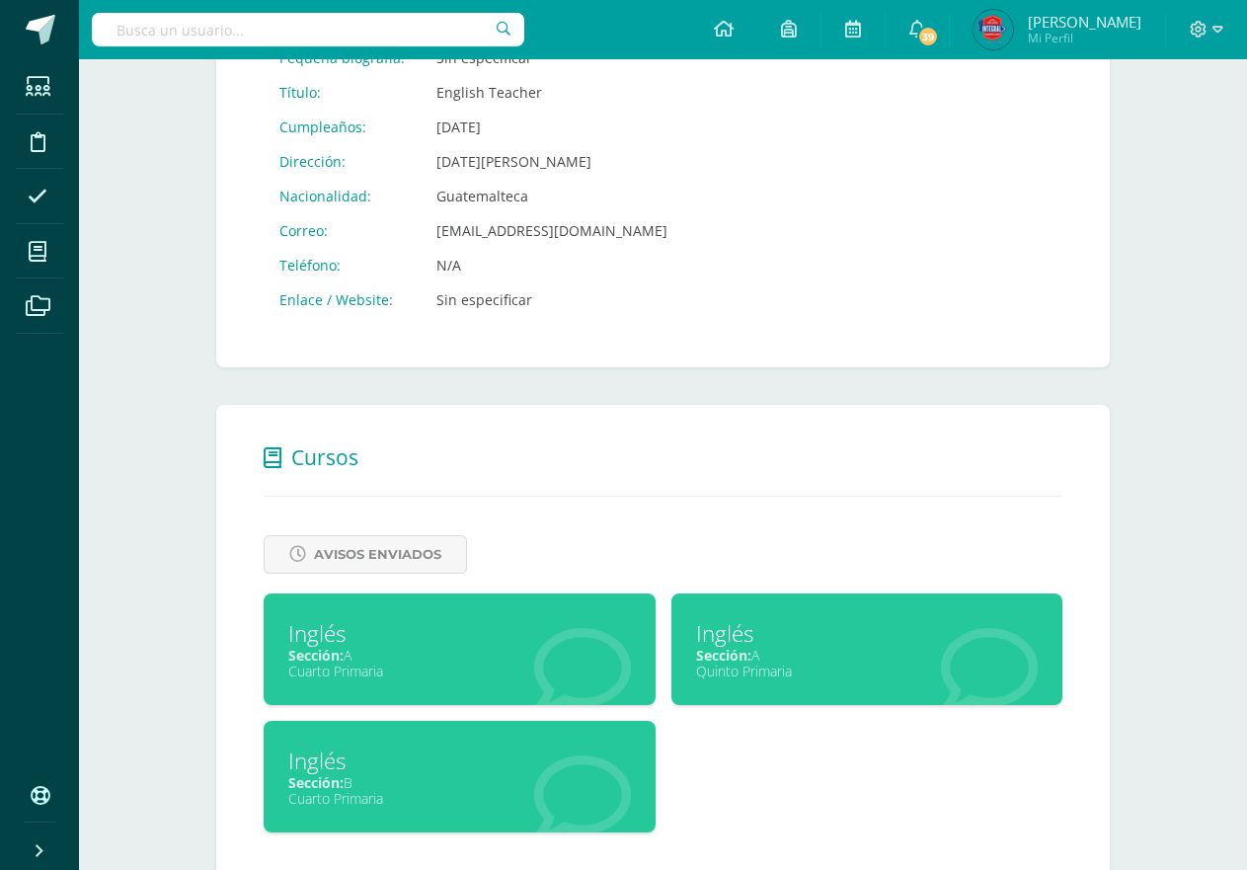
click at [781, 651] on div "Sección: A" at bounding box center [867, 655] width 343 height 19
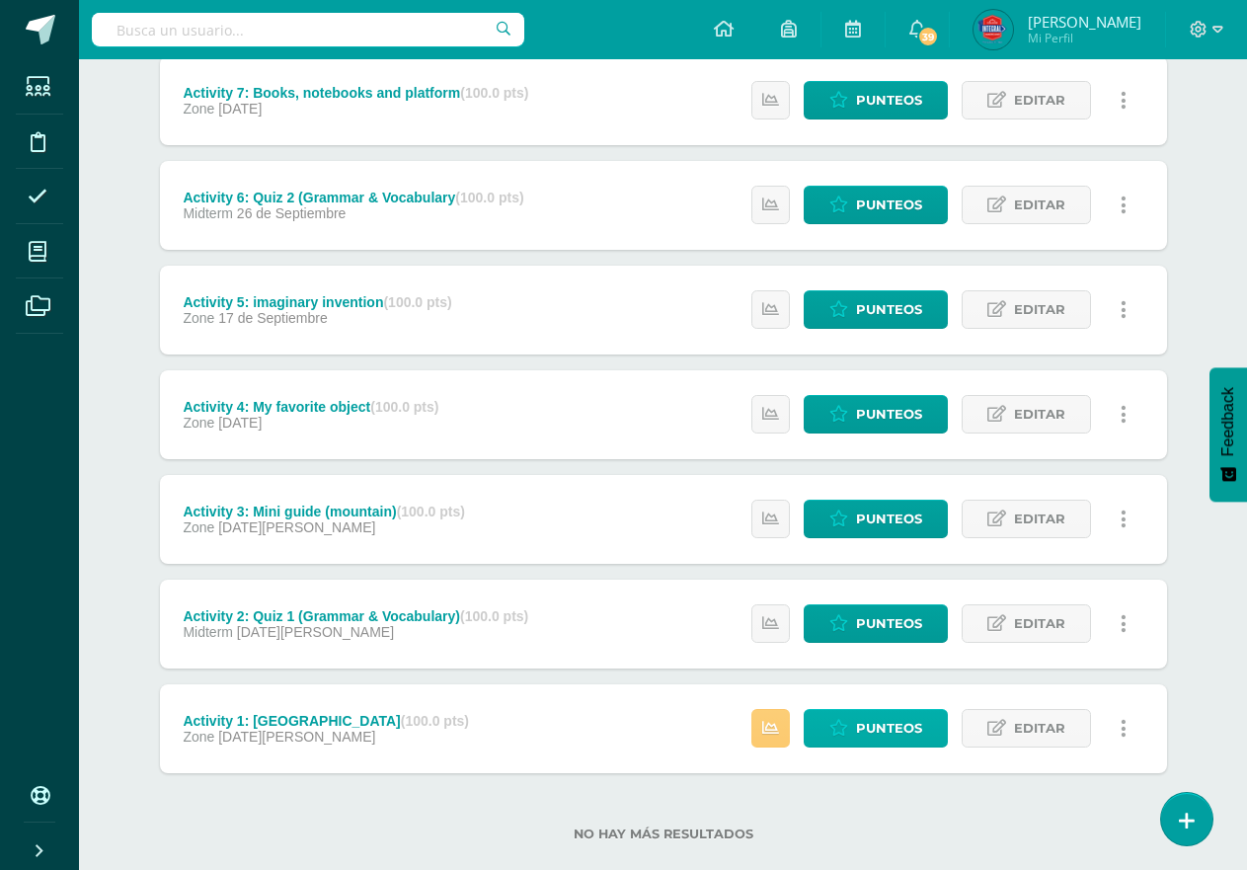
scroll to position [494, 0]
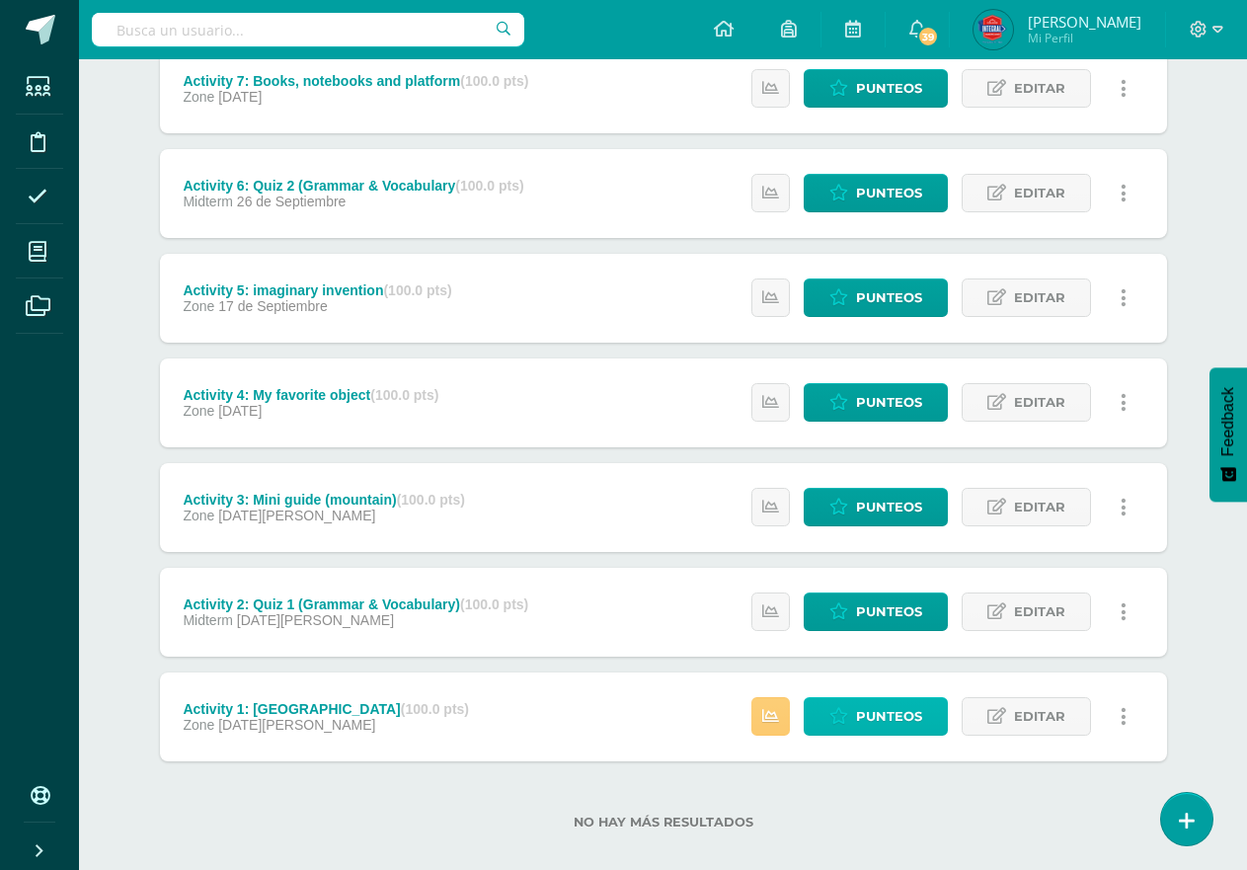
click at [914, 715] on span "Punteos" at bounding box center [889, 716] width 66 height 37
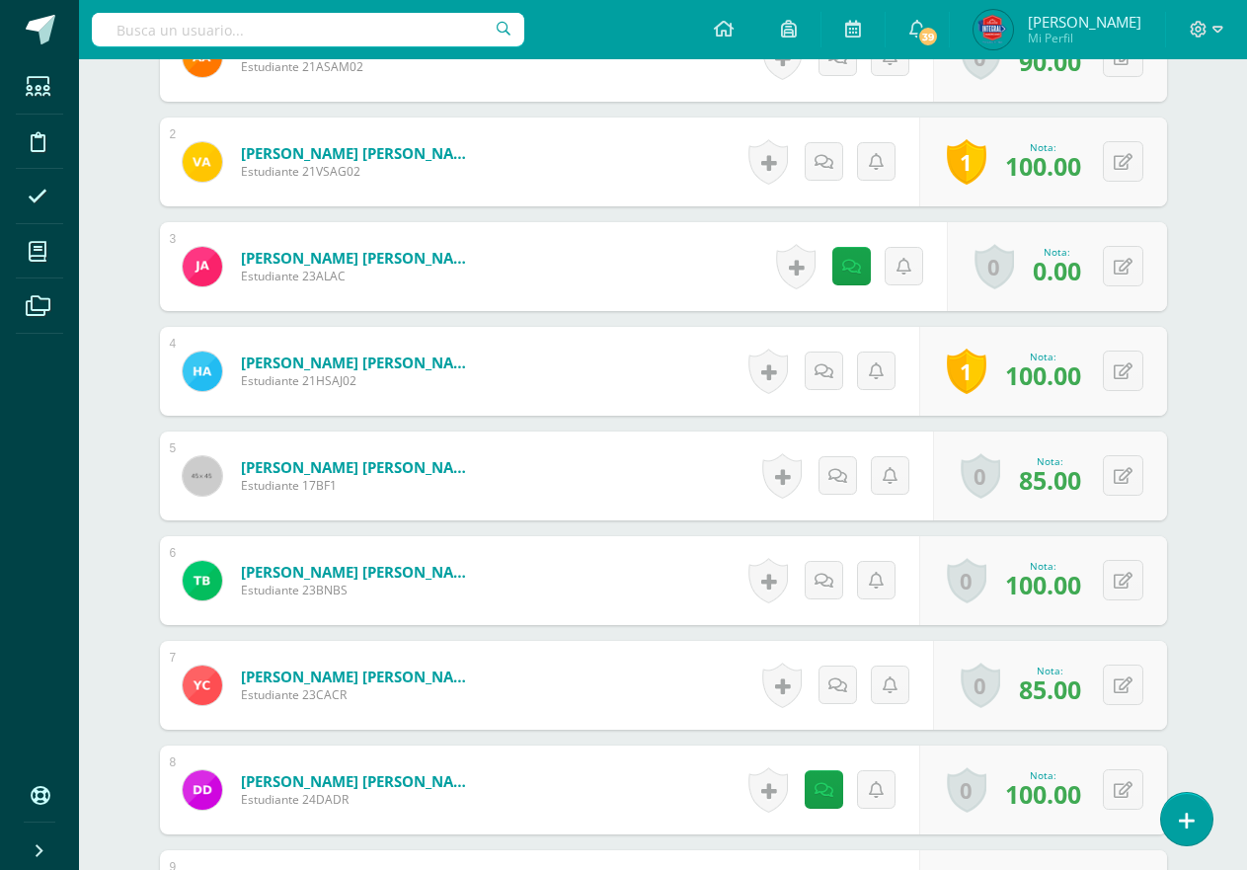
scroll to position [731, 0]
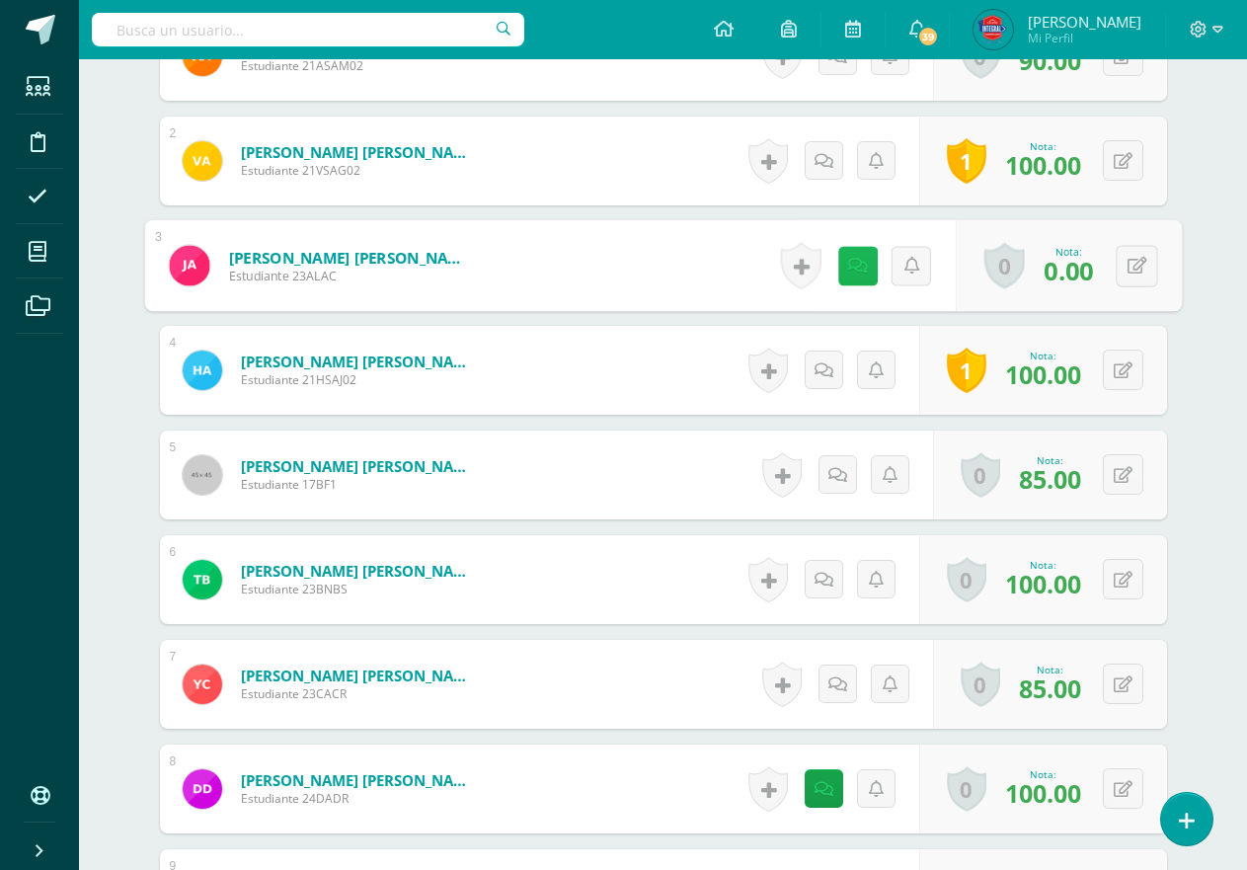
click at [847, 257] on icon at bounding box center [857, 265] width 20 height 17
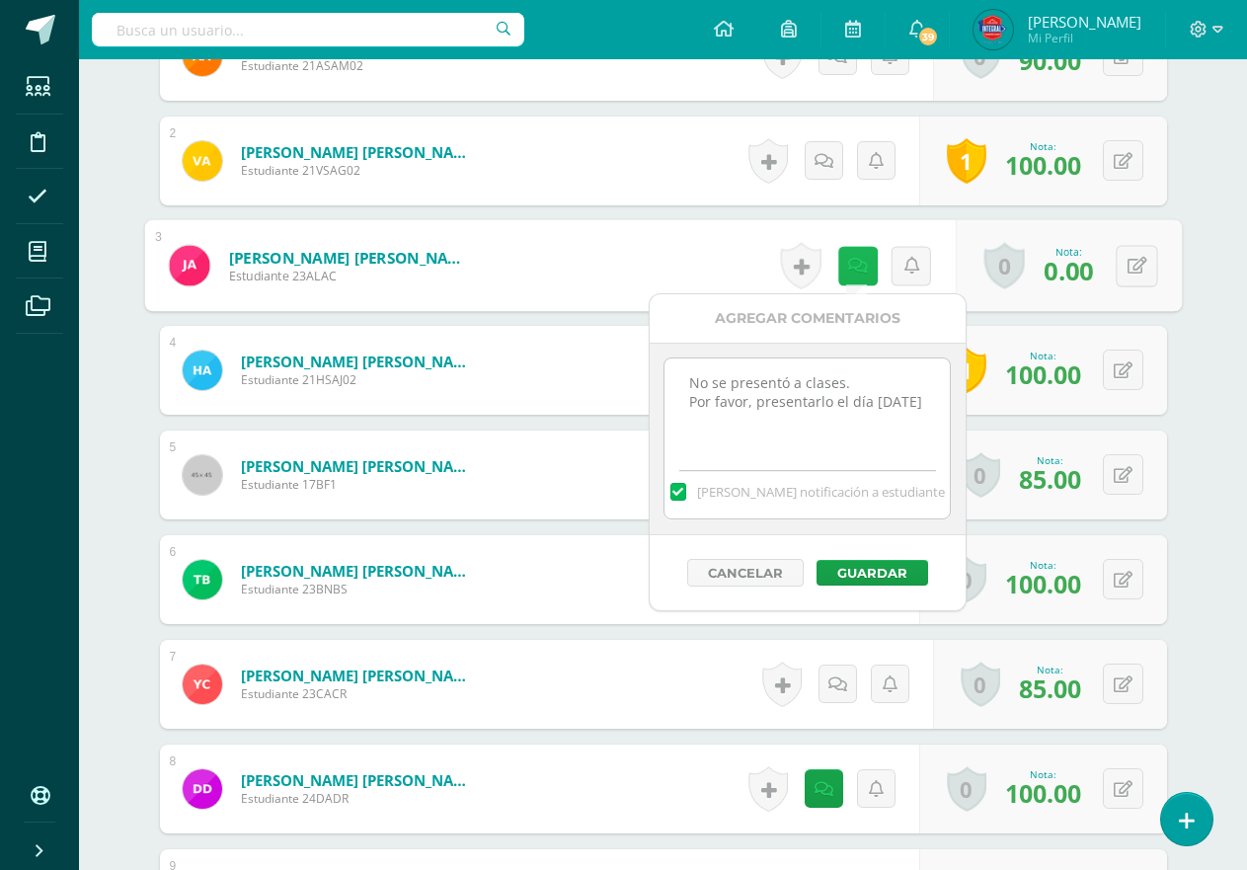
click at [843, 257] on link at bounding box center [856, 265] width 39 height 39
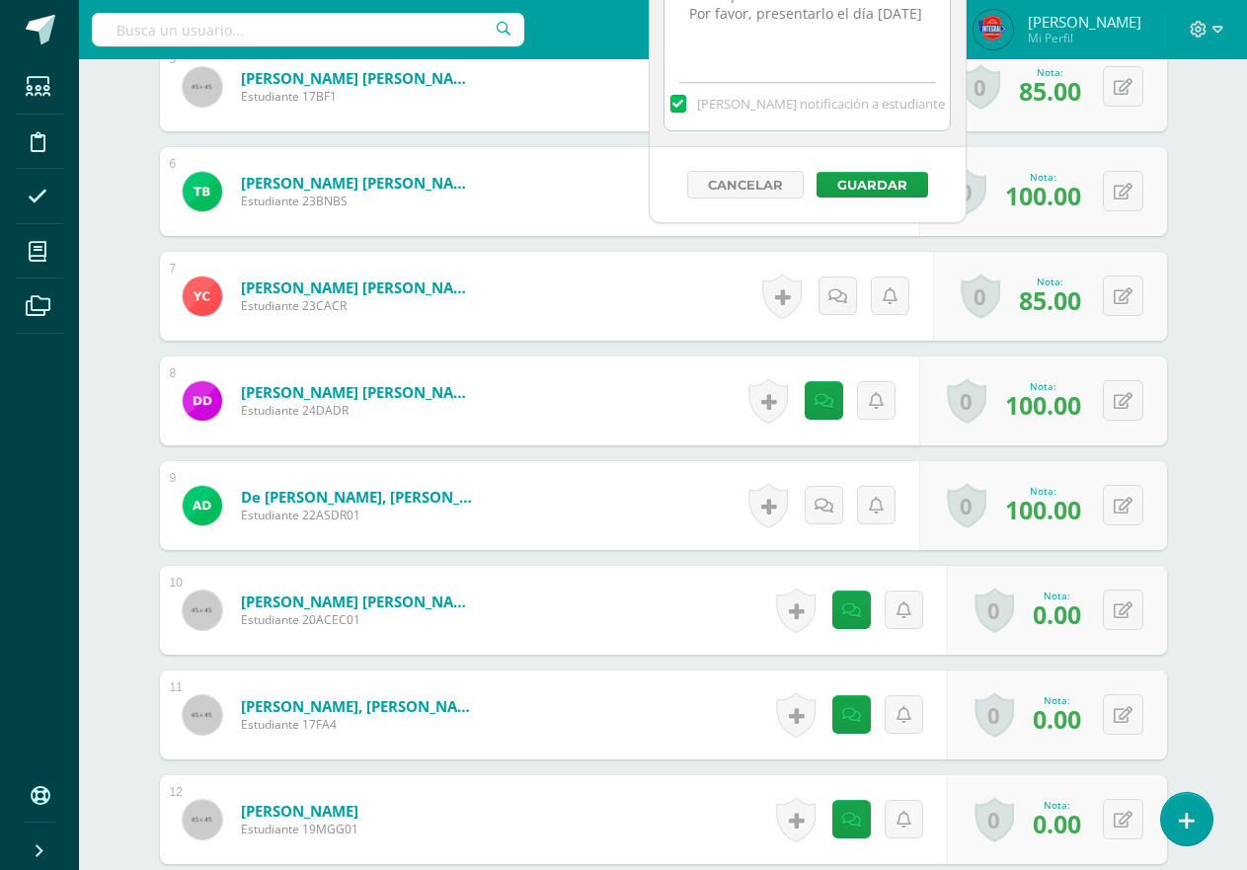
scroll to position [1125, 0]
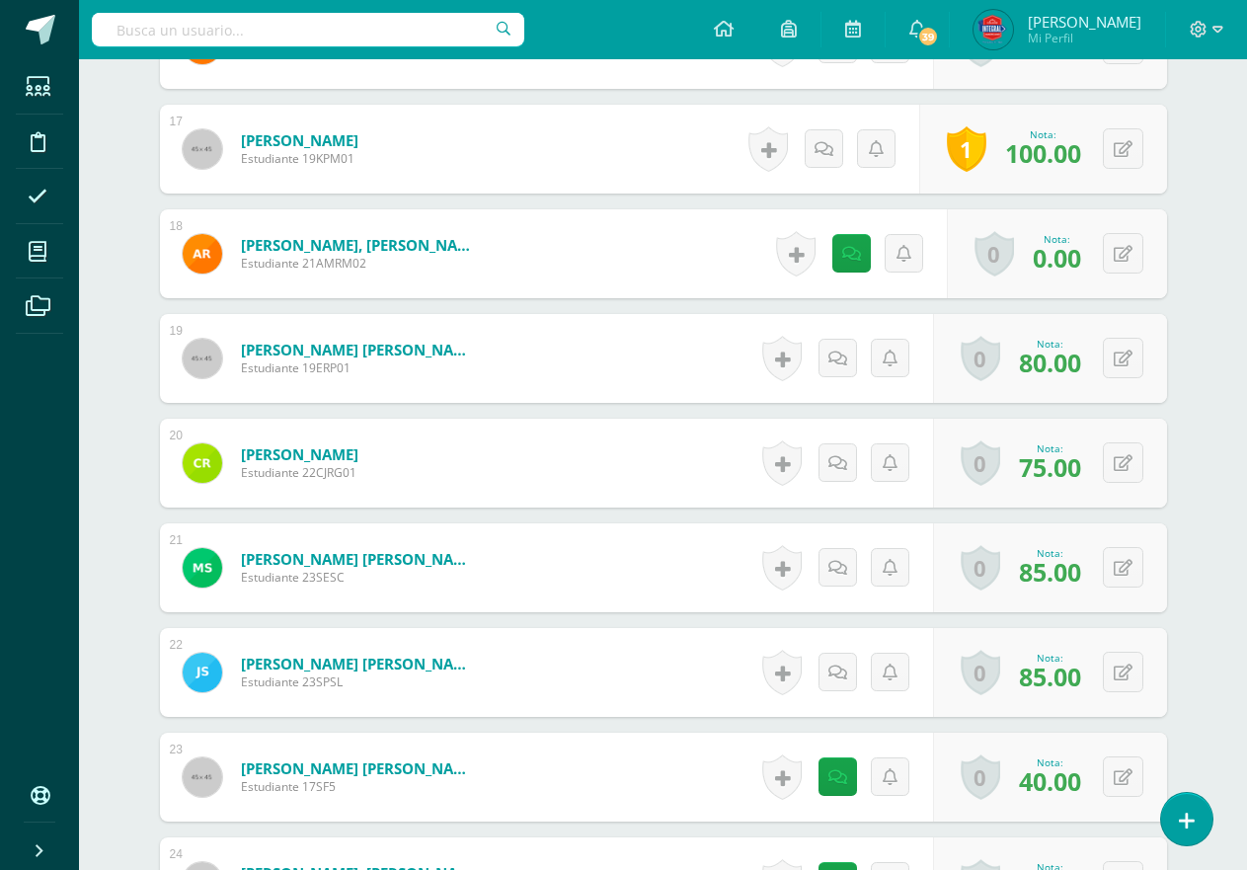
scroll to position [2310, 0]
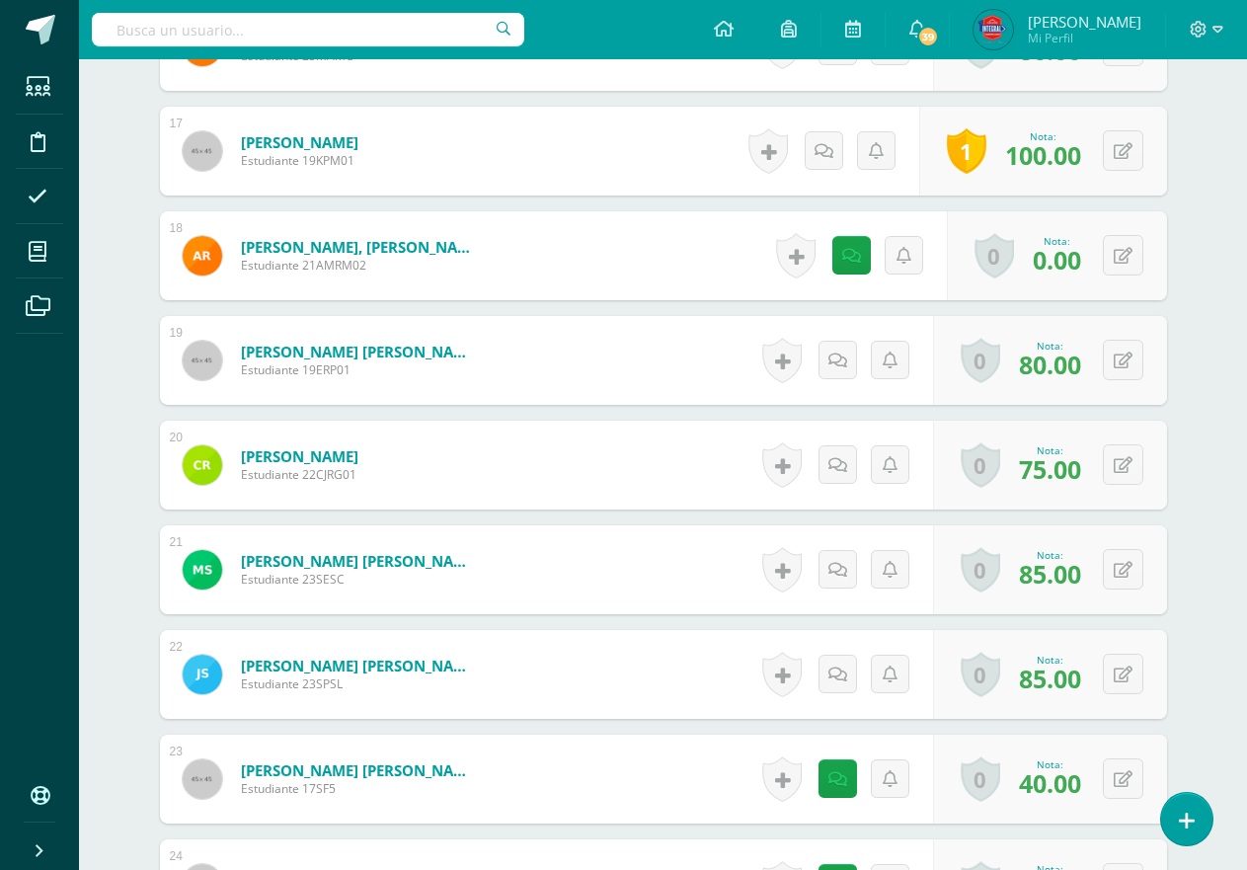
click at [1098, 255] on div "0 Logros Logros obtenidos Aún no hay logros agregados Nota: 0.00" at bounding box center [1057, 255] width 220 height 89
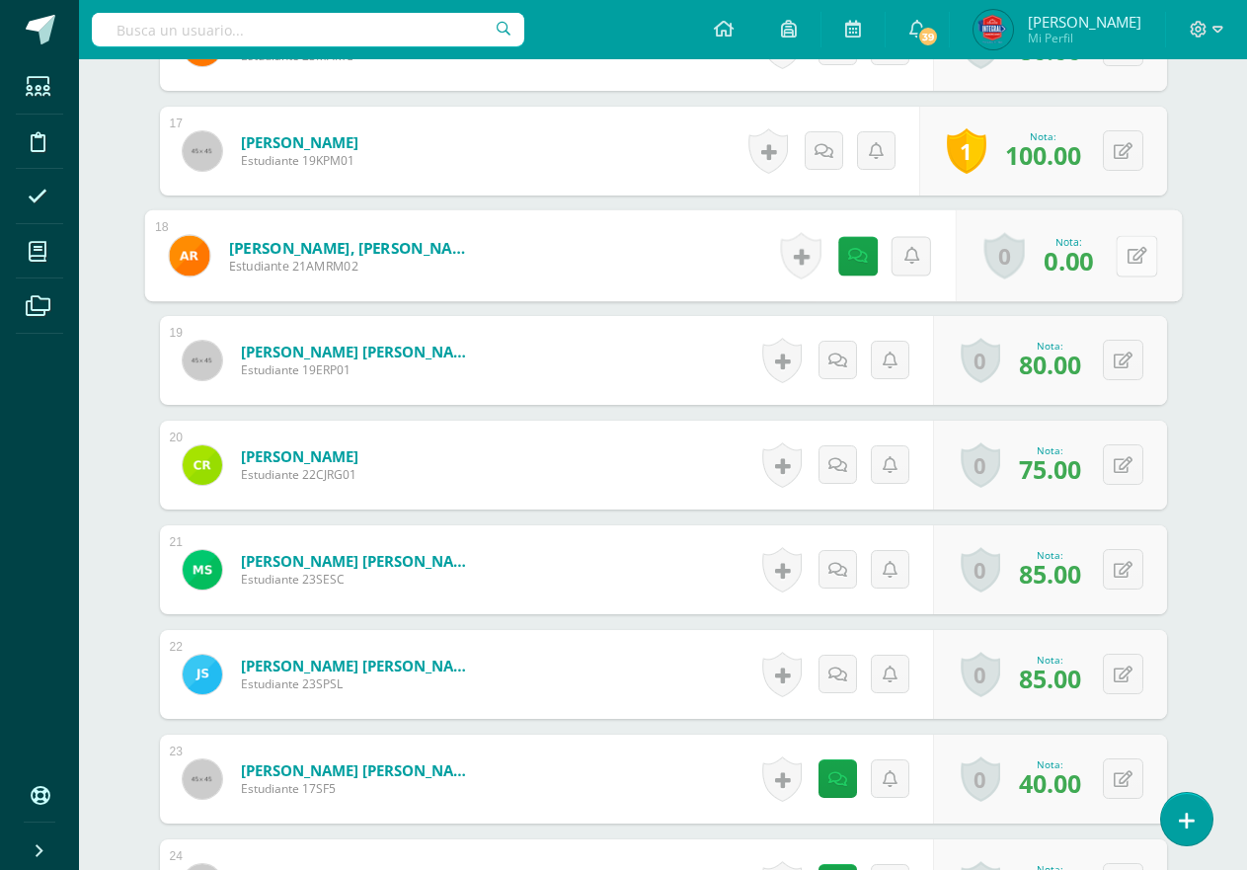
click at [1126, 254] on icon at bounding box center [1136, 255] width 20 height 17
type input "70"
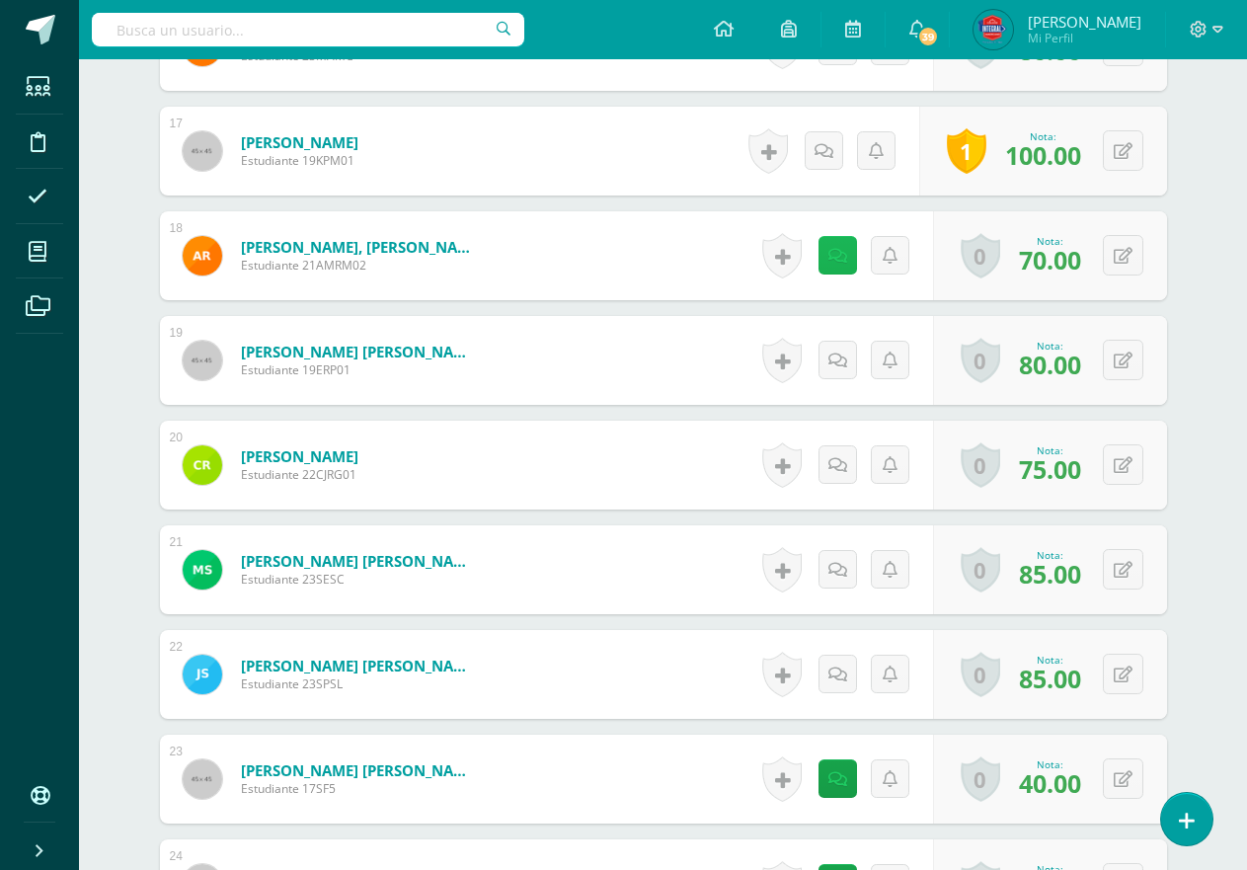
click at [839, 269] on link at bounding box center [837, 255] width 39 height 39
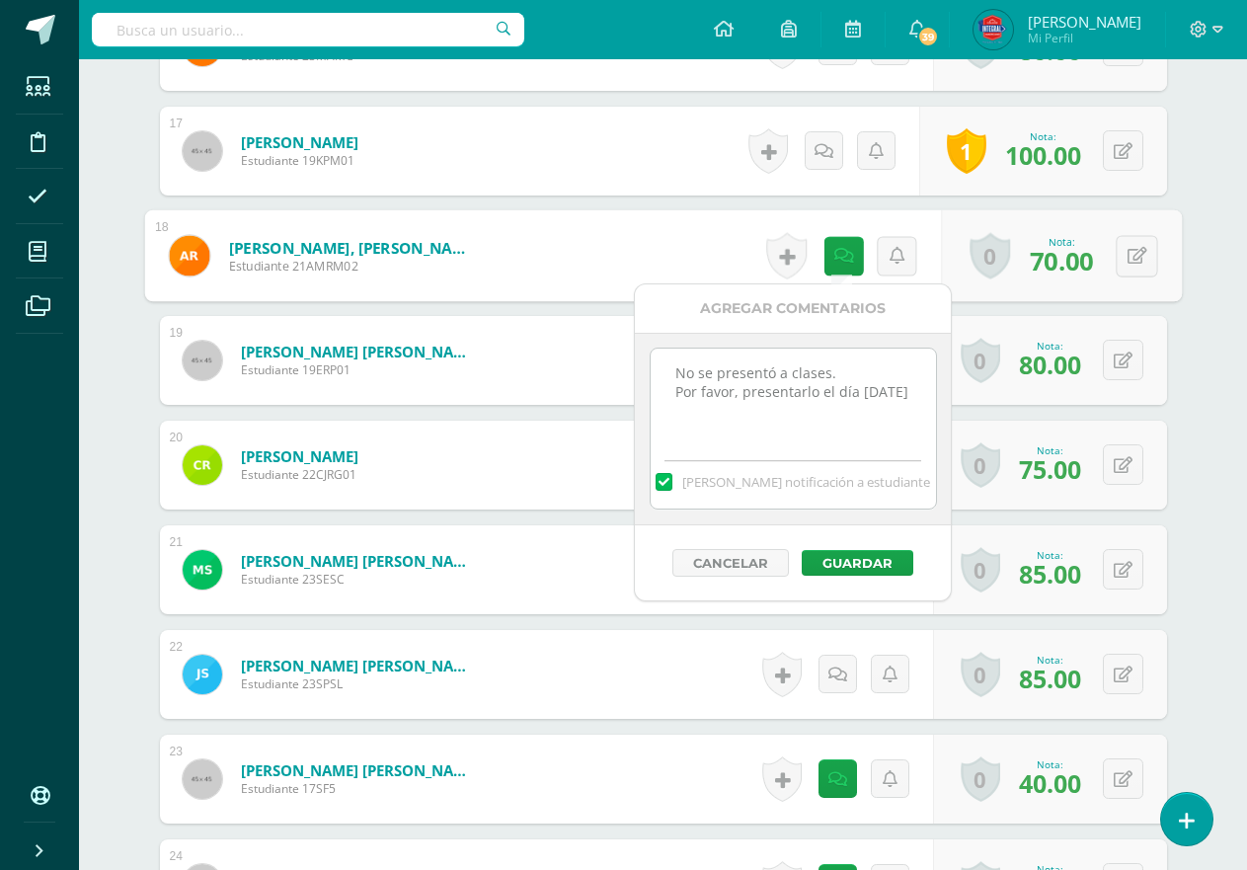
click at [813, 405] on textarea "No se presentó a clases. Por favor, presentarlo el día lunes 11/8/2025" at bounding box center [793, 397] width 285 height 99
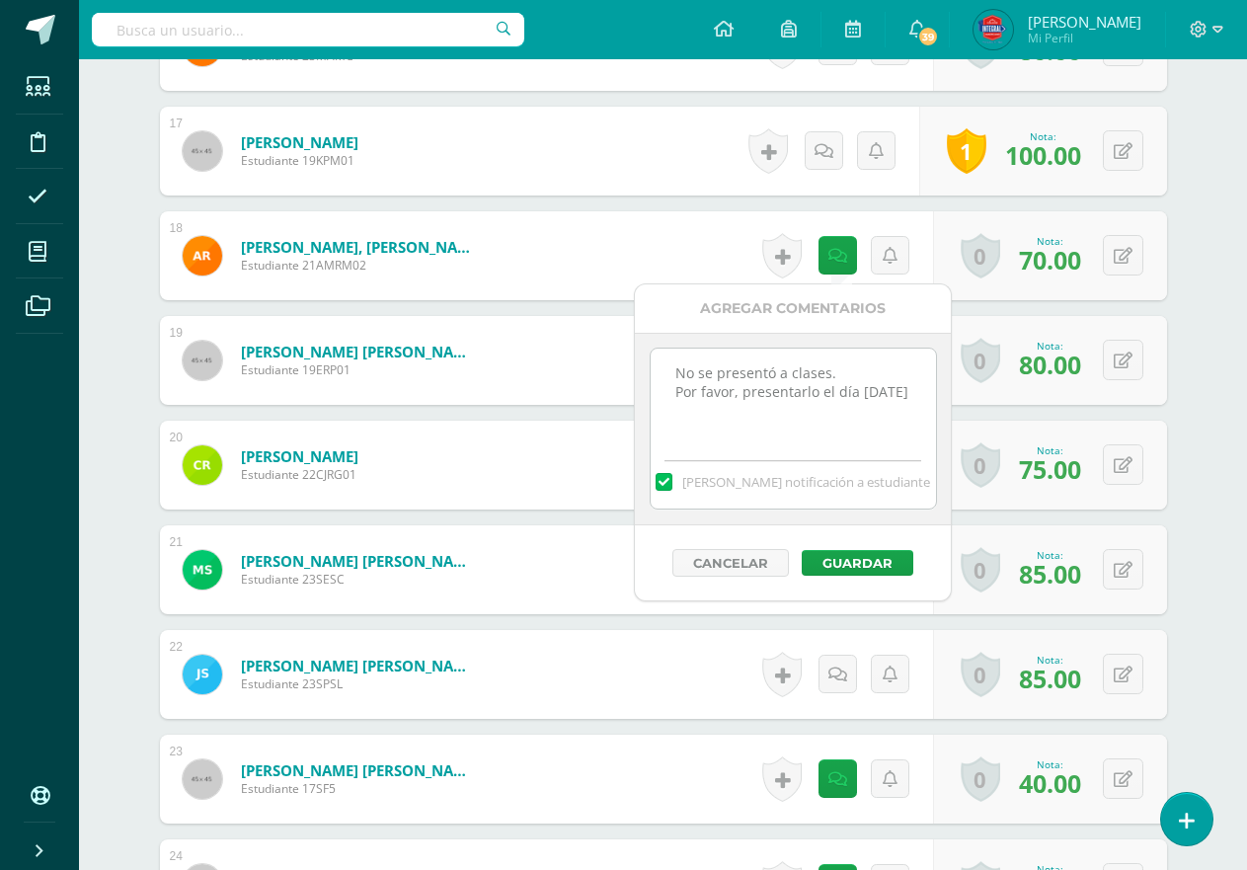
scroll to position [11, 0]
click at [812, 455] on div "Mandar notificación a estudiante" at bounding box center [793, 477] width 285 height 61
click at [821, 451] on div "Mandar notificación a estudiante" at bounding box center [793, 477] width 285 height 61
click at [817, 443] on textarea "No se presentó a clases. Por favor, presentarlo el día lunes 11/8/2025" at bounding box center [793, 397] width 285 height 99
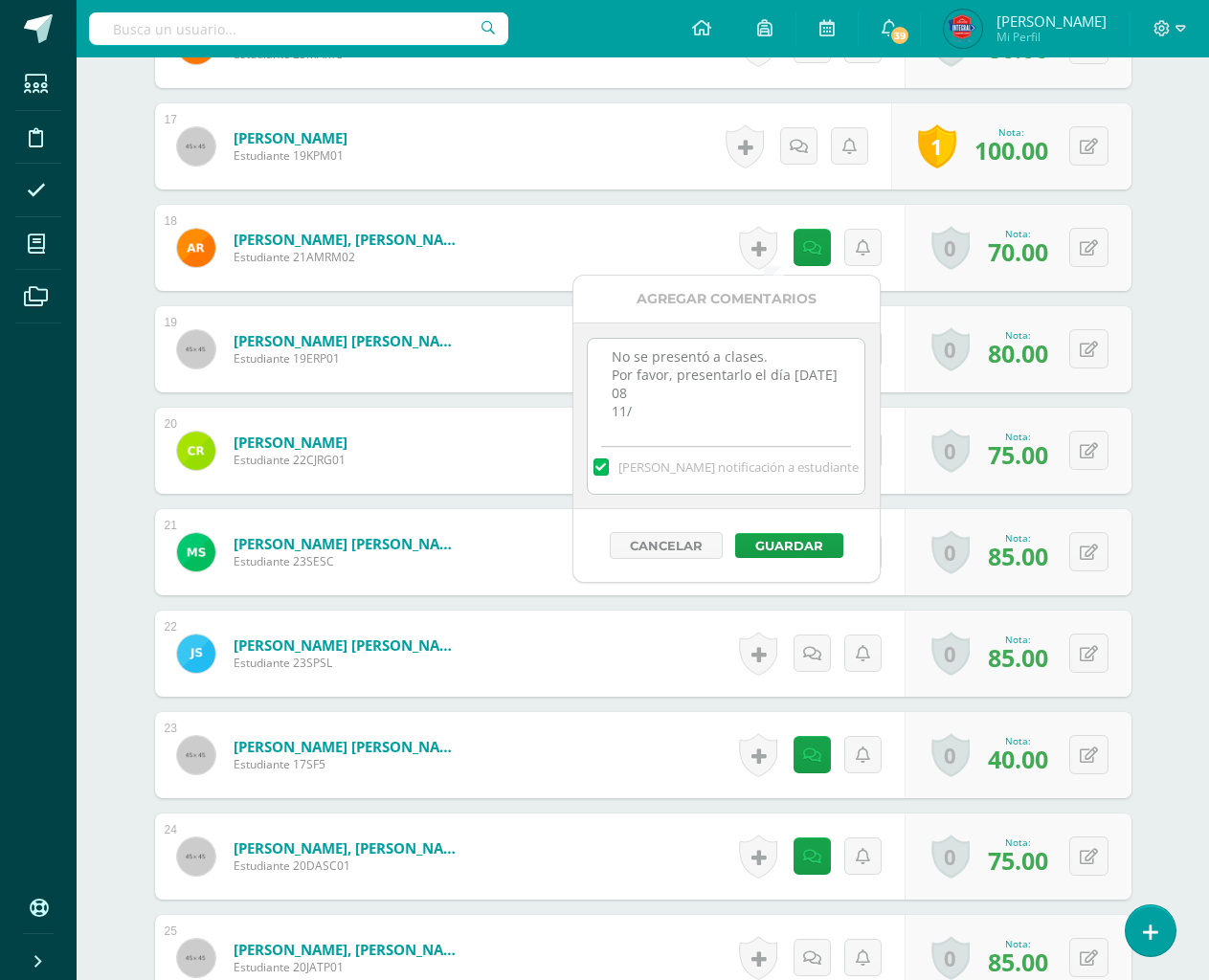
click at [703, 434] on div "Mandar notificación a estudiante" at bounding box center [725, 463] width 276 height 59
click at [655, 435] on div "Mandar notificación a estudiante" at bounding box center [725, 463] width 276 height 59
click at [660, 433] on textarea "No se presentó a clases. Por favor, presentarlo el día lunes 11/8/2025" at bounding box center [725, 386] width 276 height 96
click at [663, 410] on textarea "No se presentó a clases. Por favor, presentarlo el día lunes 11/8/2025" at bounding box center [725, 386] width 276 height 96
click at [664, 421] on textarea "No se presentó a clases. Por favor, presentarlo el día lunes 11/8/2025" at bounding box center [725, 386] width 276 height 96
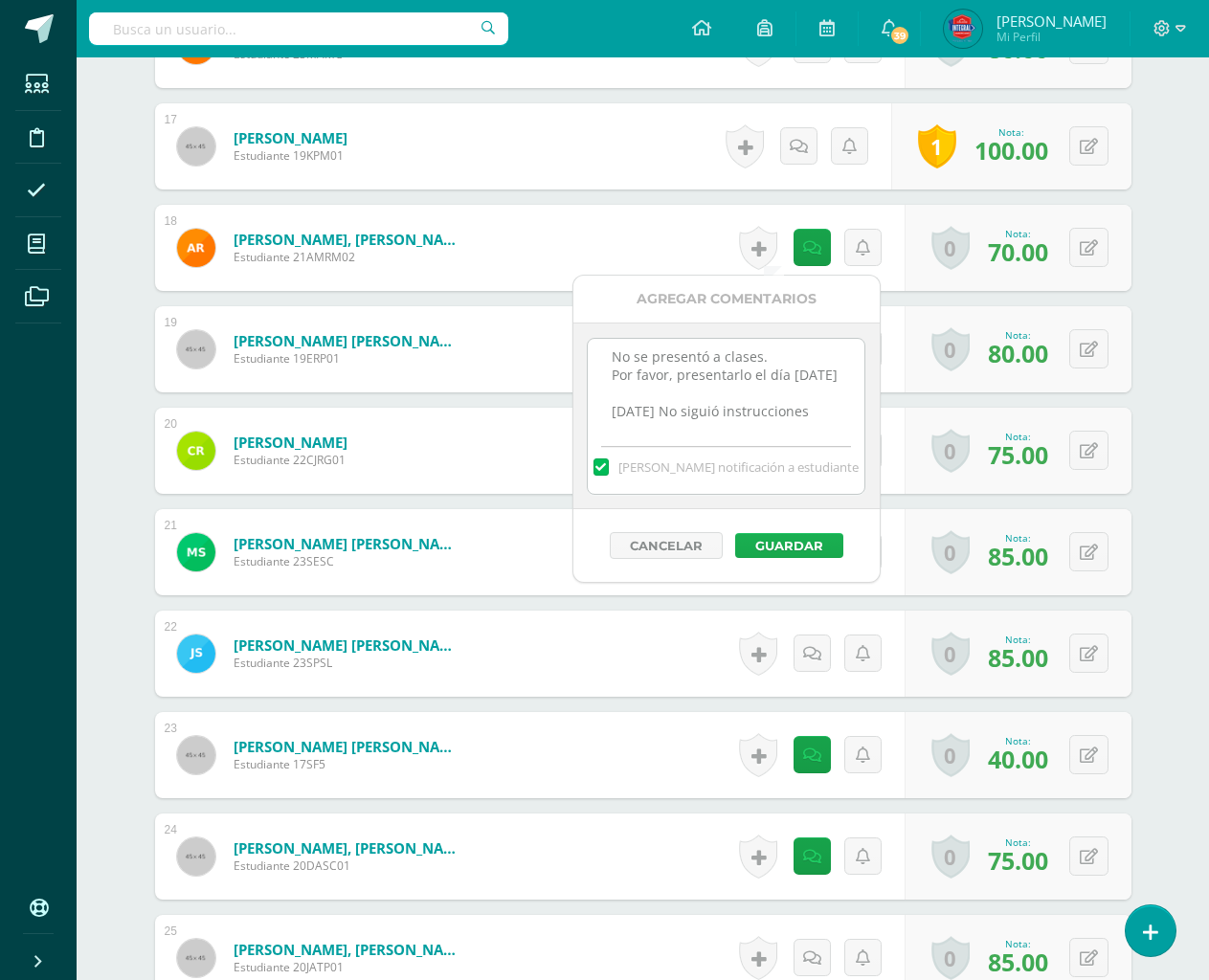
type textarea "No se presentó a clases. Por favor, presentarlo el día lunes 11/8/2025 11/08/25…"
click at [813, 546] on button "Guardar" at bounding box center [789, 546] width 109 height 25
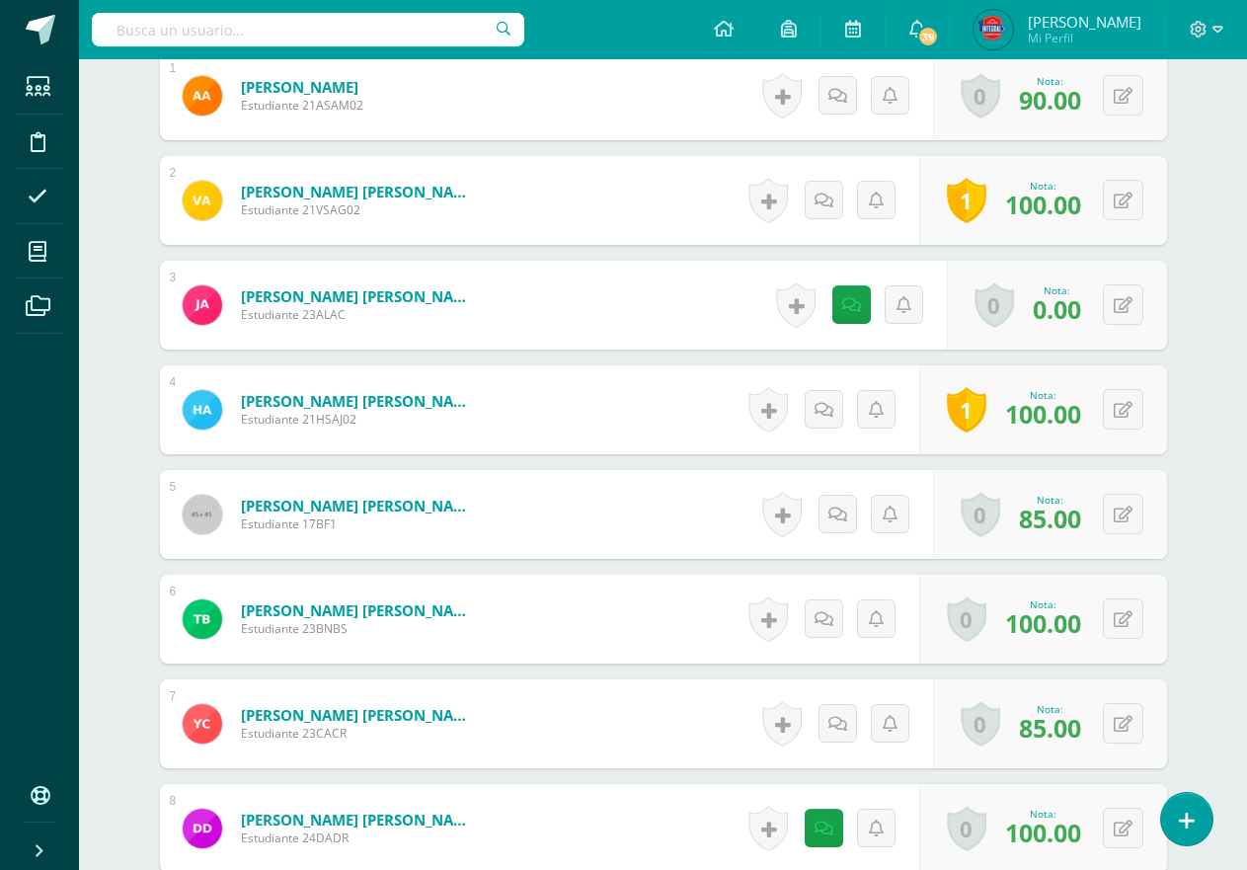
scroll to position [790, 0]
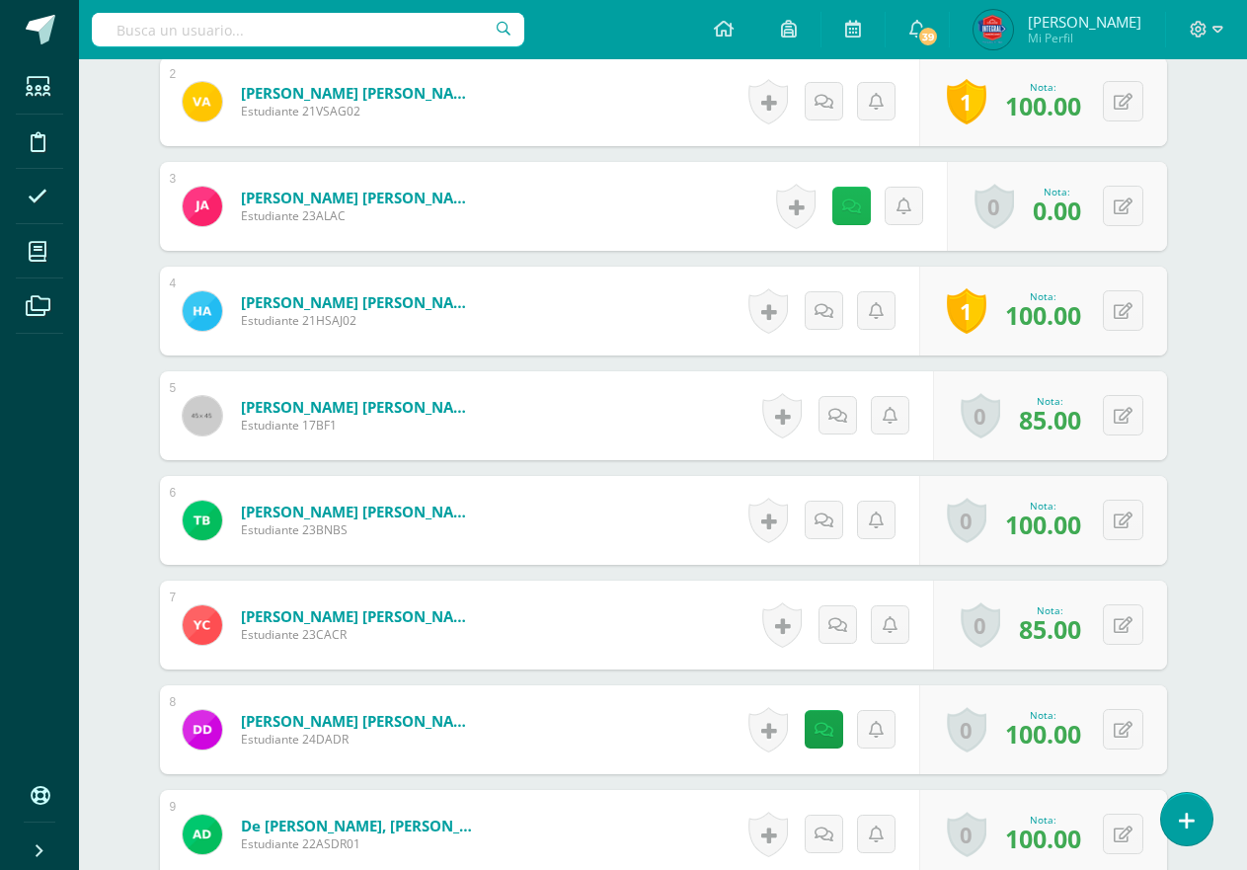
click at [855, 205] on icon at bounding box center [851, 206] width 19 height 17
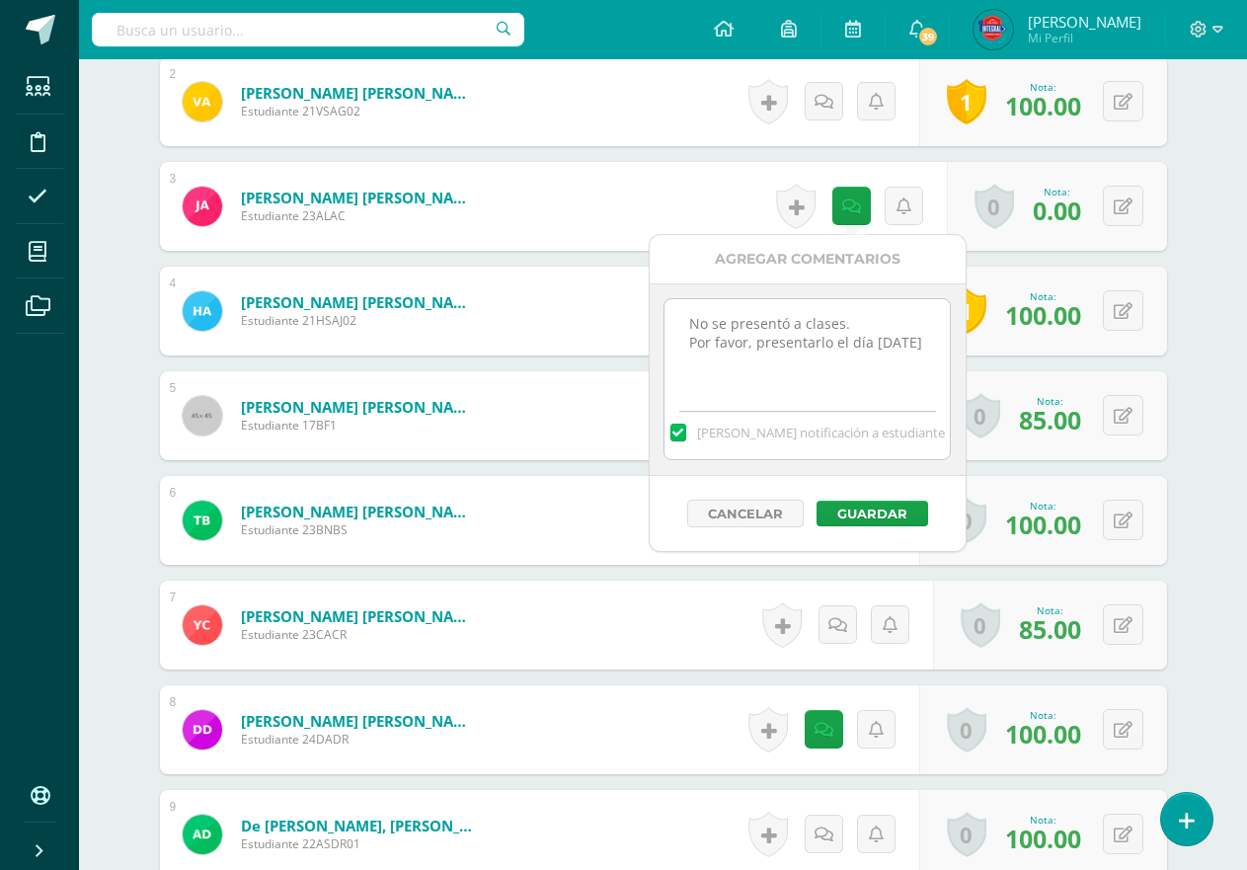
click at [814, 384] on textarea "No se presentó a clases. Por favor, presentarlo el día lunes 11/8/2025" at bounding box center [806, 348] width 285 height 99
click at [696, 357] on textarea "No se presentó a clases. Por favor, presentarlo el día lunes 11/8/2025" at bounding box center [806, 348] width 285 height 99
drag, startPoint x: 746, startPoint y: 386, endPoint x: 644, endPoint y: 342, distance: 111.9
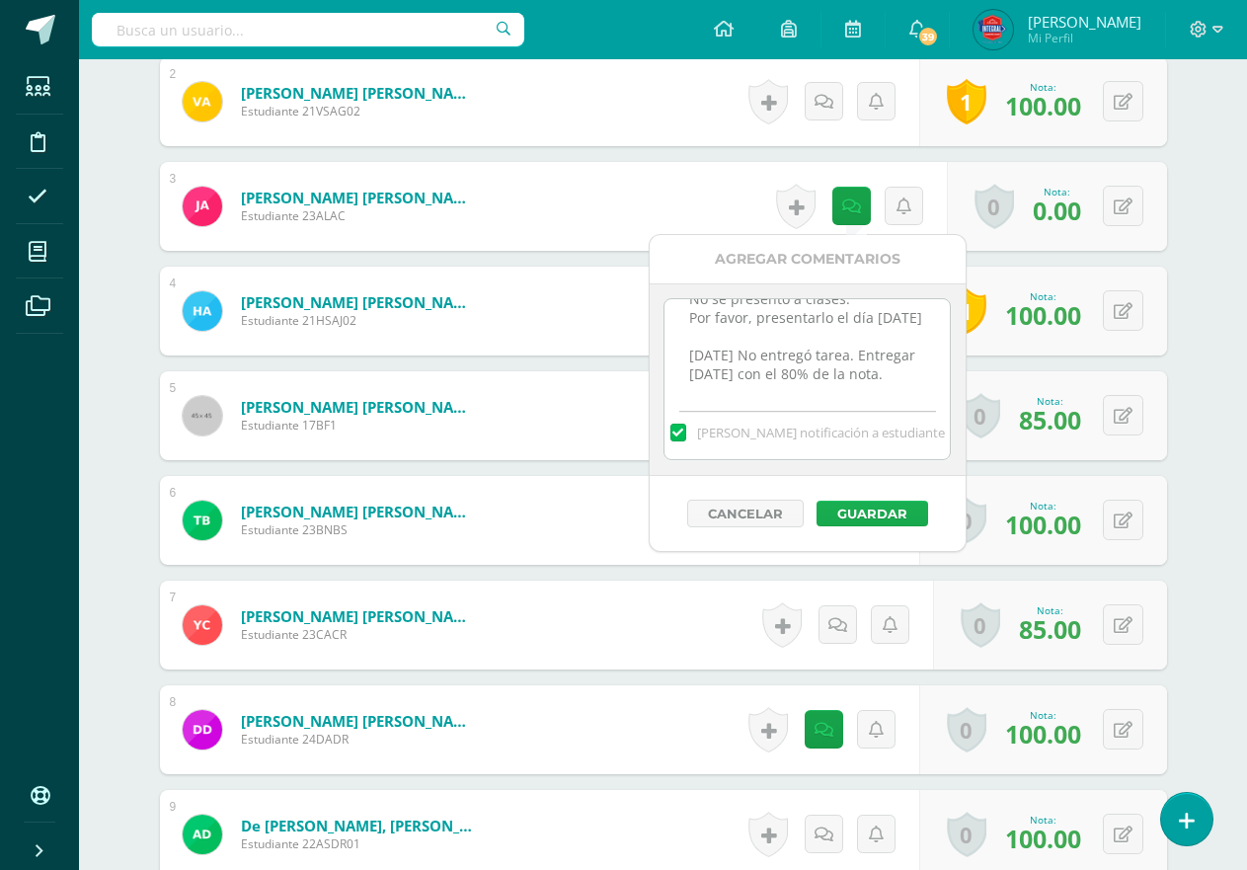
type textarea "No se presentó a clases. Por favor, presentarlo el día lunes 11/8/2025 11/08/25…"
click at [916, 512] on button "Guardar" at bounding box center [872, 514] width 112 height 26
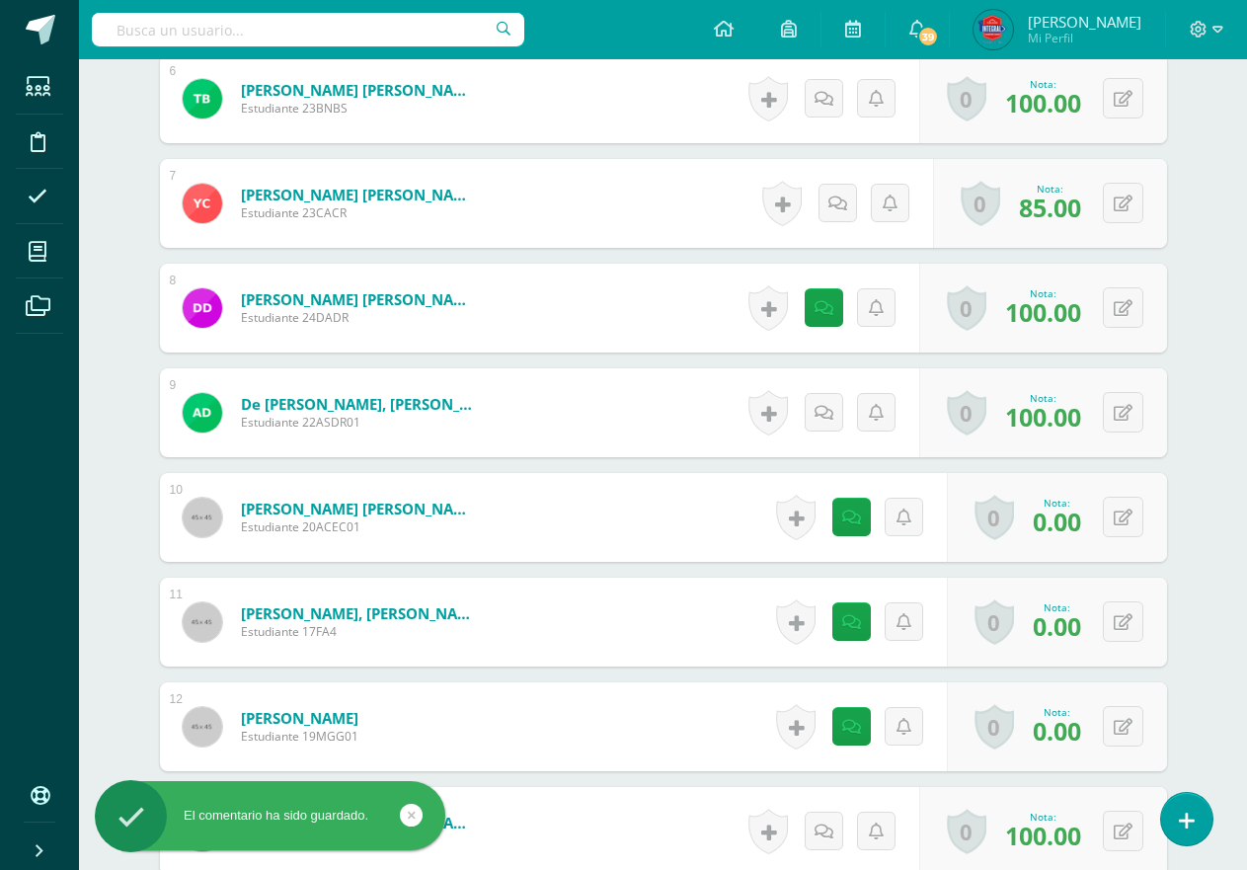
scroll to position [1283, 0]
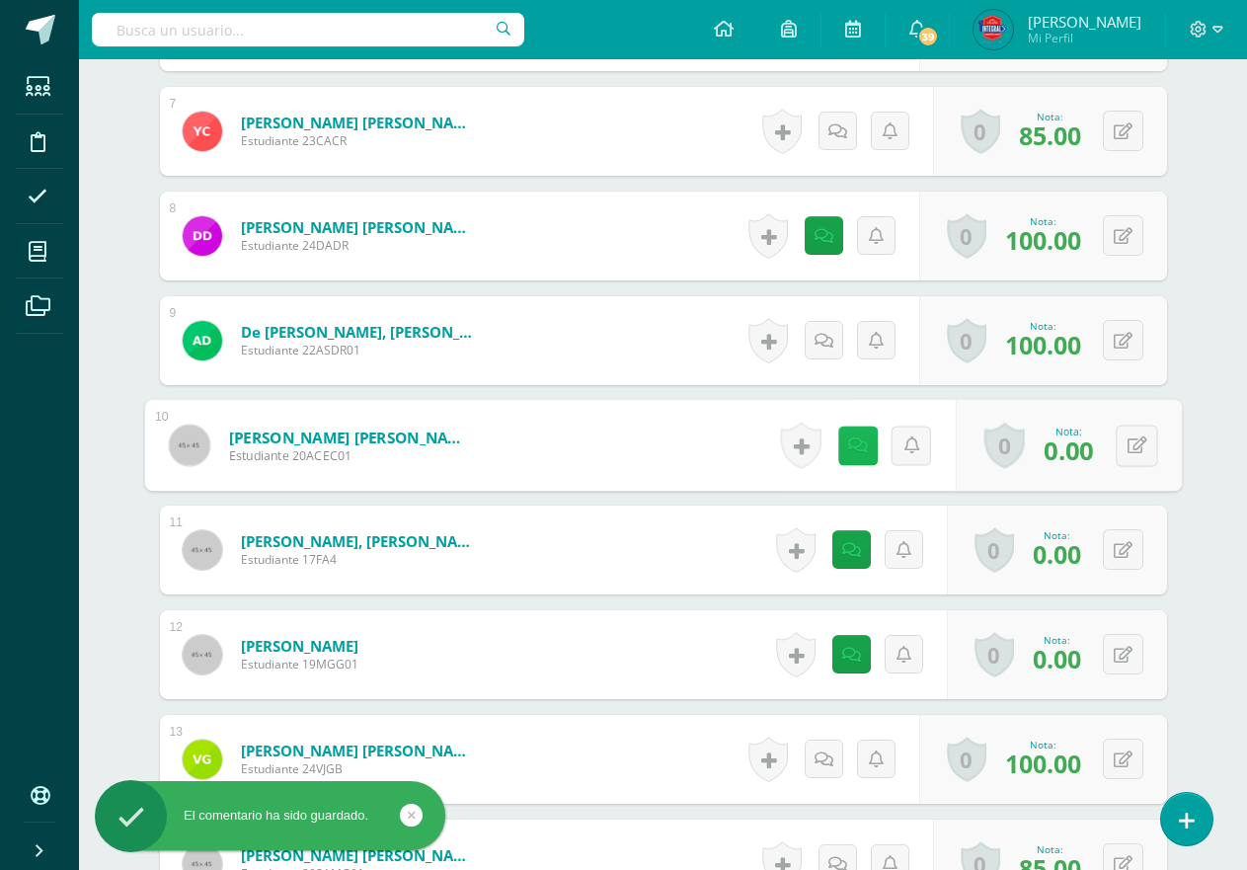
click at [857, 436] on icon at bounding box center [857, 444] width 20 height 17
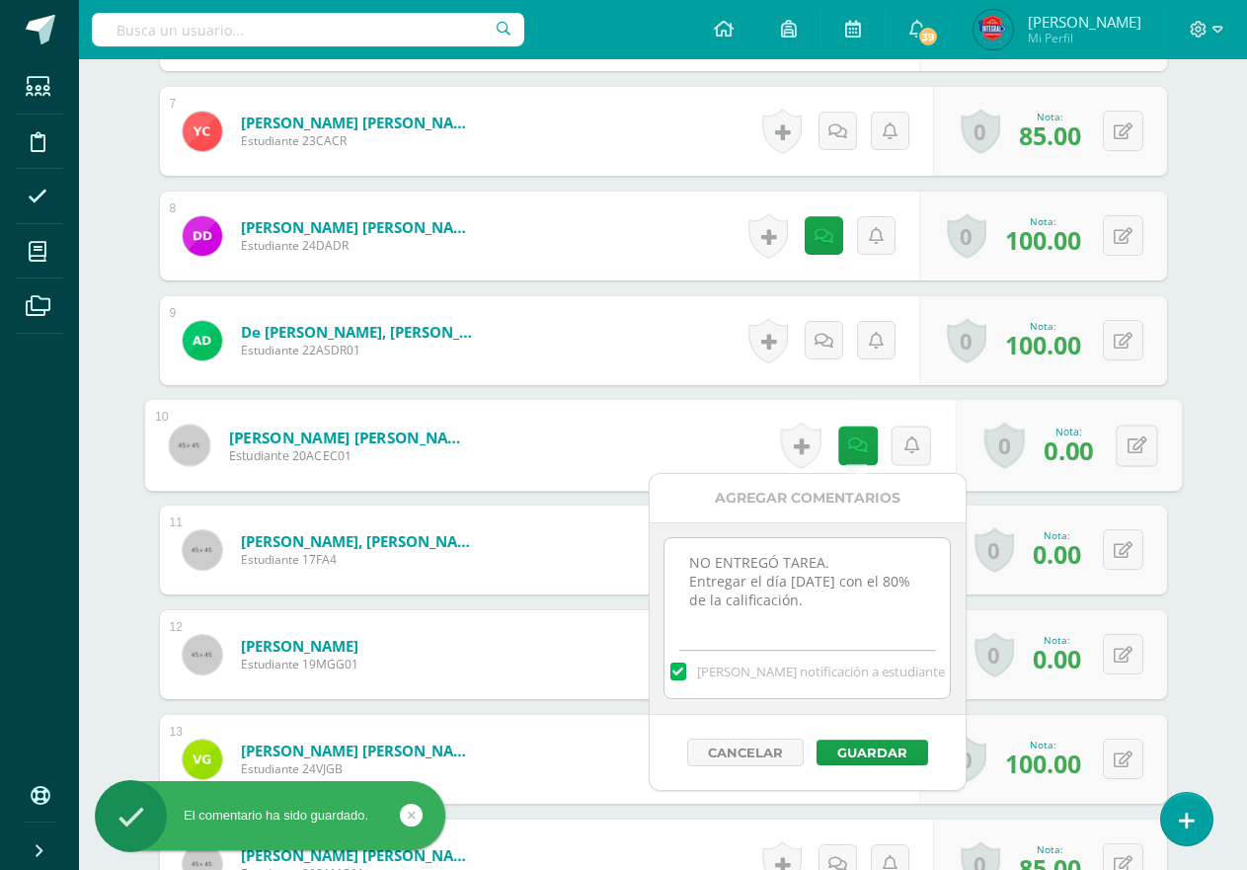
click at [861, 679] on span "Mandar notificación a estudiante" at bounding box center [821, 671] width 248 height 18
click at [0, 0] on input "Mandar notificación a estudiante" at bounding box center [0, 0] width 0 height 0
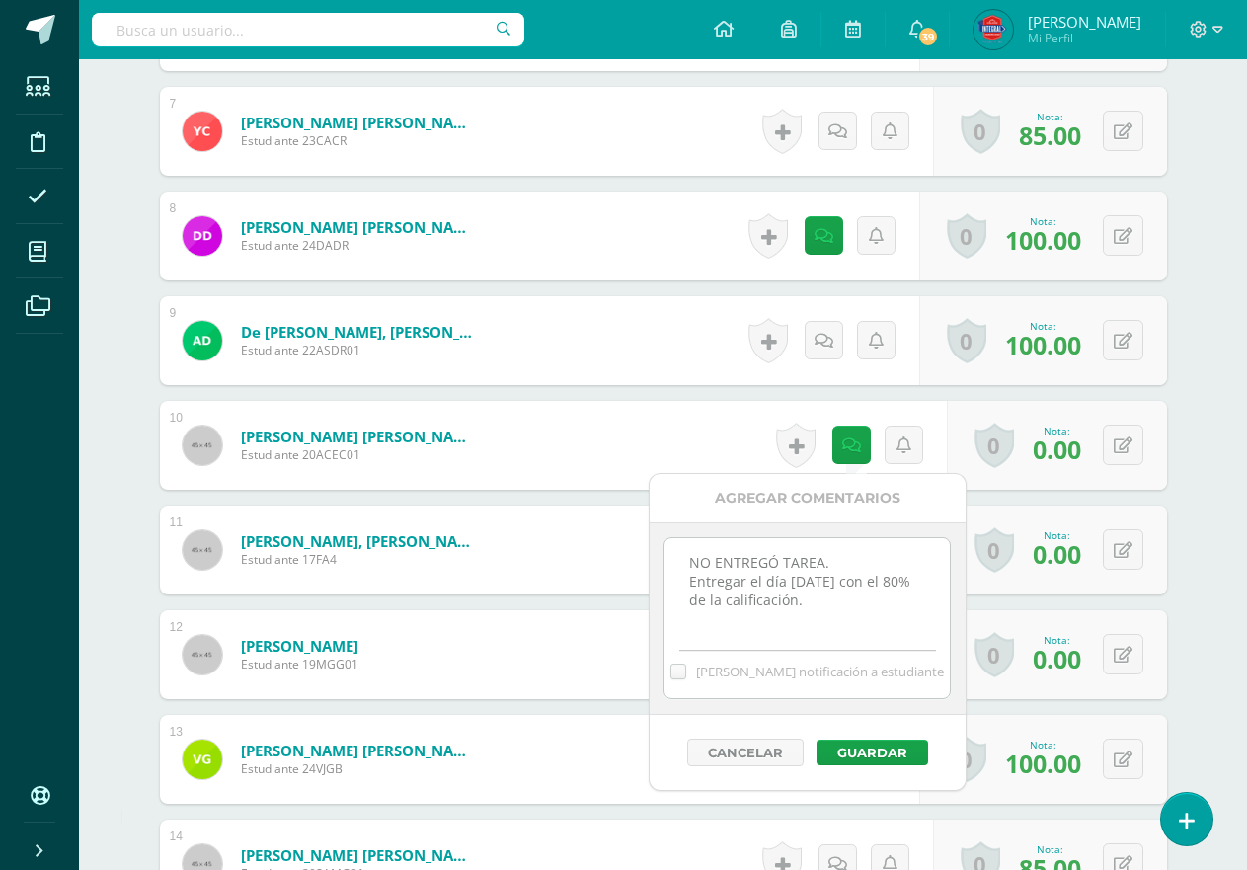
click at [855, 606] on textarea "NO ENTREGÓ TAREA. Entregar el día lunes 11/08/25 con el 80% de la calificación." at bounding box center [806, 587] width 285 height 99
drag, startPoint x: 800, startPoint y: 674, endPoint x: 812, endPoint y: 670, distance: 12.5
click at [799, 674] on span "Mandar notificación a estudiante" at bounding box center [820, 671] width 248 height 18
click at [0, 0] on input "Mandar notificación a estudiante" at bounding box center [0, 0] width 0 height 0
click at [871, 606] on textarea "NO ENTREGÓ TAREA. Entregar el día lunes 11/08/25 con el 80% de la calificación." at bounding box center [806, 587] width 285 height 99
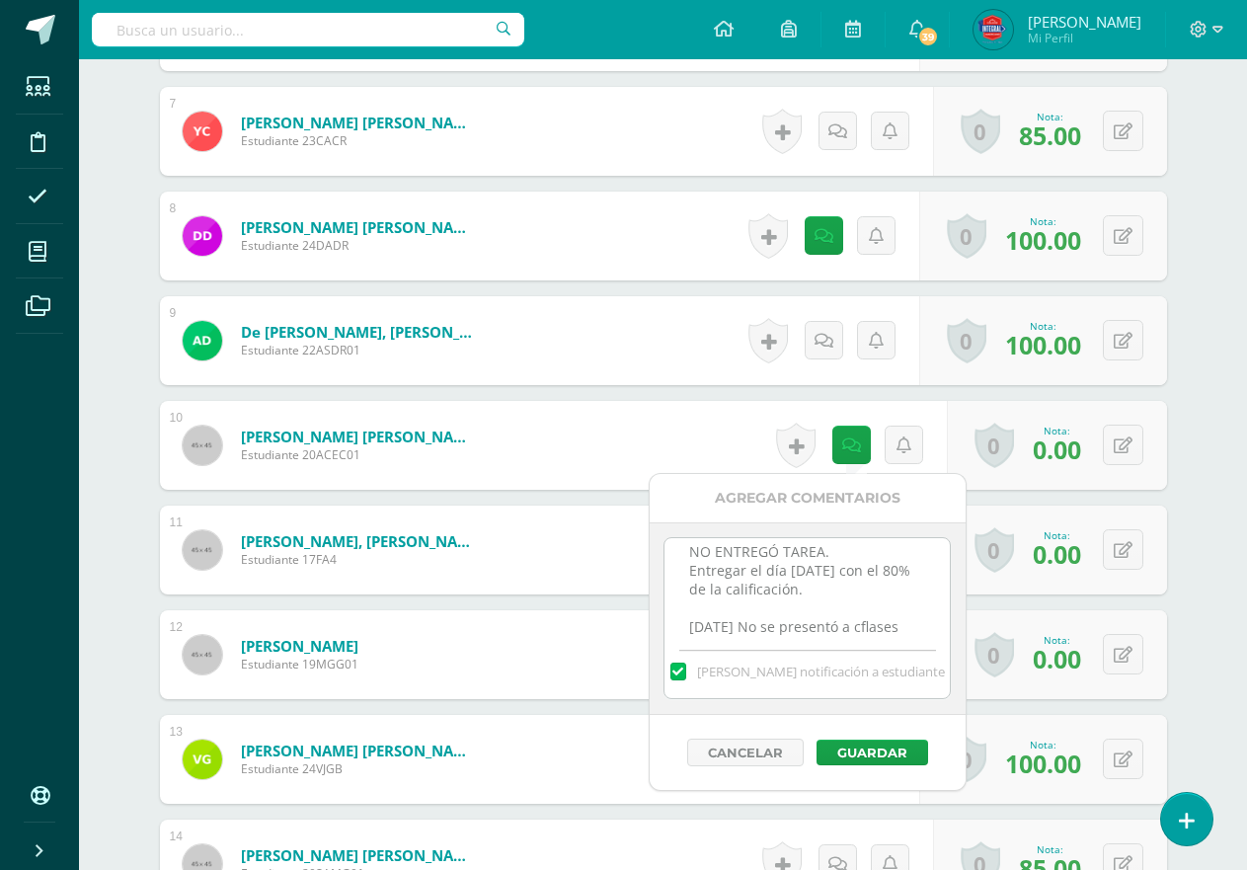
scroll to position [30, 0]
click at [703, 621] on textarea "NO ENTREGÓ TAREA. Entregar el día lunes 11/08/25 con el 80% de la calificación." at bounding box center [806, 587] width 285 height 99
type textarea "NO ENTREGÓ TAREA. Entregar el día lunes 11/08/25 con el 80% de la calificación.…"
click at [886, 770] on div "Cancelar Guardar" at bounding box center [808, 752] width 316 height 75
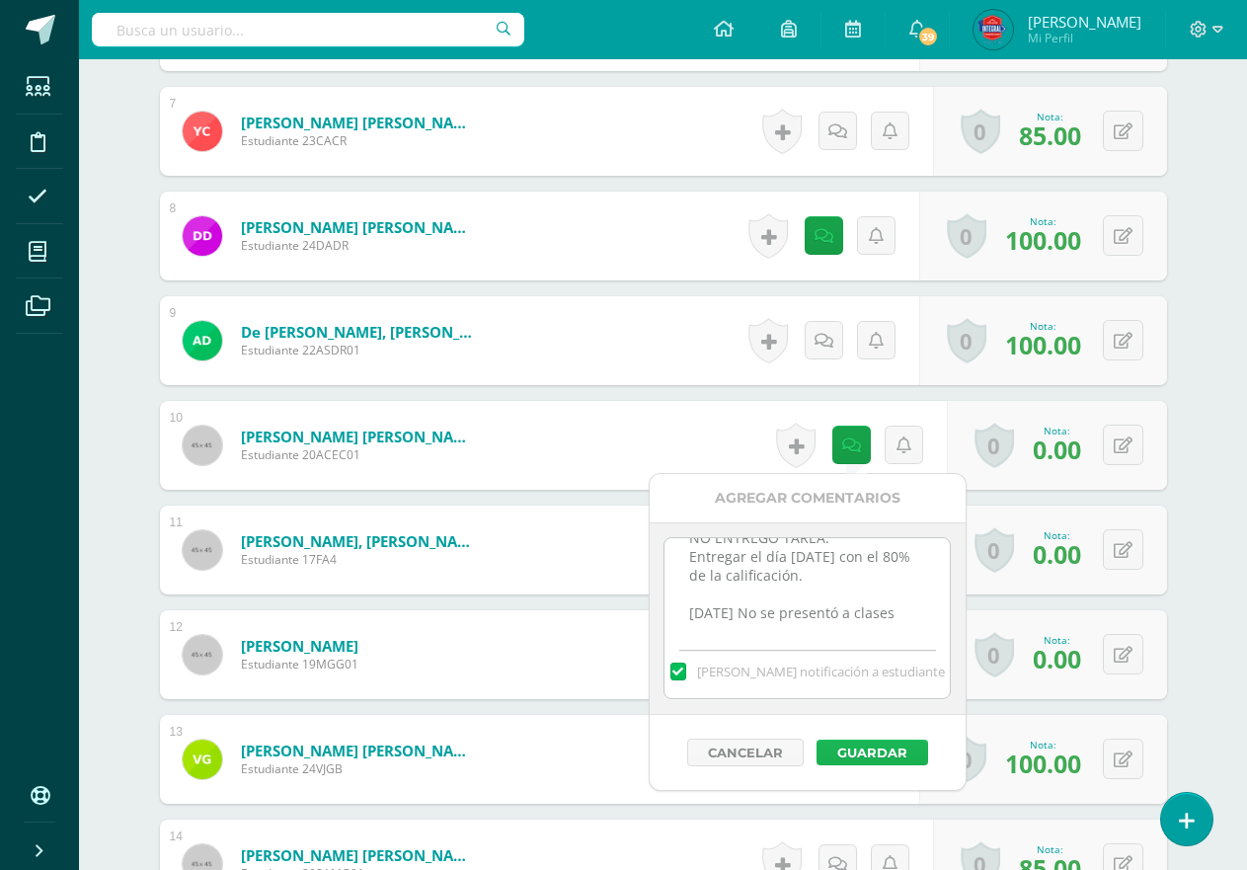
click at [879, 741] on button "Guardar" at bounding box center [872, 752] width 112 height 26
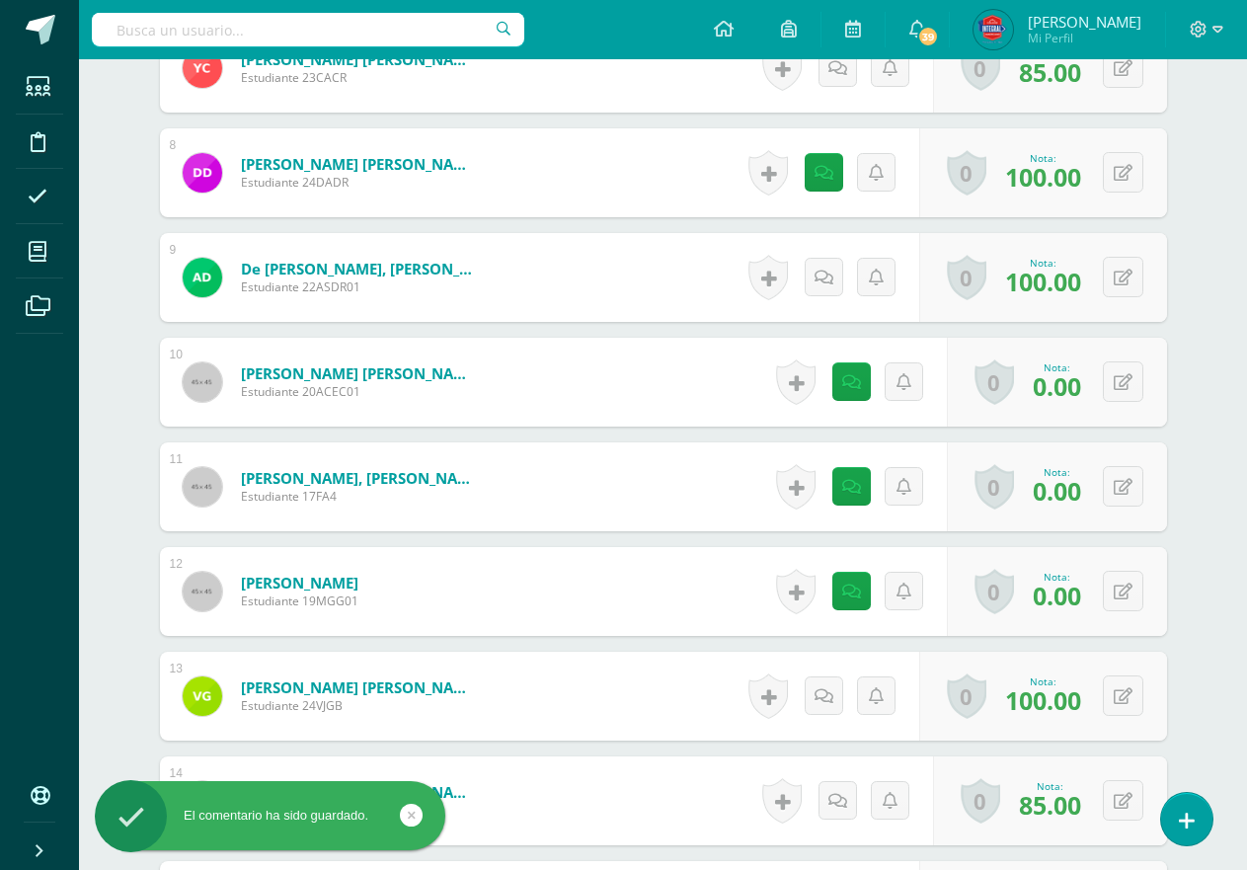
scroll to position [1382, 0]
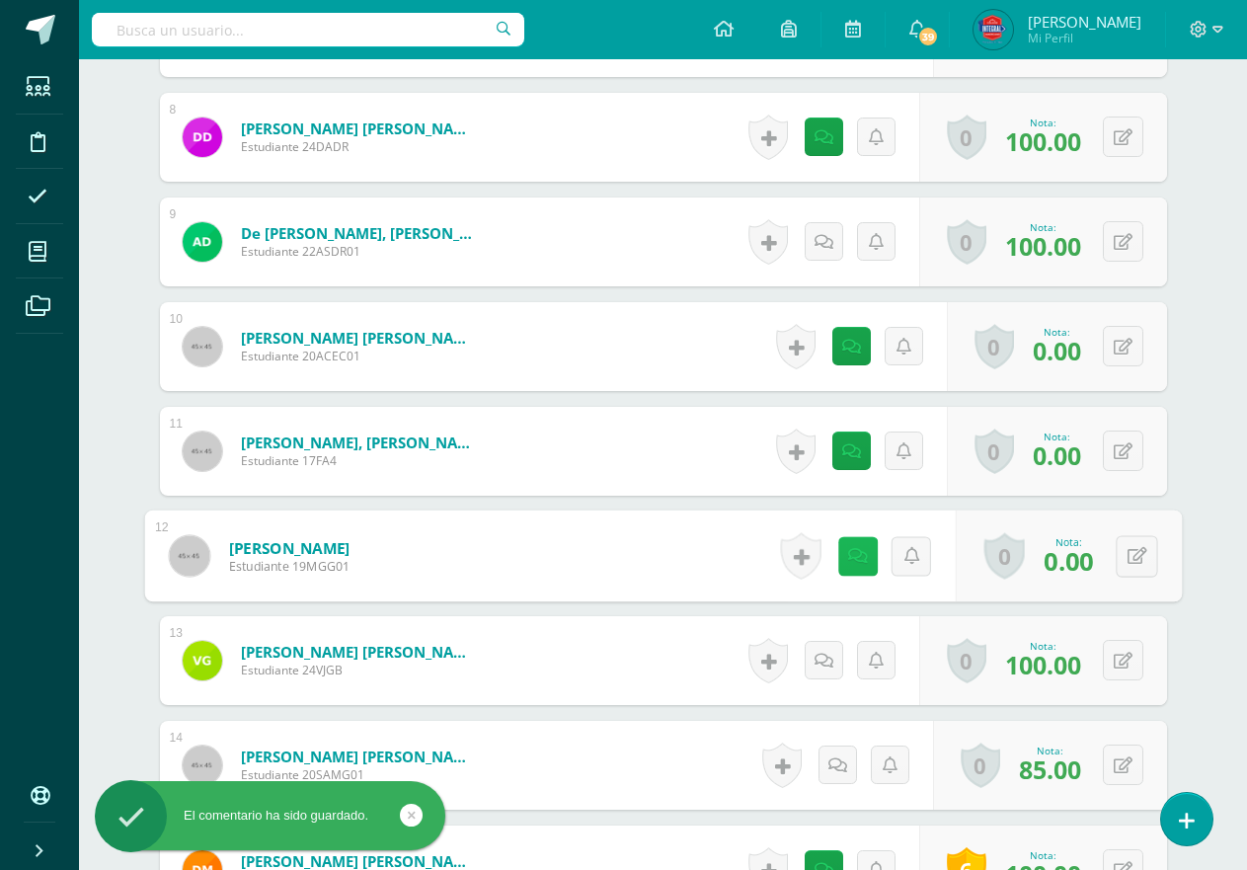
click at [859, 567] on link at bounding box center [856, 555] width 39 height 39
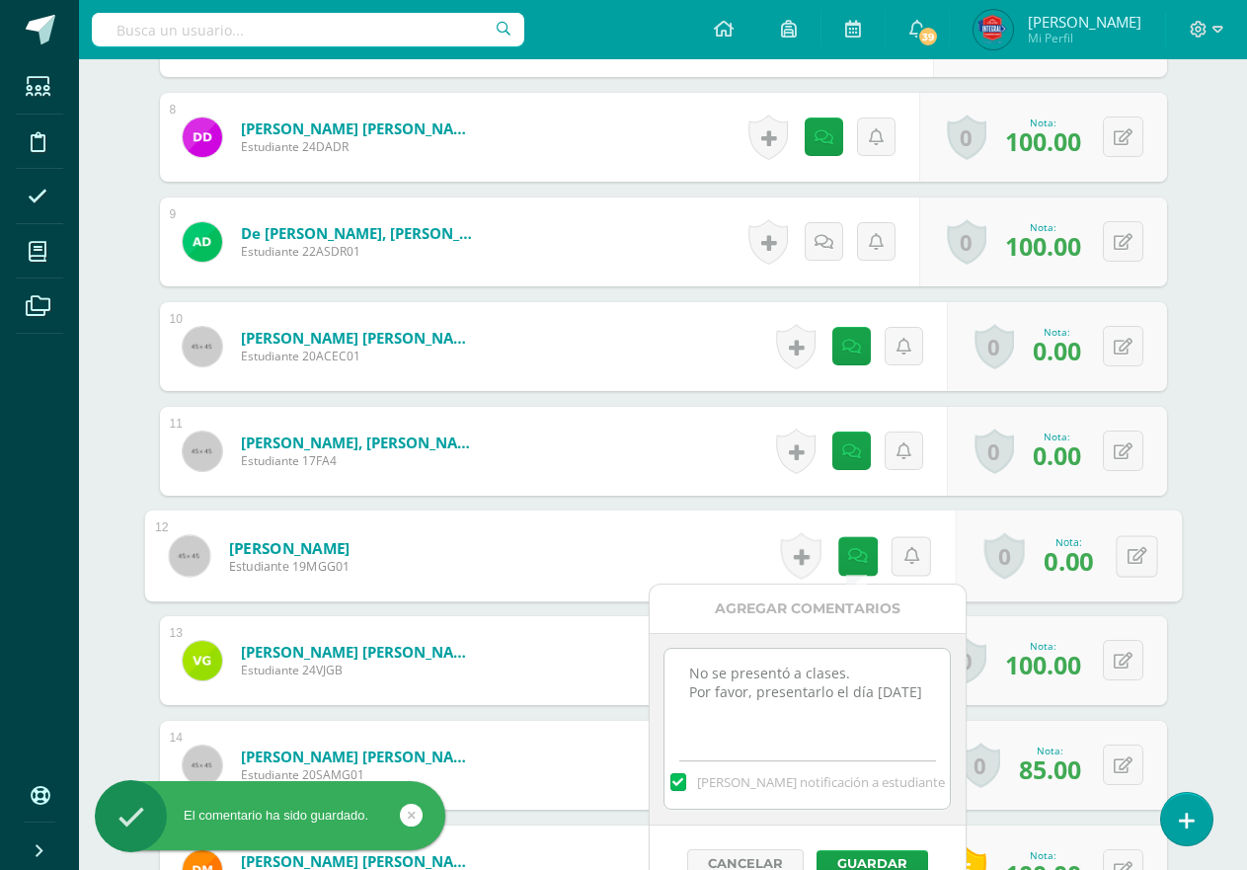
click at [827, 735] on textarea "No se presentó a clases. Por favor, presentarlo el día lunes 11/8/2025" at bounding box center [806, 698] width 285 height 99
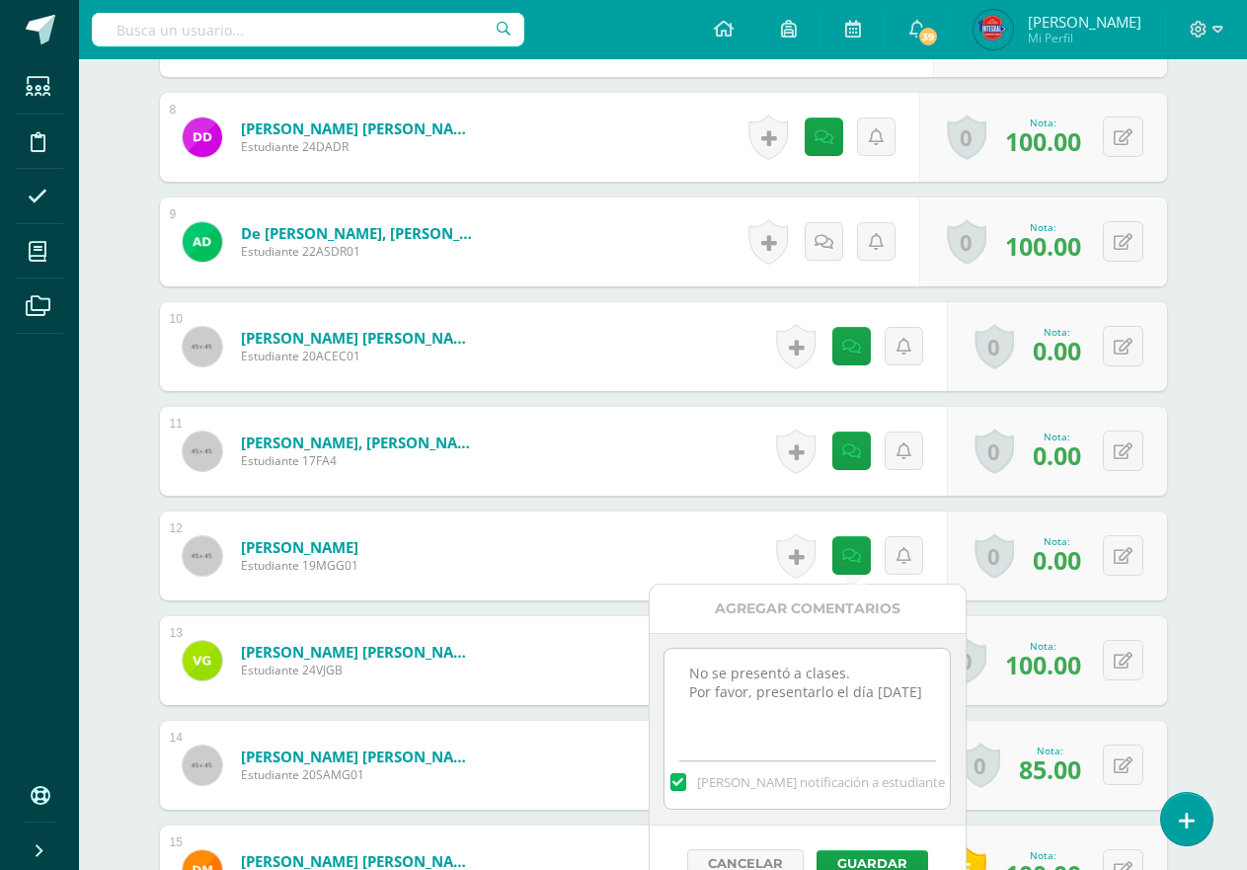
paste textarea "11/08/25 No entregó tarea. Entregar mañana con el 80% de la nota."
type textarea "No se presentó a clases. Por favor, presentarlo el día lunes 11/8/2025 11/08/25…"
click at [889, 828] on div "Cancelar Guardar" at bounding box center [808, 862] width 316 height 75
click at [891, 862] on button "Guardar" at bounding box center [872, 863] width 112 height 26
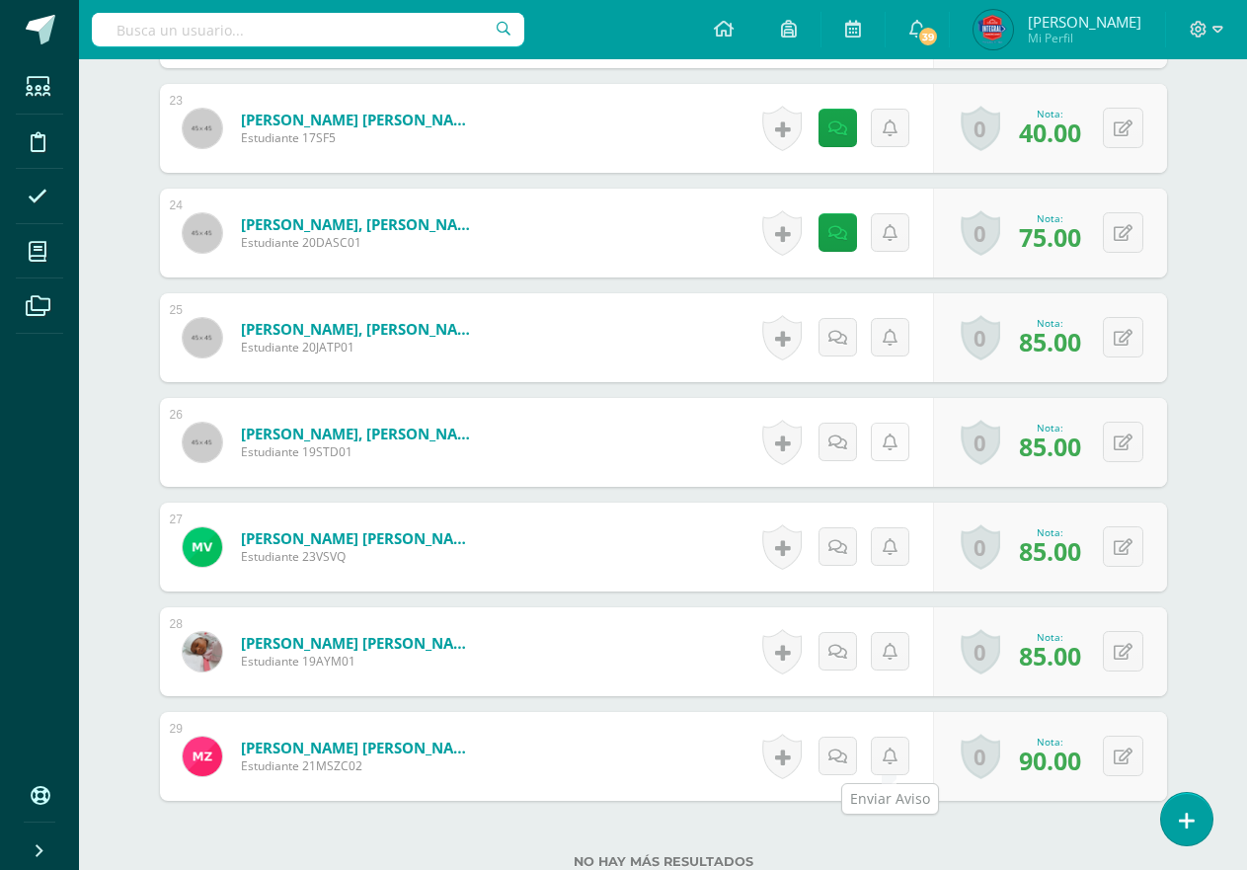
scroll to position [2863, 0]
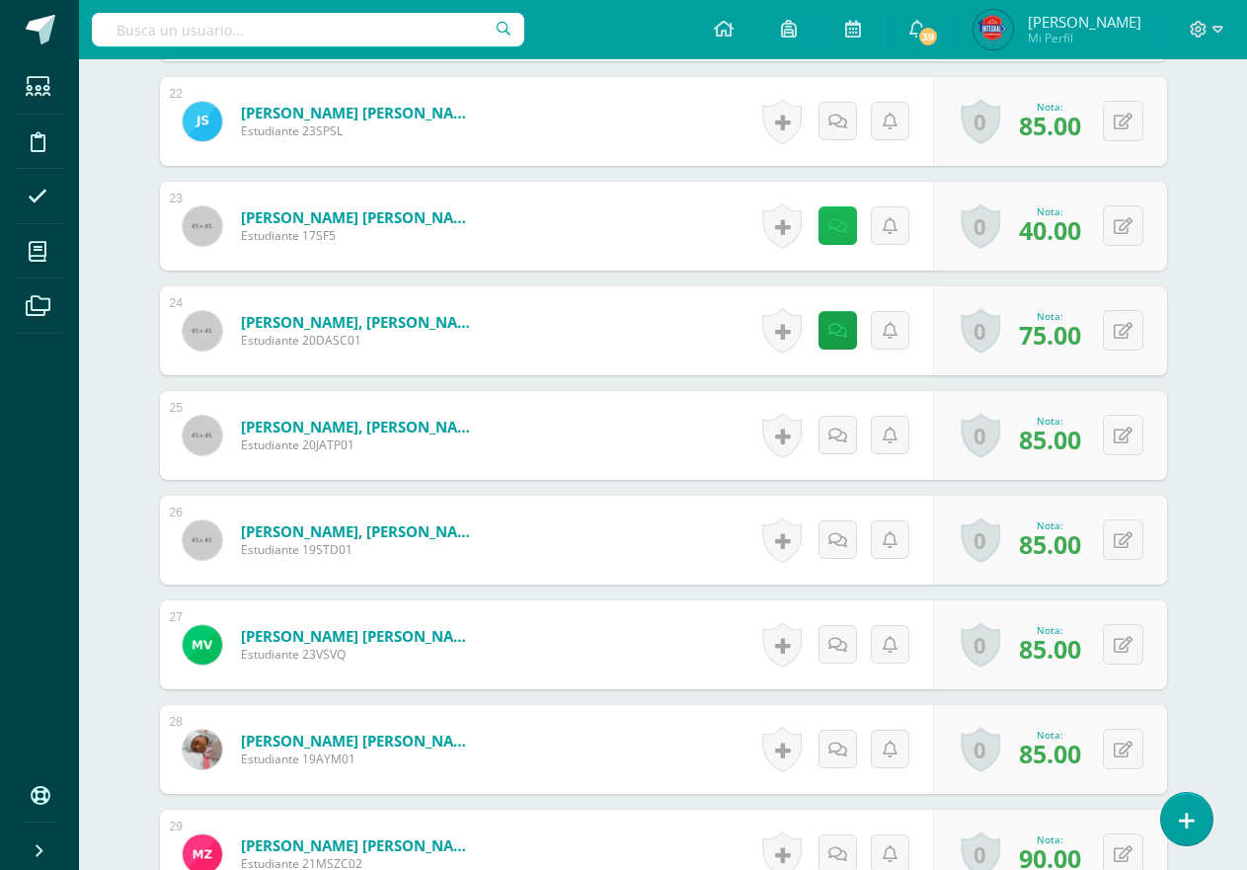
click at [831, 227] on icon at bounding box center [837, 226] width 19 height 17
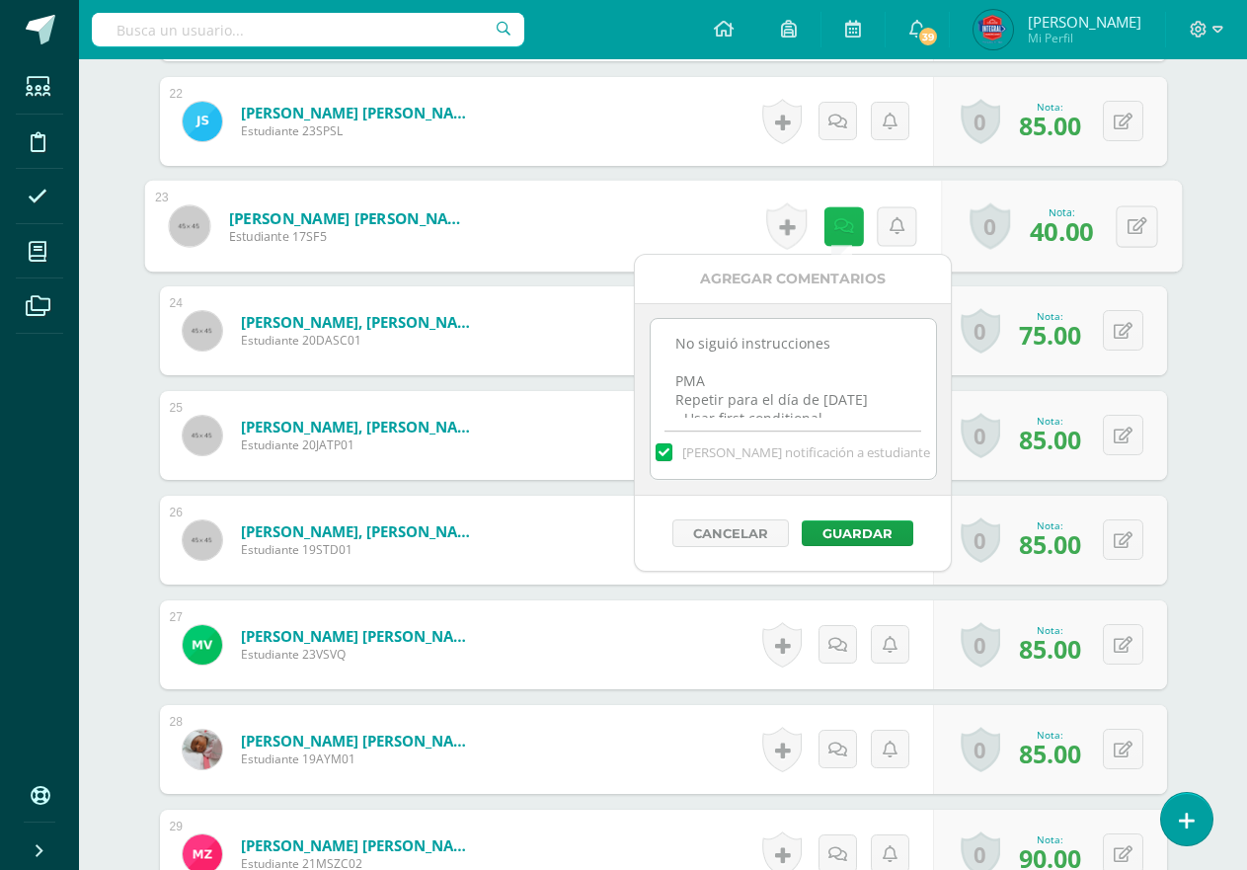
click at [833, 226] on icon at bounding box center [843, 225] width 20 height 17
click at [679, 339] on textarea "No siguió instrucciones PMA Repetir para el día de mañana - Usar first conditio…" at bounding box center [793, 368] width 285 height 99
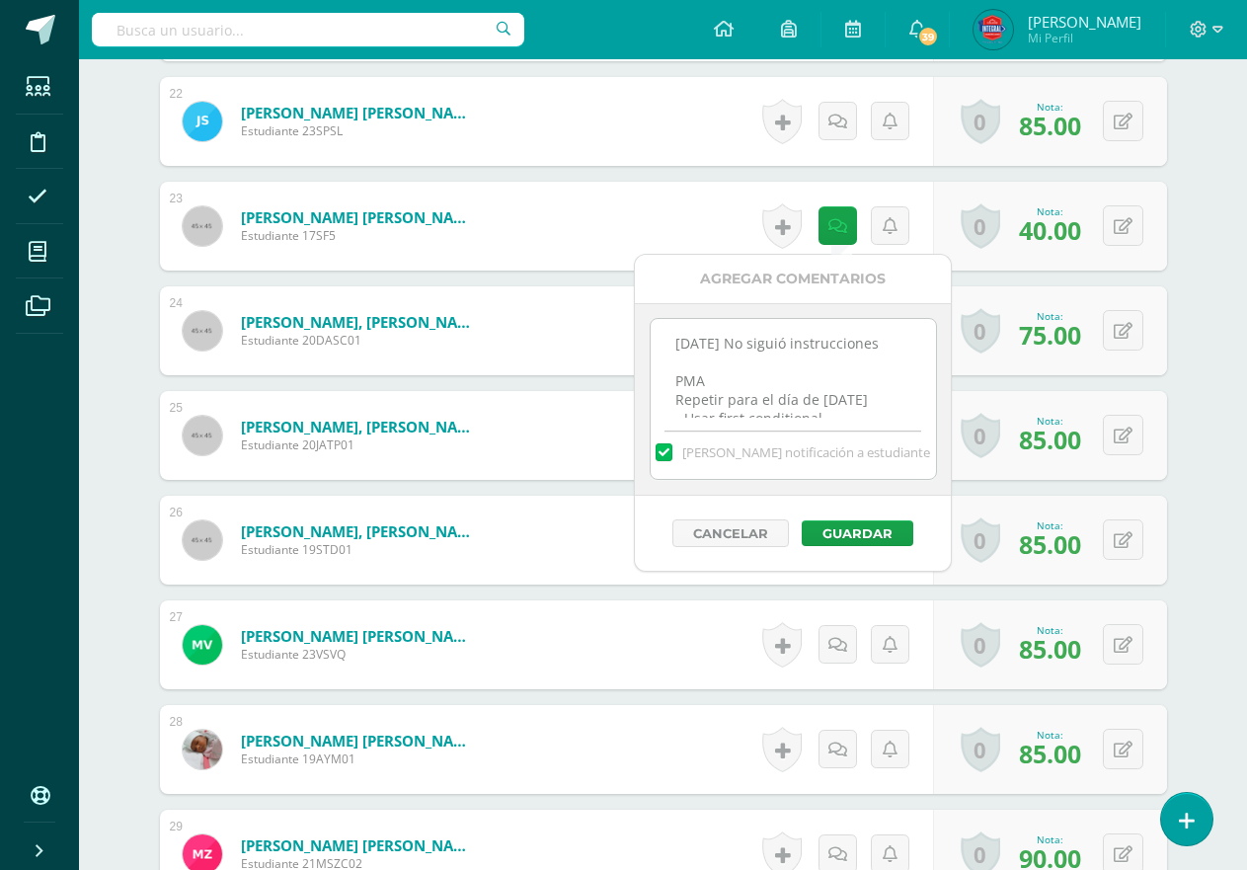
click at [675, 387] on textarea "No siguió instrucciones PMA Repetir para el día de mañana - Usar first conditio…" at bounding box center [793, 368] width 285 height 99
click at [846, 374] on textarea "No siguió instrucciones PMA Repetir para el día de mañana - Usar first conditio…" at bounding box center [793, 368] width 285 height 99
click at [670, 338] on textarea "No siguió instrucciones PMA Repetir para el día de mañana - Usar first conditio…" at bounding box center [793, 368] width 285 height 99
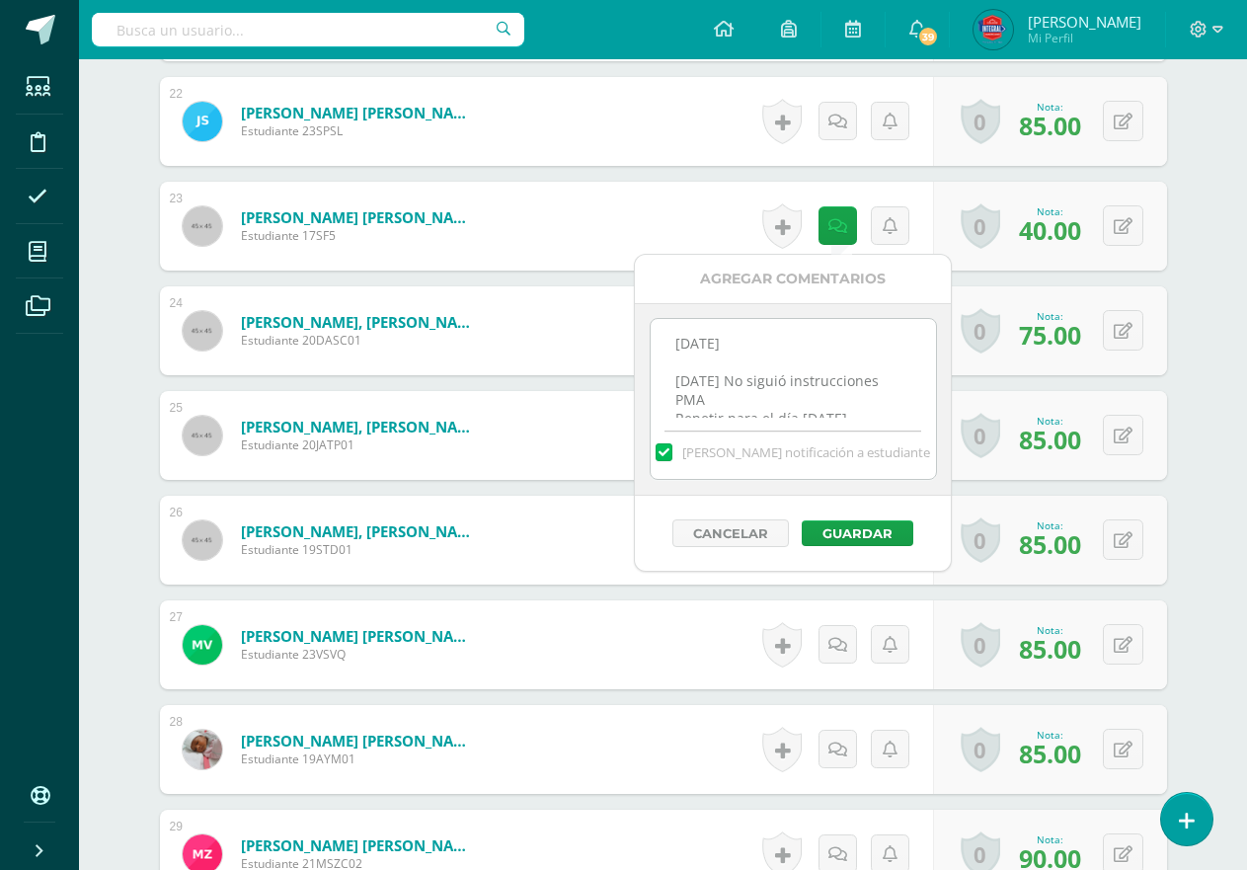
click at [733, 355] on textarea "No siguió instrucciones PMA Repetir para el día de mañana - Usar first conditio…" at bounding box center [793, 368] width 285 height 99
click at [670, 357] on textarea "No siguió instrucciones PMA Repetir para el día de mañana - Usar first conditio…" at bounding box center [793, 368] width 285 height 99
type textarea "11/08/25 PMA: No usó el first conditional. 08/08/25 No siguió instrucciones PMA…"
click at [880, 525] on button "Guardar" at bounding box center [858, 533] width 112 height 26
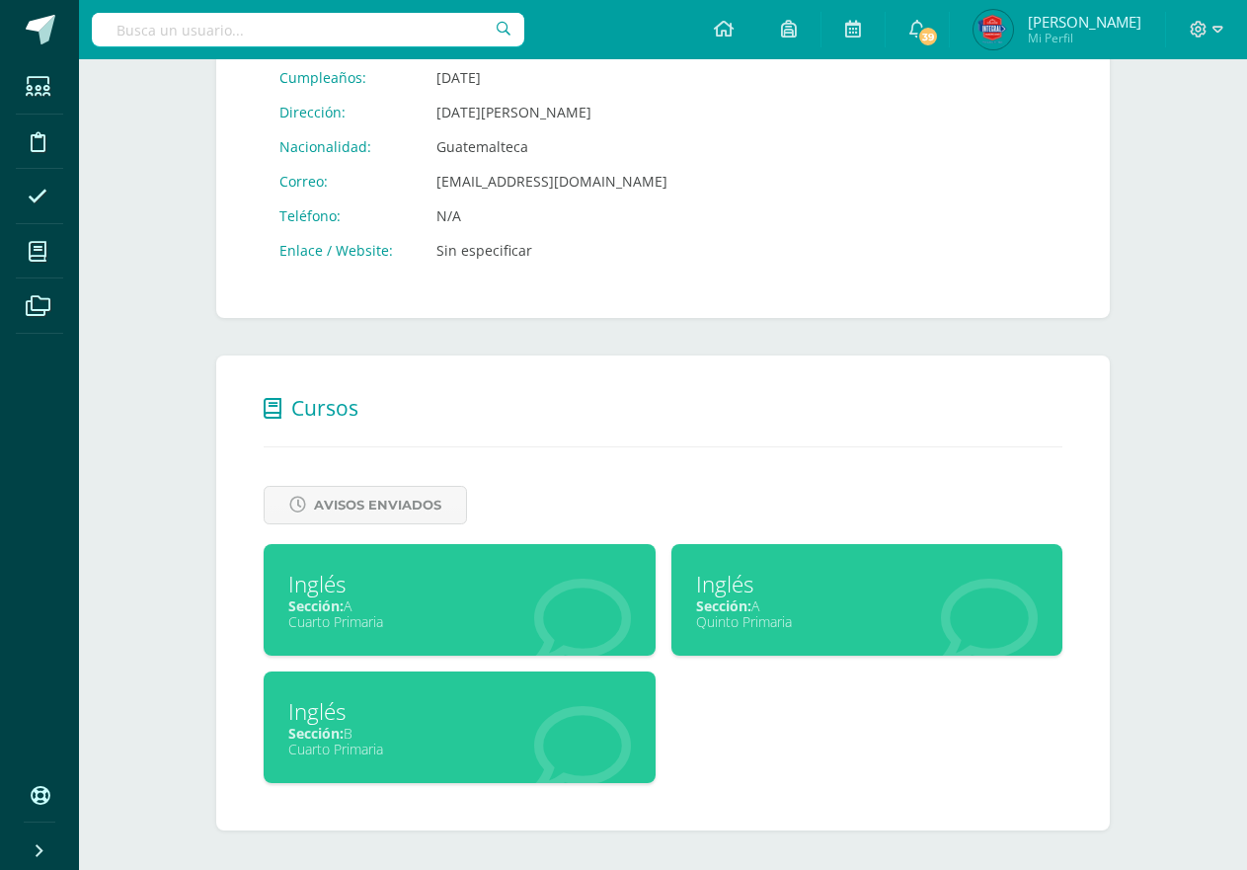
click at [769, 634] on div "Inglés Sección: A Quinto Primaria" at bounding box center [867, 600] width 392 height 112
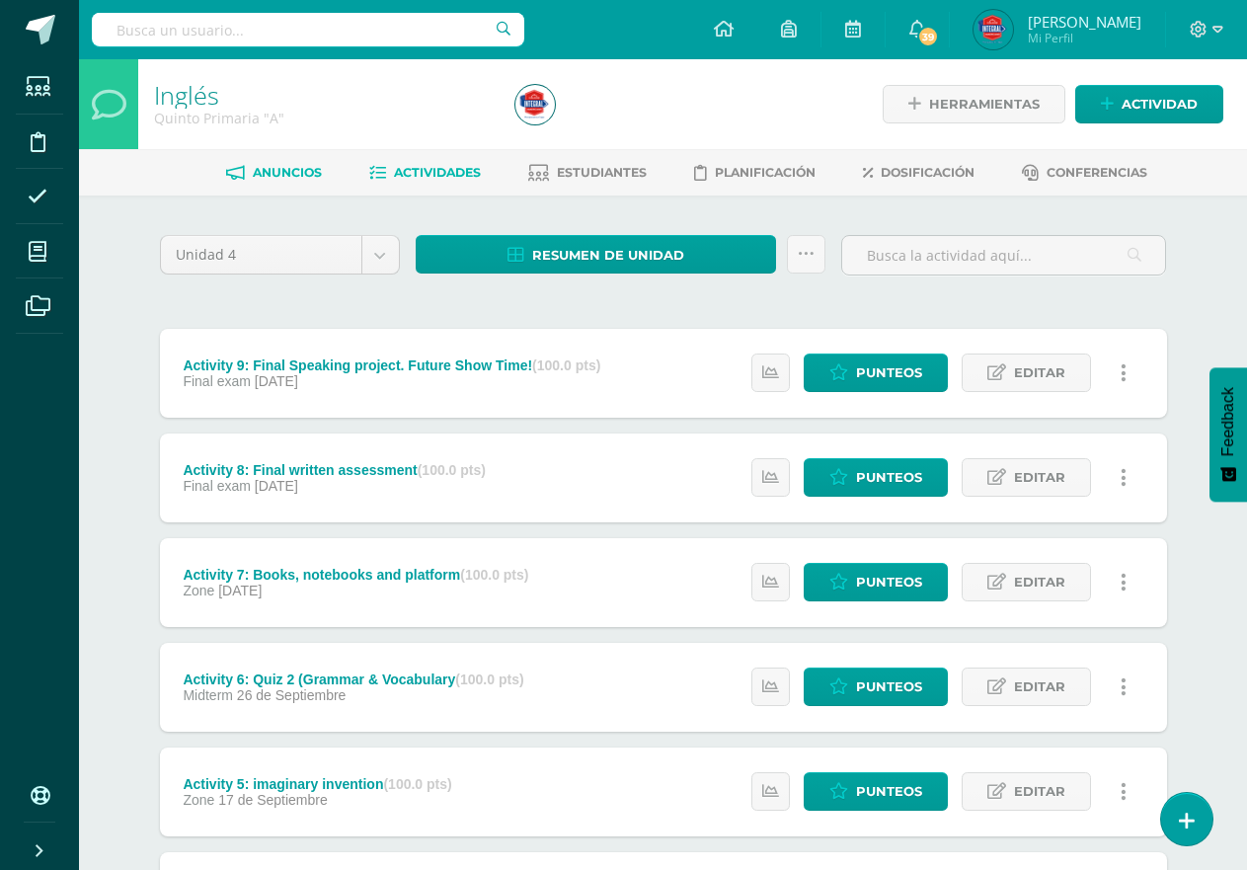
click at [262, 175] on span "Anuncios" at bounding box center [287, 172] width 69 height 15
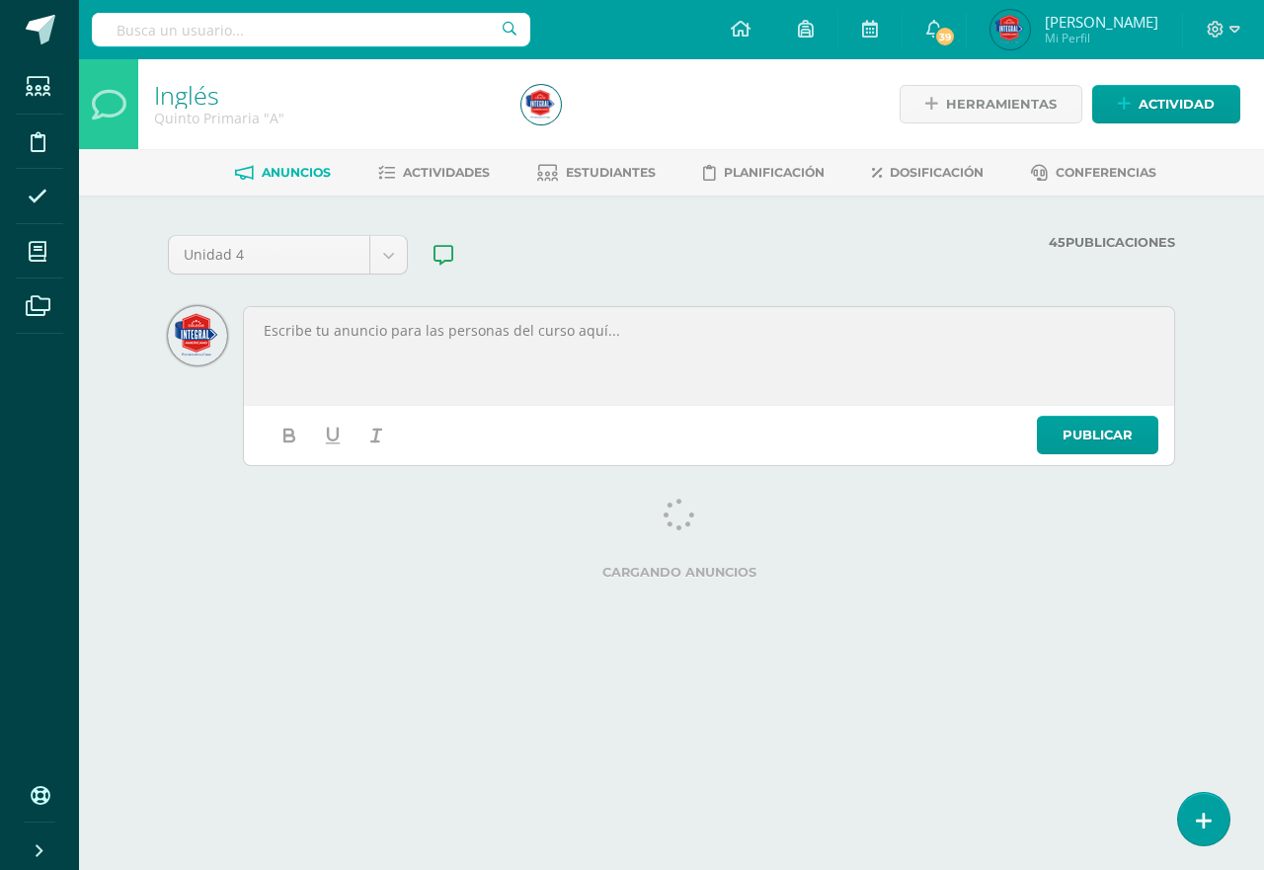
click at [558, 363] on div at bounding box center [709, 356] width 924 height 92
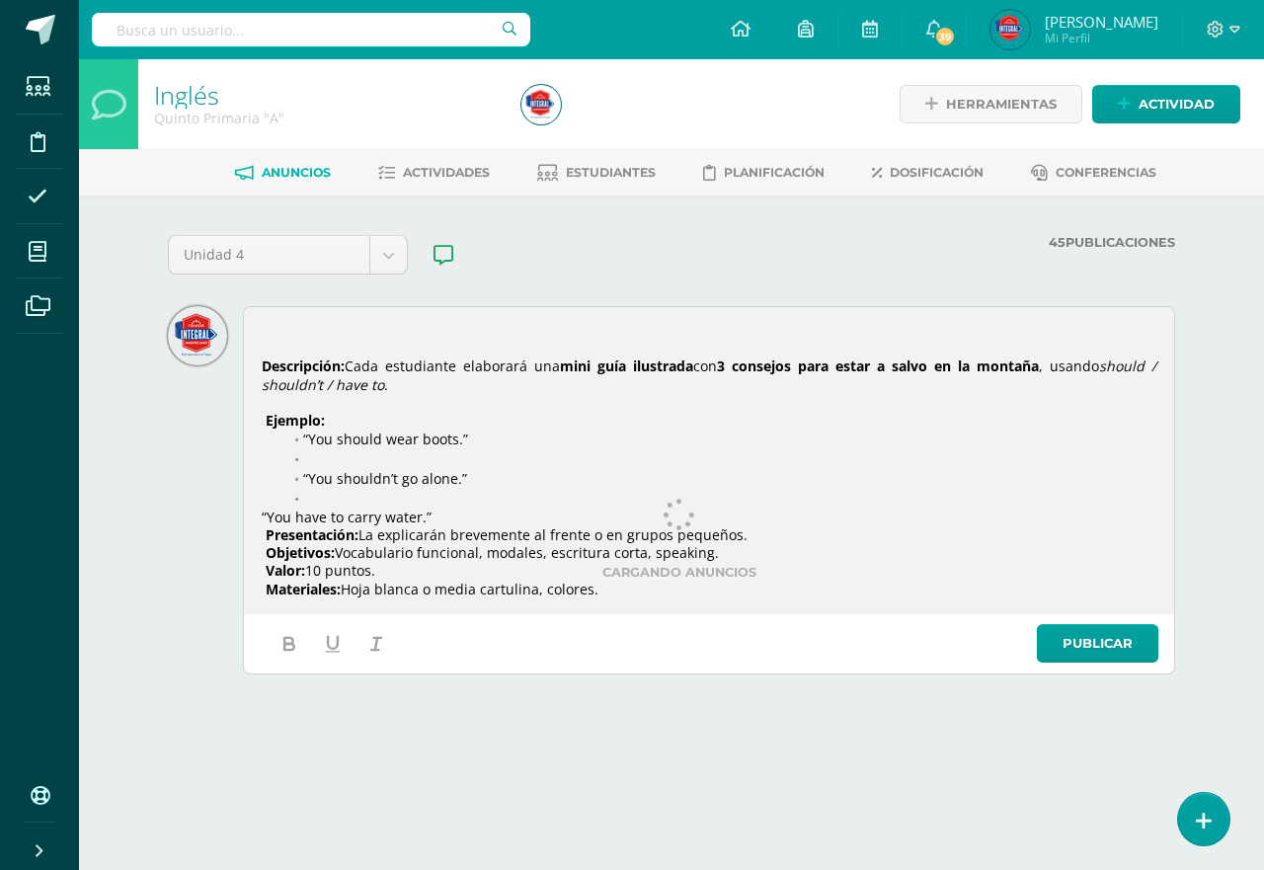
click at [491, 481] on div "Cargando anuncios" at bounding box center [679, 534] width 1007 height 108
click at [489, 489] on div "Cargando anuncios" at bounding box center [679, 534] width 1007 height 108
click at [266, 514] on div "Cargando anuncios" at bounding box center [679, 534] width 1007 height 108
click at [350, 317] on div "Descripción: Cada estudiante elaborará una mini guía ilustrada con 3 consejos p…" at bounding box center [709, 460] width 924 height 300
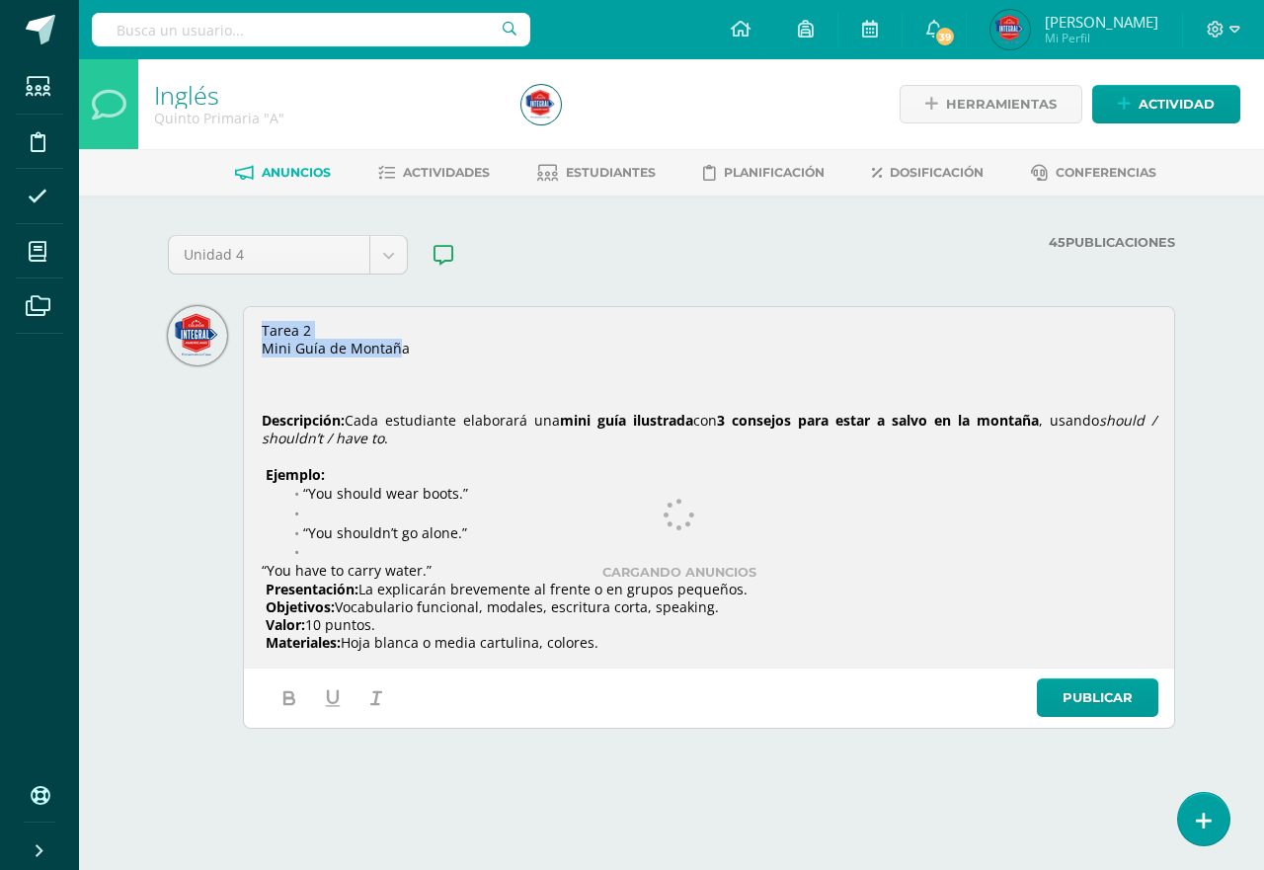
drag, startPoint x: 403, startPoint y: 354, endPoint x: 242, endPoint y: 324, distance: 163.8
click at [242, 324] on div "Tarea 2 Mini Guía de Montaña Descripción: Cada estudiante elaborará una mini gu…" at bounding box center [671, 517] width 1007 height 423
click at [433, 357] on p at bounding box center [709, 366] width 894 height 18
drag, startPoint x: 434, startPoint y: 357, endPoint x: 262, endPoint y: 331, distance: 174.8
click at [262, 331] on div "Tarea 2 Mini Guía de Montaña Descripción: Cada estudiante elaborará una mini gu…" at bounding box center [709, 486] width 924 height 353
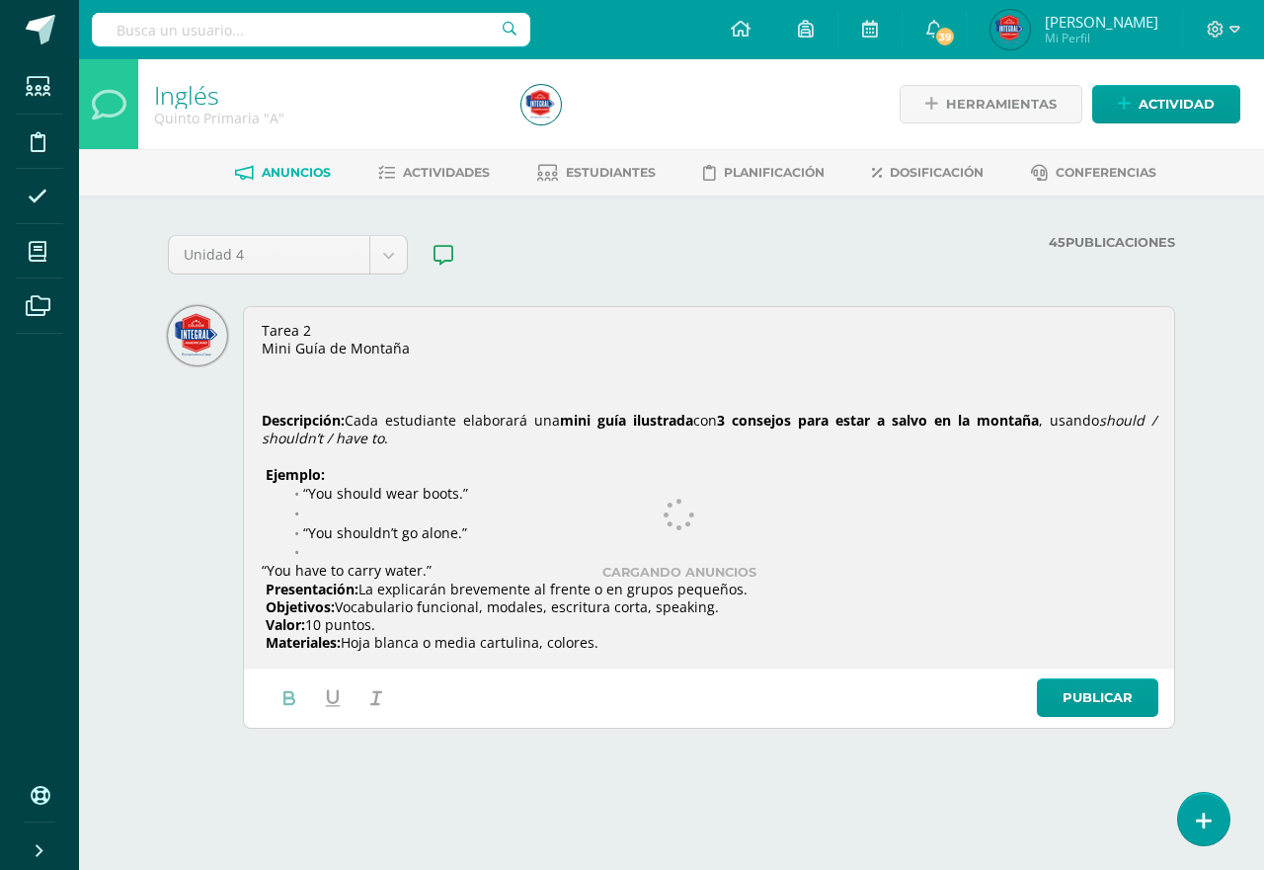
click at [289, 683] on div at bounding box center [333, 697] width 146 height 43
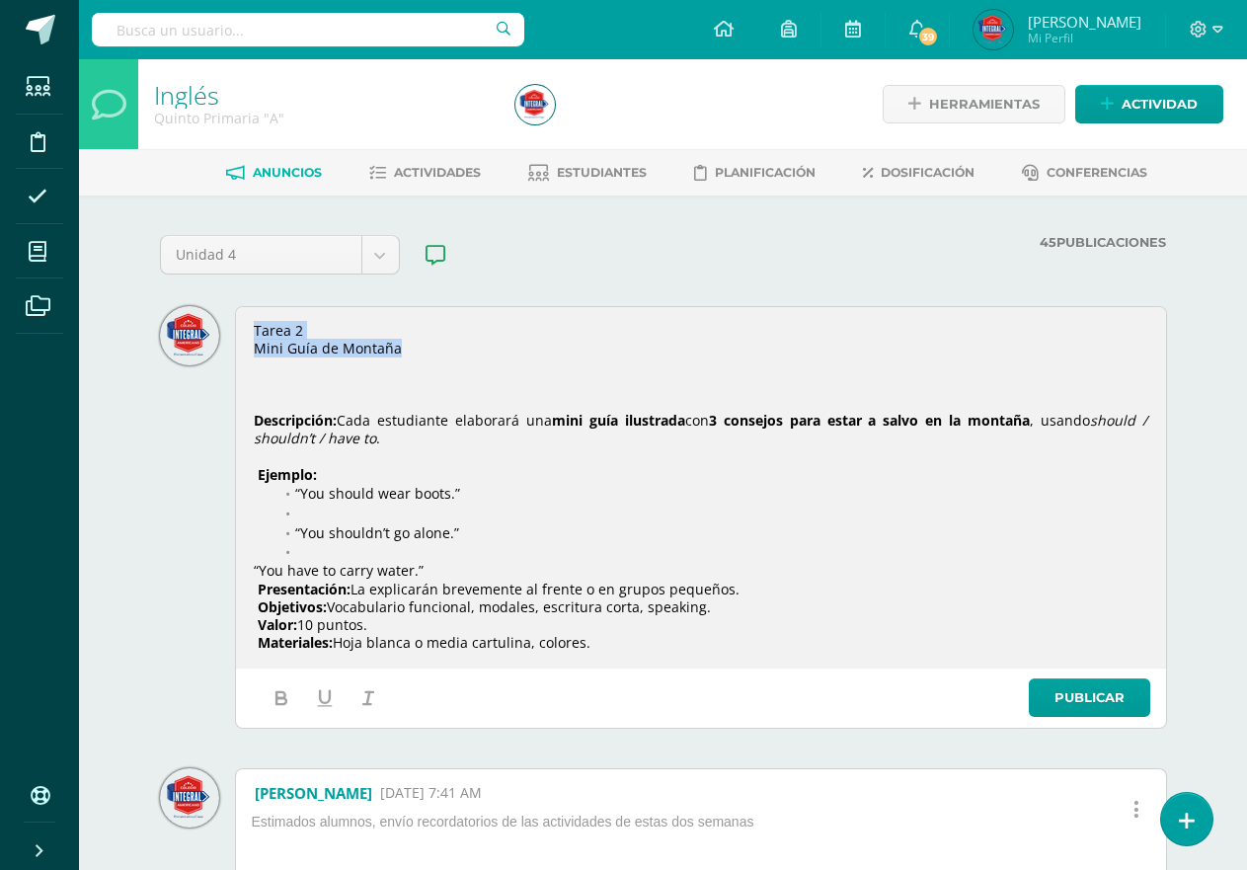
drag, startPoint x: 403, startPoint y: 355, endPoint x: 238, endPoint y: 337, distance: 165.9
click at [239, 337] on div "Tarea 2 Mini Guía de Montaña Descripción: Cada estudiante elaborará una mini gu…" at bounding box center [701, 486] width 924 height 353
click at [286, 698] on icon "button" at bounding box center [282, 698] width 22 height 22
click at [261, 348] on strong "Mini Guía de Montaña" at bounding box center [329, 348] width 150 height 19
click at [254, 348] on strong "Mini Guía de Montaña" at bounding box center [329, 348] width 150 height 19
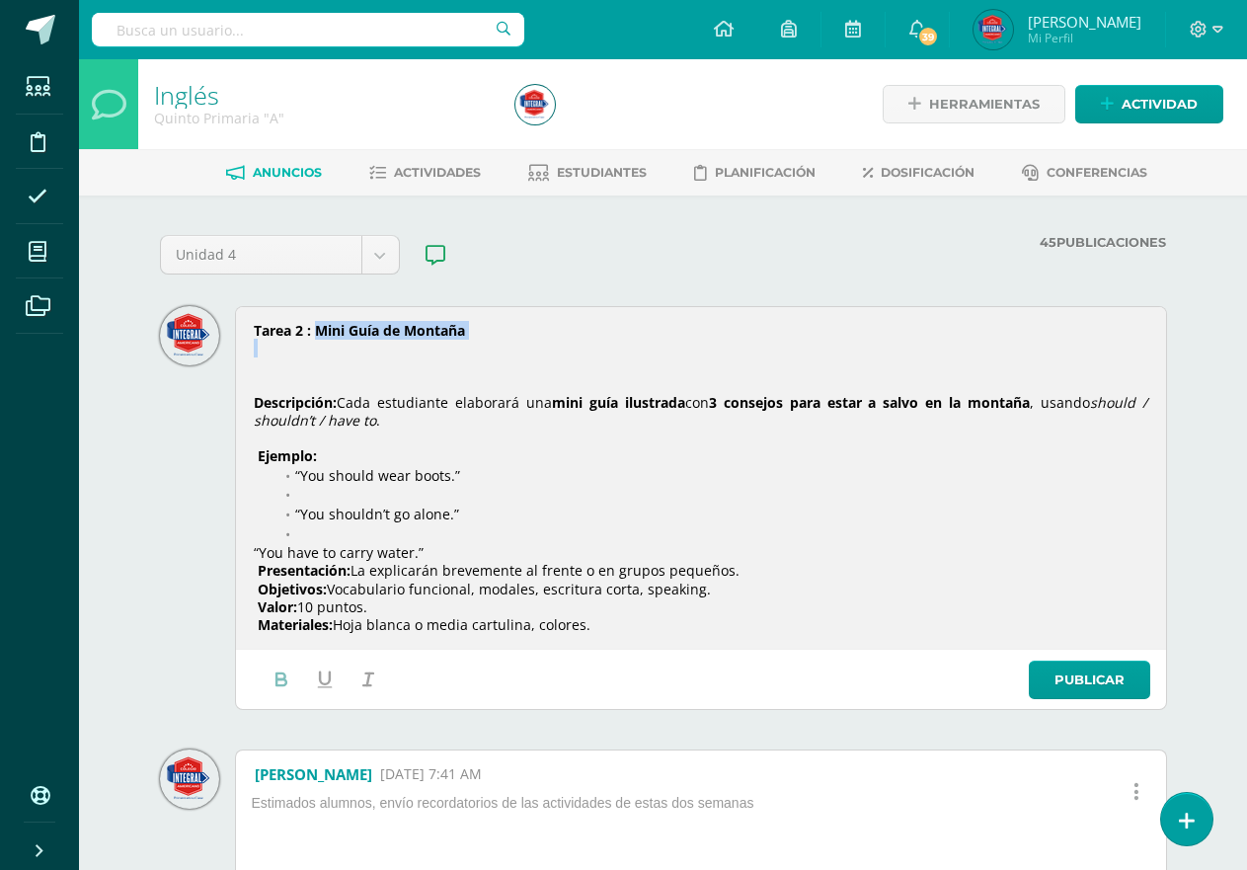
drag, startPoint x: 491, startPoint y: 348, endPoint x: 315, endPoint y: 327, distance: 177.1
click at [315, 327] on div "Tarea 2 : Mini Guía de Montaña Descripción: Cada estudiante elaborará una mini …" at bounding box center [701, 478] width 924 height 336
click at [345, 376] on p at bounding box center [701, 385] width 894 height 18
drag, startPoint x: 309, startPoint y: 329, endPoint x: 247, endPoint y: 327, distance: 62.2
click at [247, 327] on div "Tarea 2 : Mini Guía de Montaña Descripción: Cada estudiante elaborará una mini …" at bounding box center [701, 478] width 924 height 336
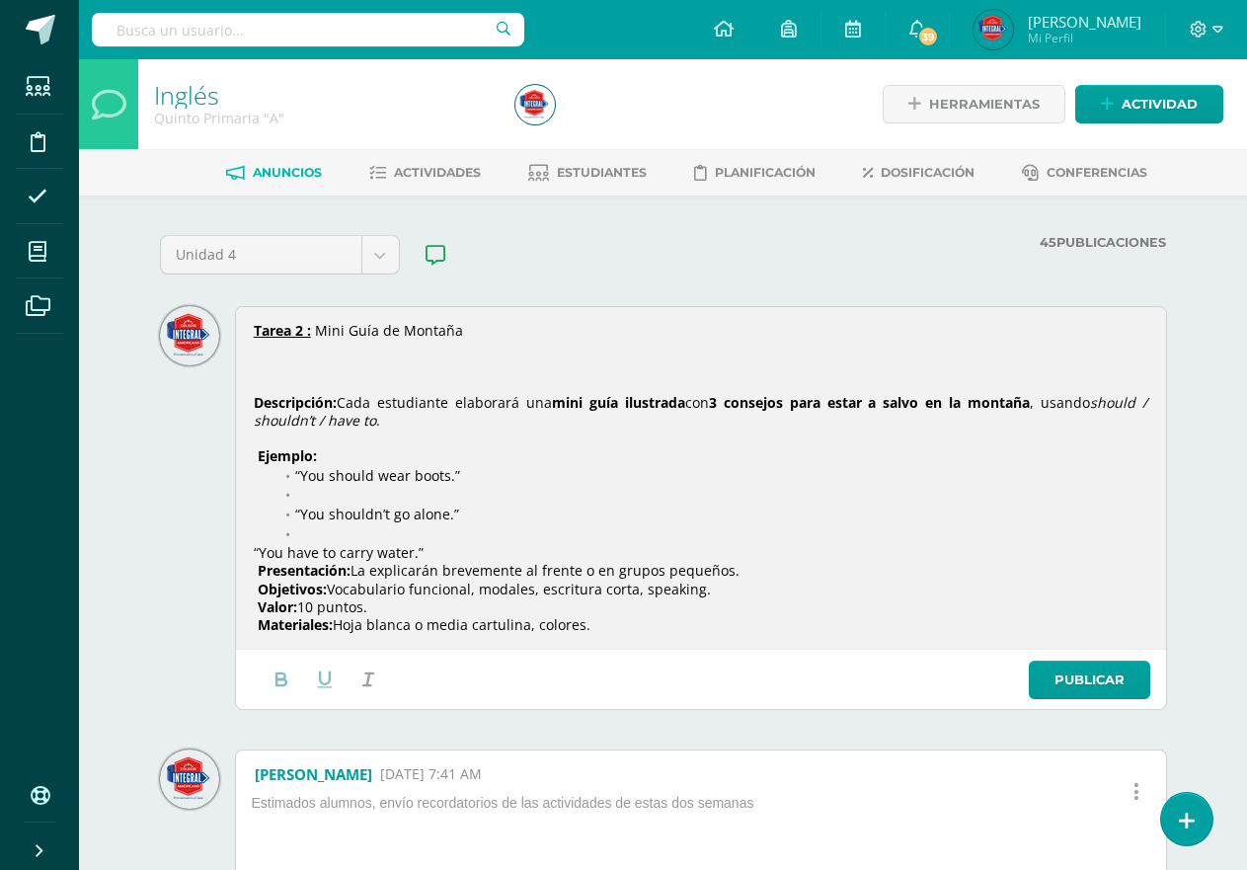
click at [317, 411] on em "should / shouldn’t / have to" at bounding box center [703, 411] width 898 height 37
click at [254, 403] on strong "Descripción:" at bounding box center [295, 402] width 83 height 19
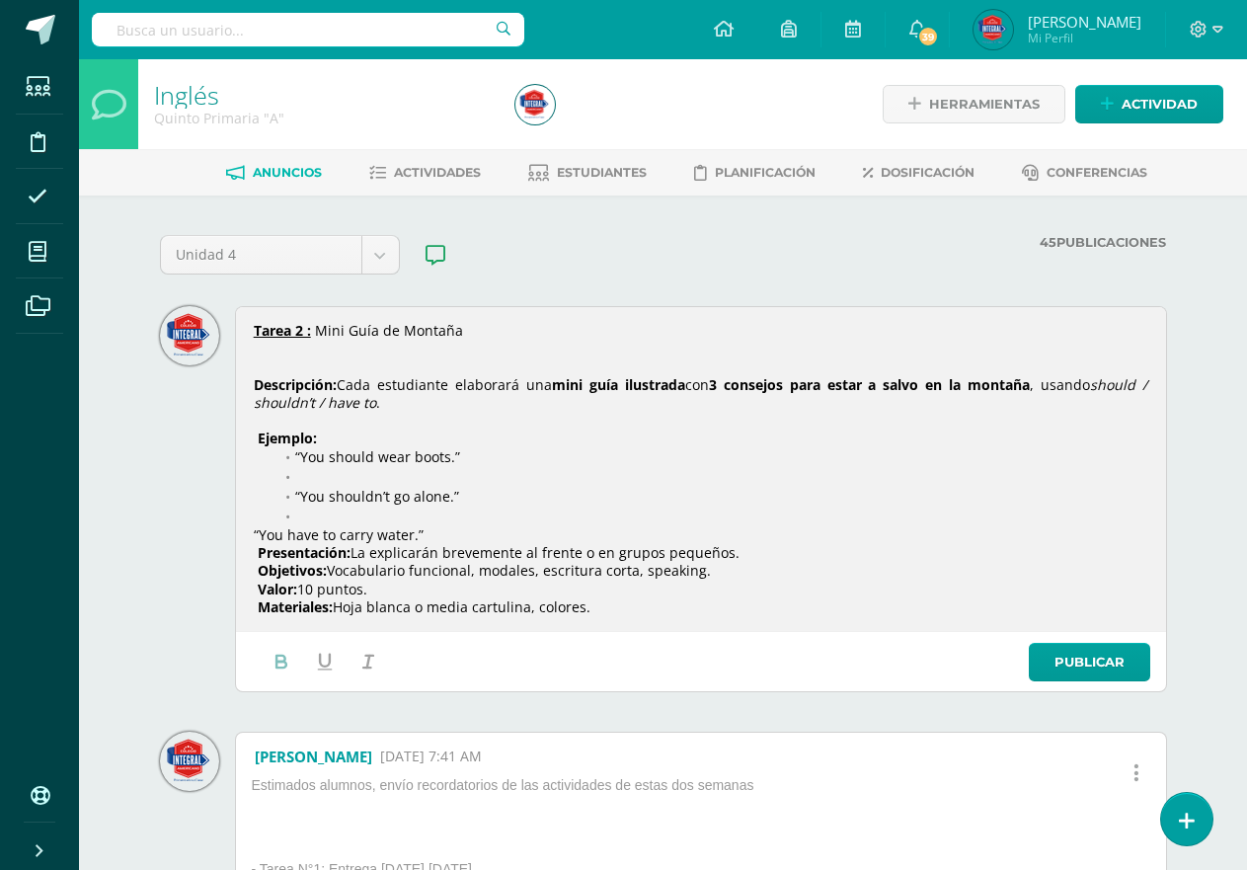
click at [279, 391] on strong "Descripción:" at bounding box center [295, 384] width 83 height 19
click at [264, 402] on em "should / shouldn’t / have to" at bounding box center [703, 393] width 898 height 37
drag, startPoint x: 551, startPoint y: 383, endPoint x: 1031, endPoint y: 383, distance: 479.8
click at [1031, 383] on p "Descripción: Cada estudiante elaborará una mini guía ilustrada con 3 consejos p…" at bounding box center [701, 394] width 894 height 36
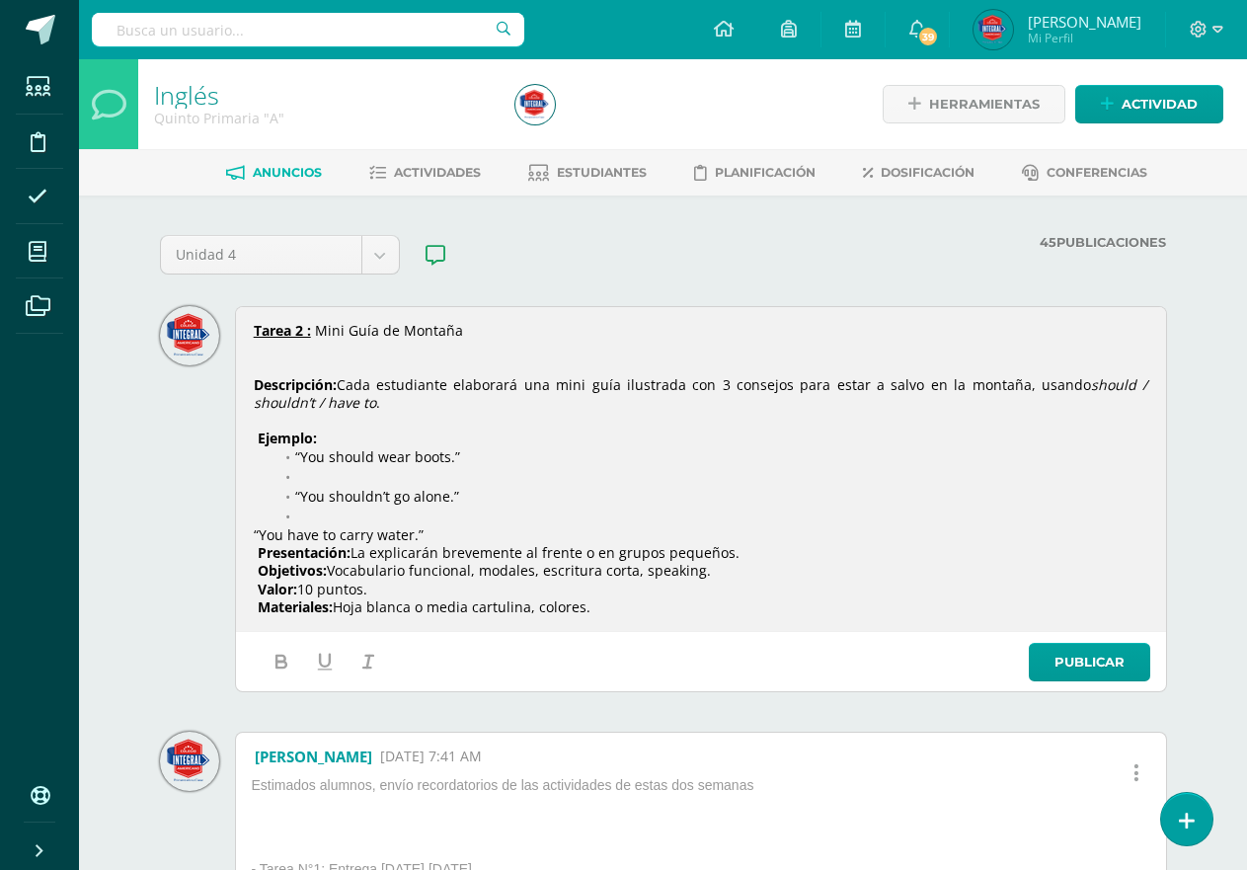
click at [553, 406] on p "Descripción: Cada estudiante elaborará una mini guía ilustrada con 3 consejos p…" at bounding box center [701, 394] width 894 height 36
click at [301, 514] on li at bounding box center [711, 516] width 874 height 20
click at [257, 533] on span "“You have to carry water.”" at bounding box center [339, 532] width 170 height 19
click at [251, 534] on div "Tarea 2 : Mini Guía de Montaña Descripción: Cada estudiante elaborará una mini …" at bounding box center [701, 468] width 924 height 316
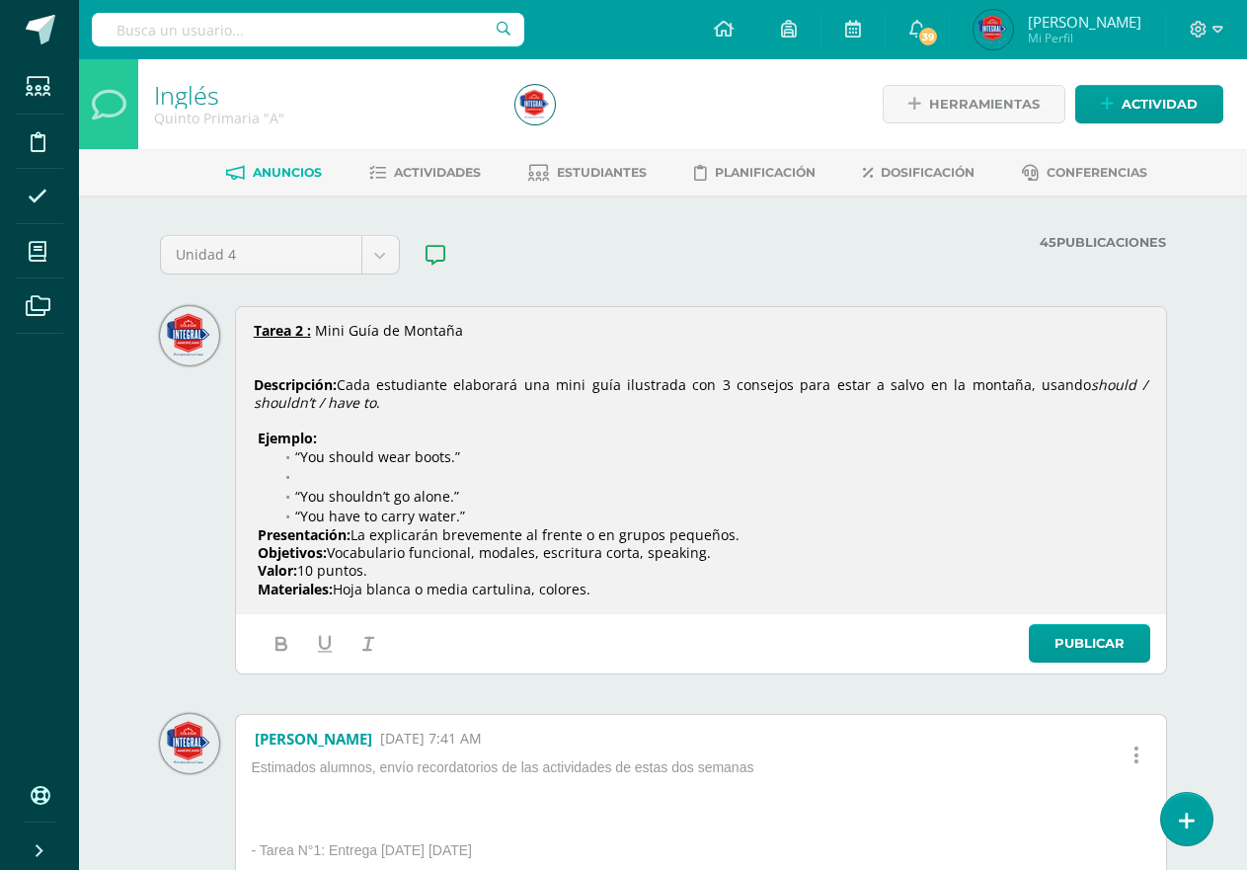
click at [328, 474] on li at bounding box center [711, 477] width 874 height 20
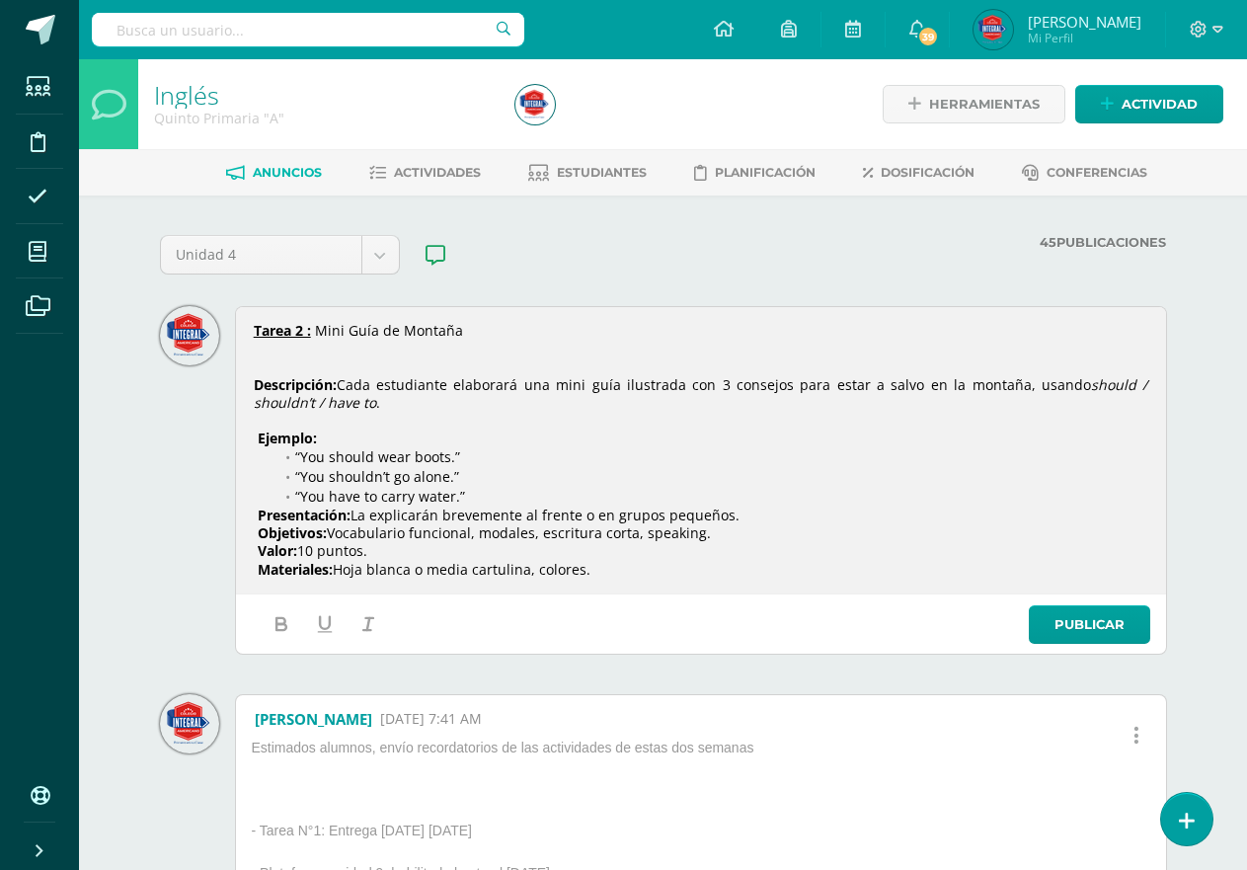
click at [251, 510] on div "Tarea 2 : Mini Guía de Montaña Descripción: Cada estudiante elaborará una mini …" at bounding box center [701, 450] width 924 height 280
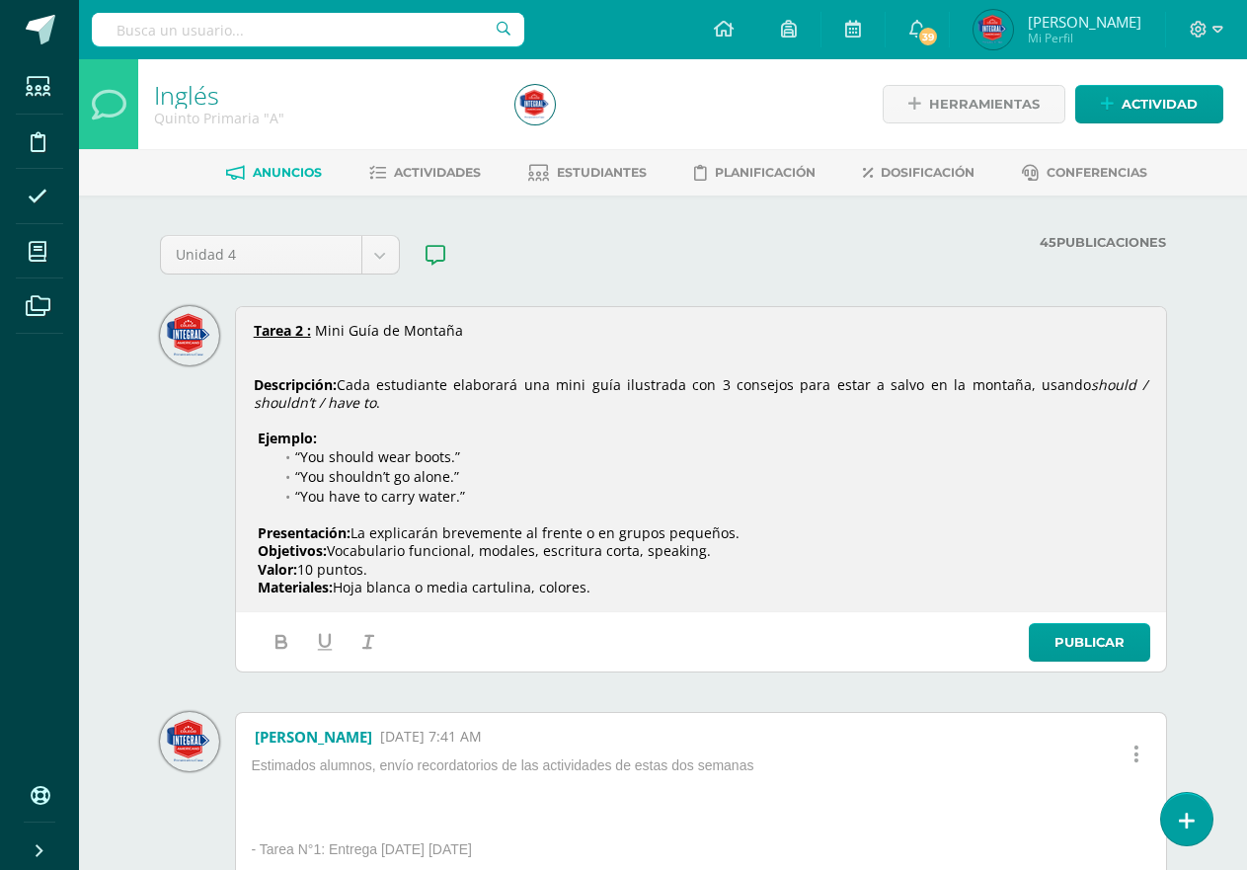
click at [256, 529] on span "﻿" at bounding box center [256, 532] width 4 height 19
drag, startPoint x: 752, startPoint y: 525, endPoint x: 583, endPoint y: 531, distance: 168.9
click at [583, 531] on p "Presentación: La explicarán brevemente al frente o en grupos pequeños." at bounding box center [701, 533] width 894 height 18
drag, startPoint x: 489, startPoint y: 528, endPoint x: 614, endPoint y: 489, distance: 131.5
click at [614, 489] on li "“You have to carry water.”" at bounding box center [711, 497] width 874 height 20
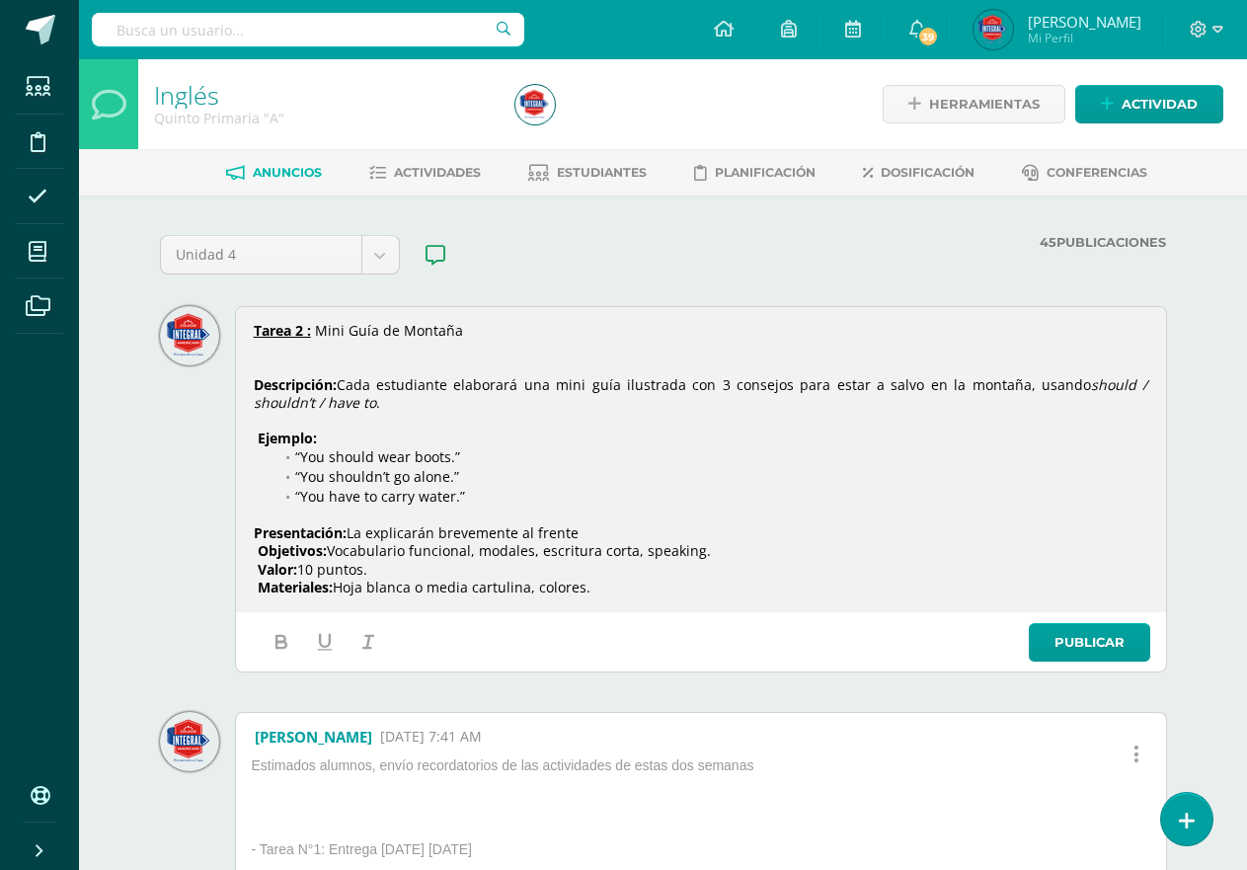
click at [609, 529] on p "Presentación: La explicarán brevemente al frente" at bounding box center [701, 533] width 894 height 18
click at [262, 558] on strong "Objetivos:" at bounding box center [292, 550] width 69 height 19
drag, startPoint x: 720, startPoint y: 557, endPoint x: 239, endPoint y: 555, distance: 480.8
click at [239, 555] on div "Tarea 2 : Mini Guía de Montaña Descripción: Cada estudiante elaborará una mini …" at bounding box center [701, 459] width 924 height 298
click at [256, 561] on p "Valor: 10 puntos." at bounding box center [701, 570] width 894 height 18
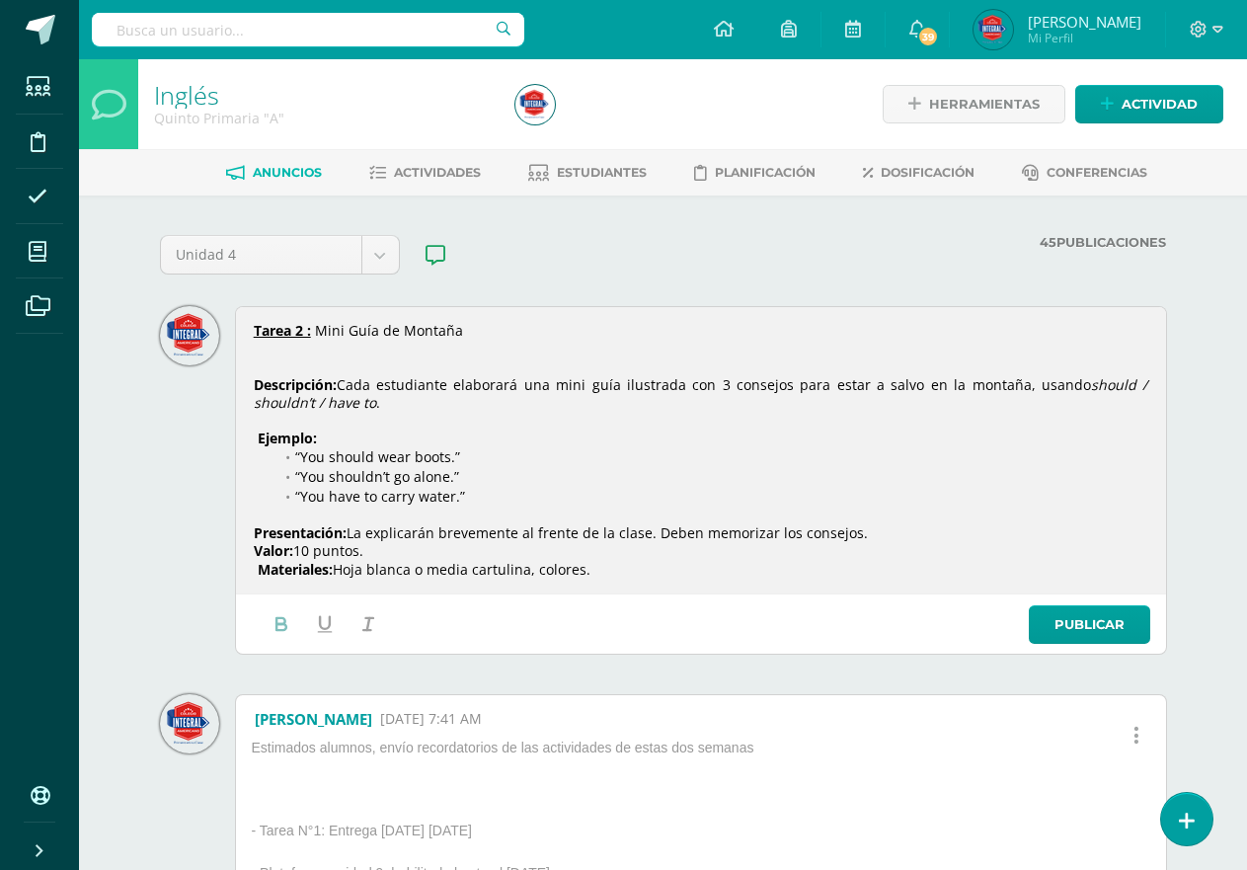
click at [258, 573] on strong "Materiales:" at bounding box center [295, 569] width 75 height 19
click at [600, 571] on p "Materiales: Hoja blanca o media cartulina, colores." at bounding box center [701, 570] width 894 height 18
drag, startPoint x: 585, startPoint y: 570, endPoint x: 573, endPoint y: 570, distance: 12.8
click at [573, 570] on p "Materiales: Hoja blanca o media cartulina, colores." at bounding box center [701, 570] width 894 height 18
click at [1030, 379] on span "Cada estudiante elaborará una mini guía ilustrada con 3 consejos para estar a s…" at bounding box center [714, 384] width 754 height 19
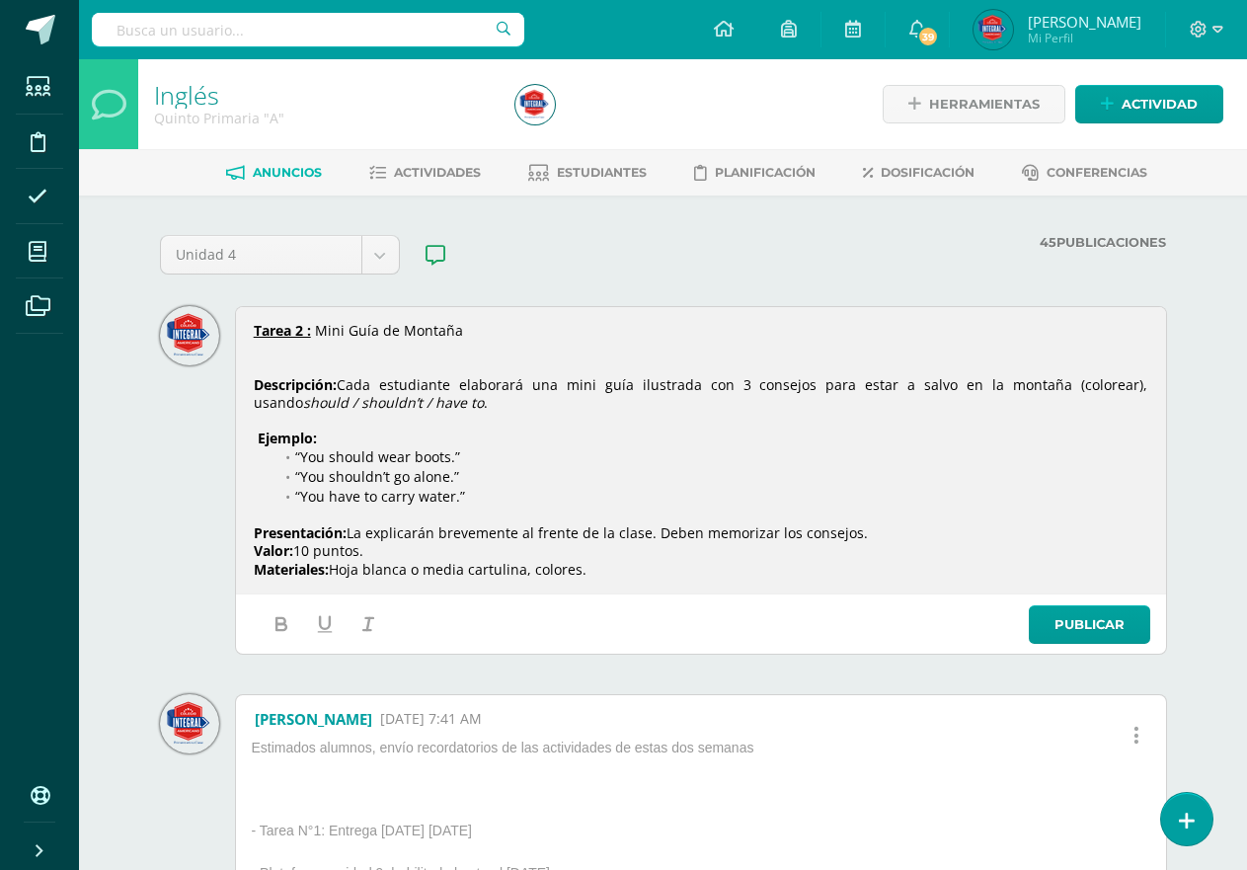
click at [344, 388] on span "Cada estudiante elaborará una mini guía ilustrada con 3 consejos para estar a s…" at bounding box center [703, 393] width 898 height 37
click at [611, 574] on p "Materiales: Hoja blanca o media cartulina, colores." at bounding box center [701, 570] width 894 height 18
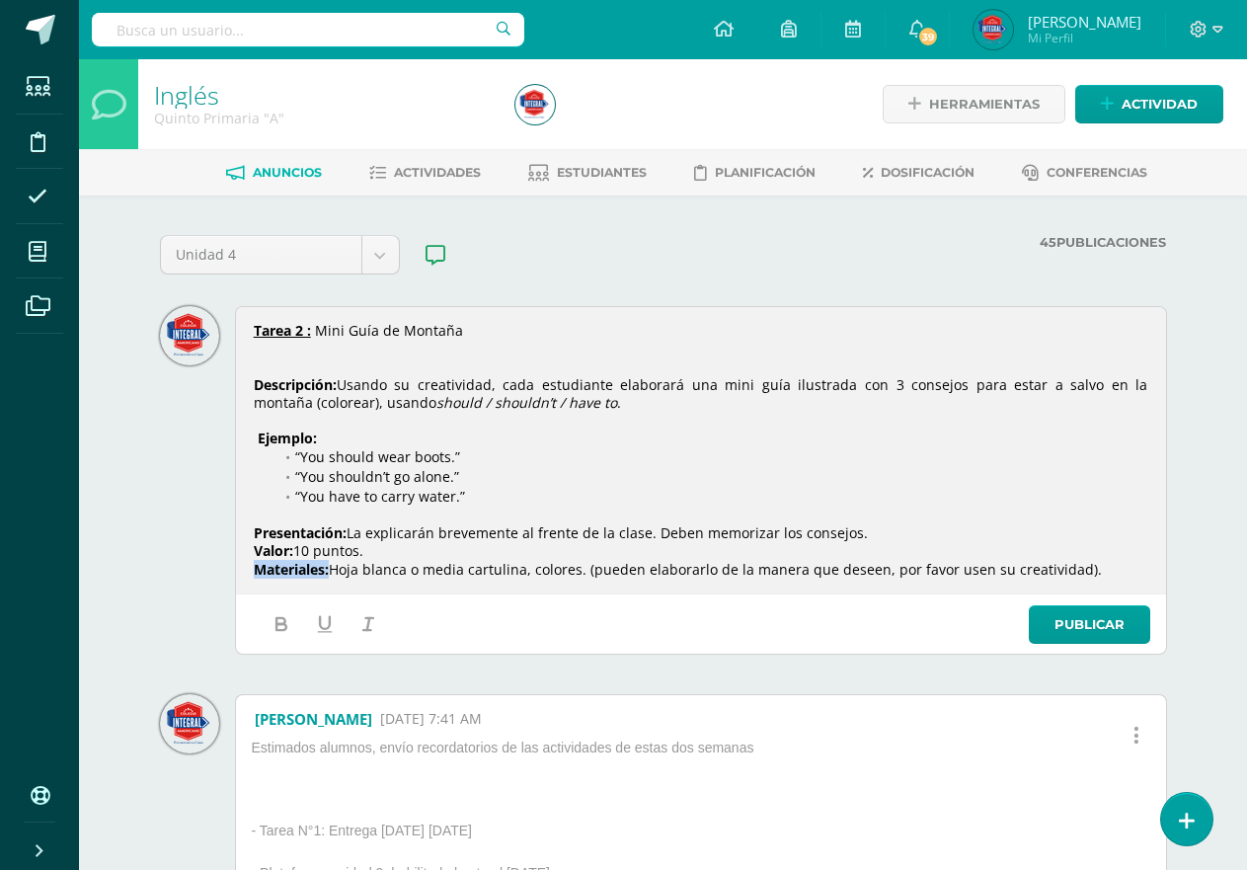
drag, startPoint x: 330, startPoint y: 567, endPoint x: 259, endPoint y: 569, distance: 71.1
click at [259, 569] on p "Materiales: Hoja blanca o media cartulina, colores. (pueden elaborarlo de la ma…" at bounding box center [701, 570] width 894 height 18
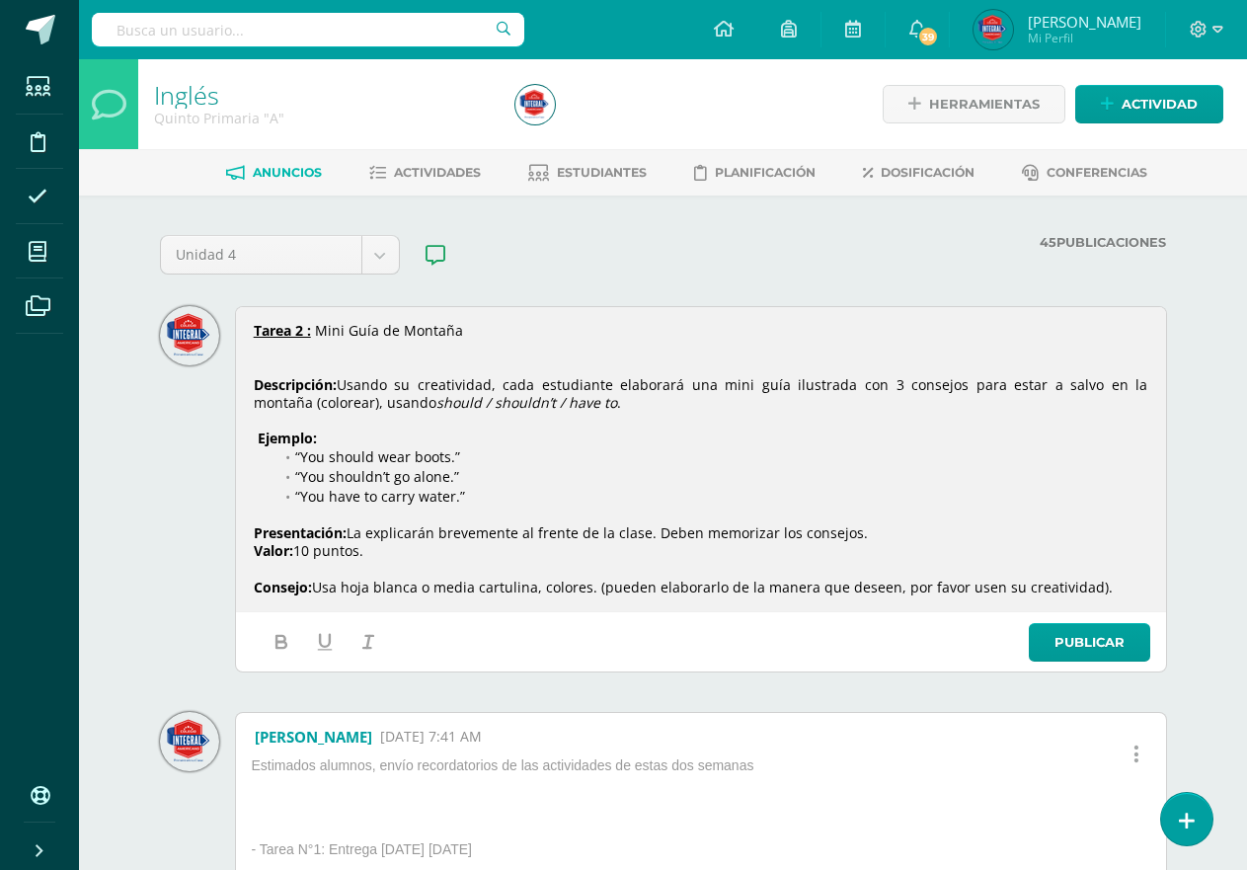
click at [373, 586] on span "Usa hoja blanca o media cartulina, colores. (pueden elaborarlo de la manera que…" at bounding box center [712, 587] width 801 height 19
click at [427, 589] on span "Usa hojas blanca o media cartulina, colores. (pueden elaborarlo de la manera qu…" at bounding box center [716, 587] width 808 height 19
drag, startPoint x: 564, startPoint y: 588, endPoint x: 610, endPoint y: 592, distance: 46.6
click at [610, 592] on span "Usa hojas blancas o media cartulina, colores. (pueden elaborarlo de la manera q…" at bounding box center [719, 587] width 814 height 19
drag, startPoint x: 1142, startPoint y: 581, endPoint x: 622, endPoint y: 590, distance: 520.4
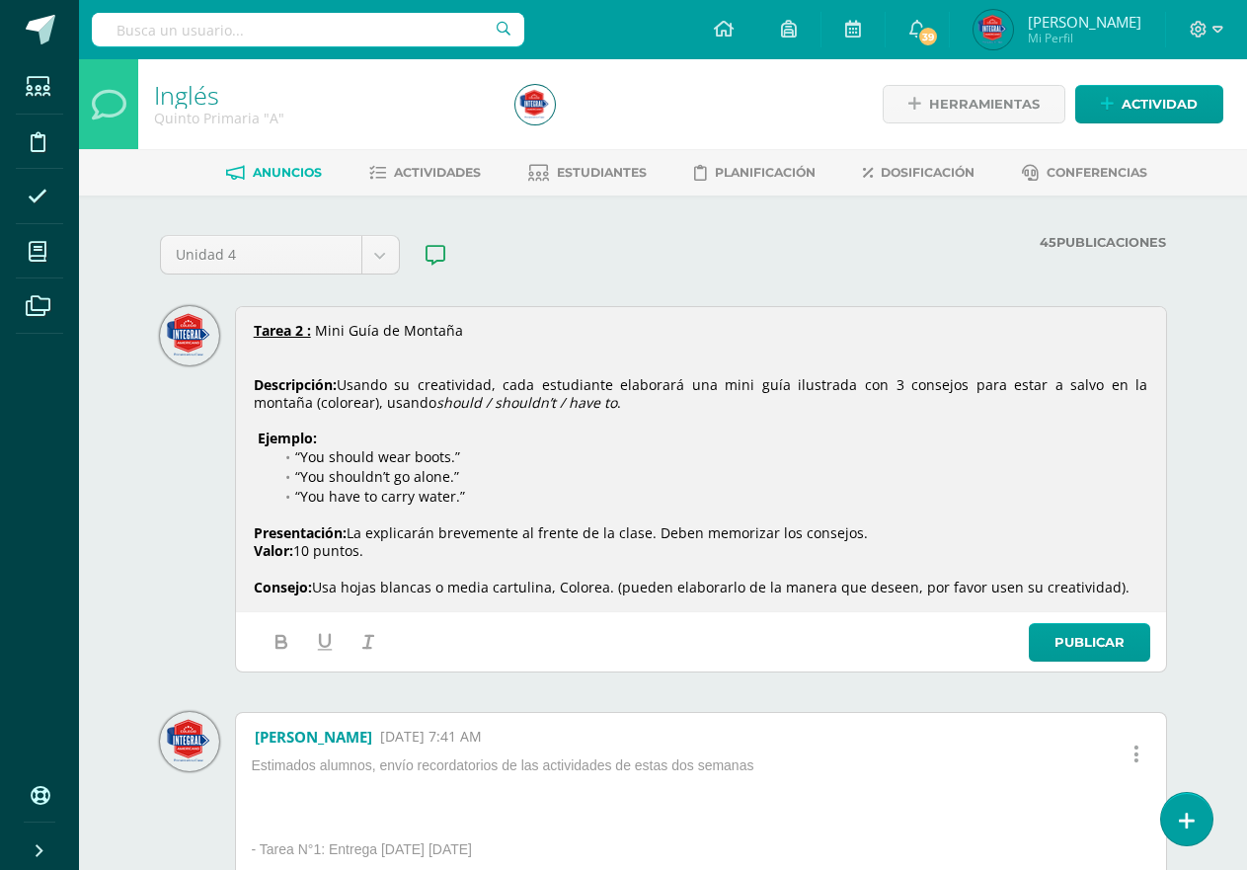
click at [622, 590] on p "Consejo: Usa hojas blancas o media cartulina, Colorea. (pueden elaborarlo de la…" at bounding box center [701, 588] width 894 height 18
click at [331, 639] on icon "button" at bounding box center [325, 642] width 22 height 22
click at [1055, 501] on li "“You have to carry water.”" at bounding box center [711, 497] width 874 height 20
drag, startPoint x: 1138, startPoint y: 594, endPoint x: 107, endPoint y: 306, distance: 1071.2
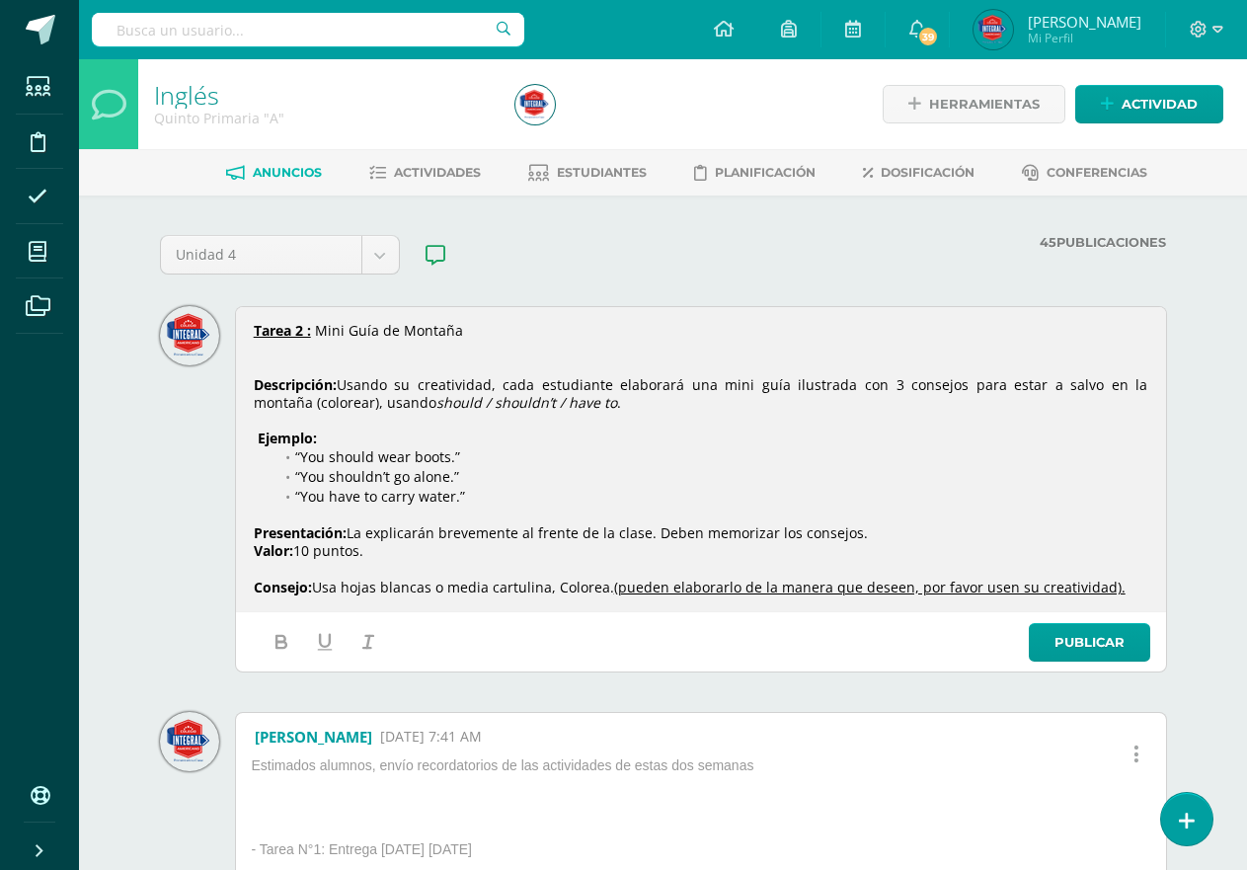
copy div "Tarea 2 : Mini Guía de Montaña Descripción: Usando su creatividad, cada estudia…"
click at [1119, 657] on link "Publicar" at bounding box center [1089, 642] width 121 height 39
click at [1156, 73] on div "Herramientas Detalle de asistencias Actividad" at bounding box center [1051, 104] width 346 height 90
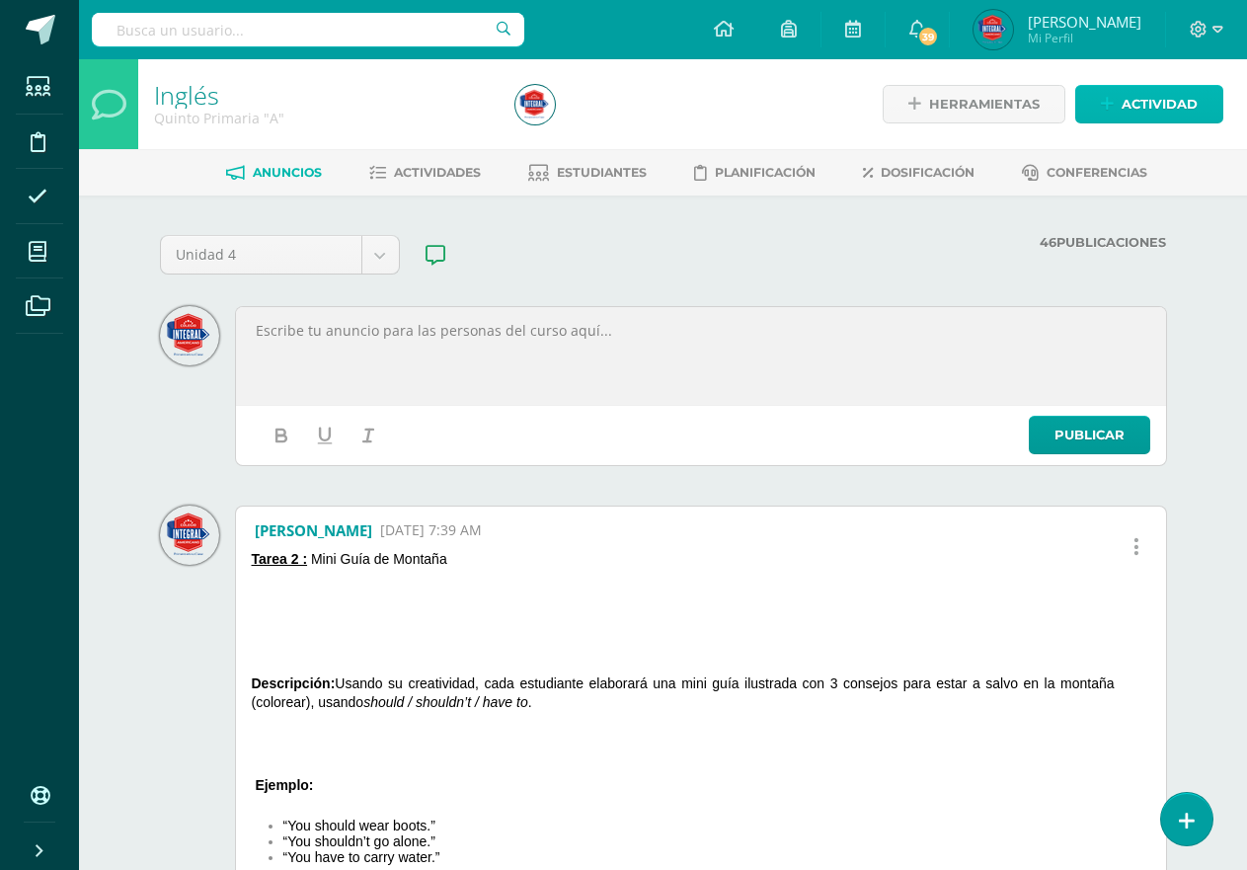
click at [1163, 122] on link "Actividad" at bounding box center [1149, 104] width 148 height 39
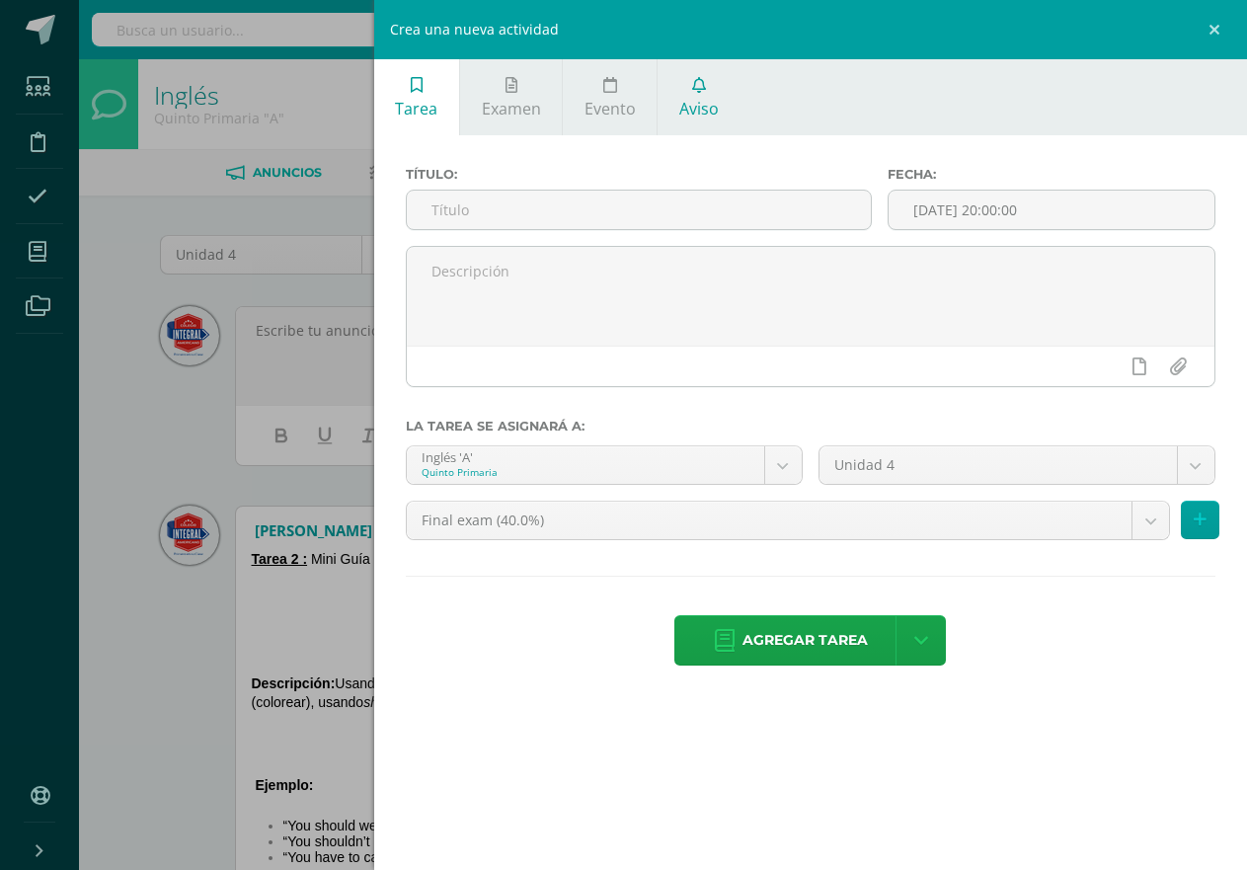
click at [709, 102] on span "Aviso" at bounding box center [698, 109] width 39 height 22
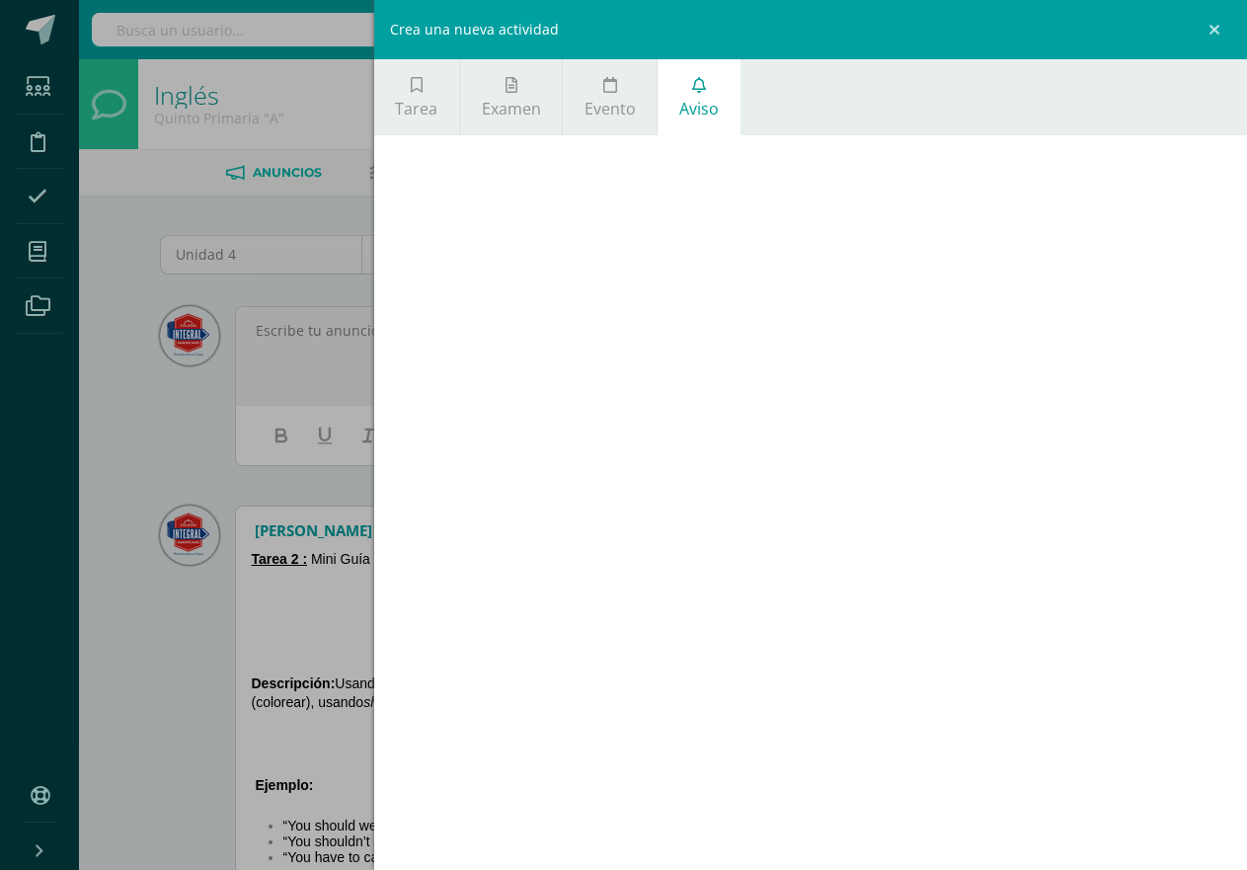
click at [0, 0] on textarea at bounding box center [0, 0] width 0 height 0
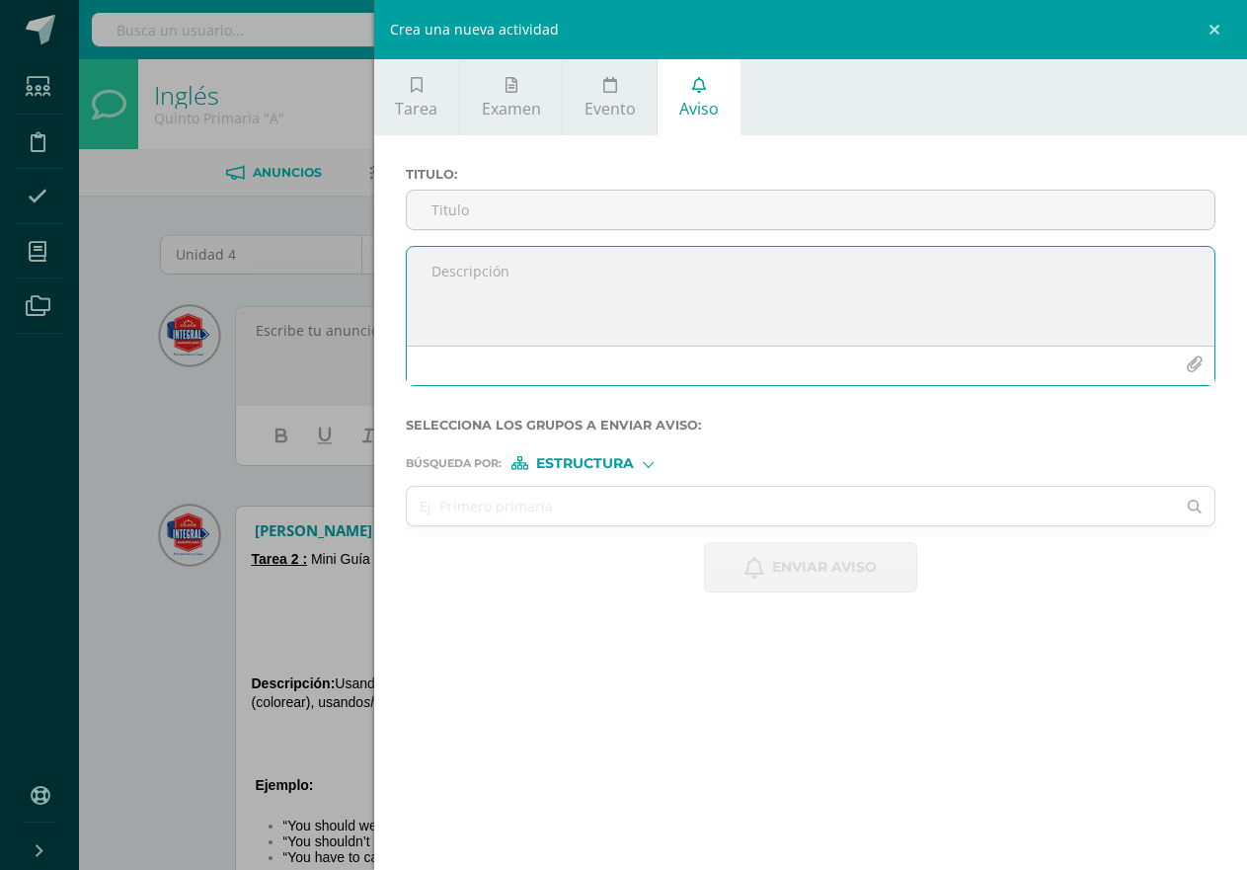
paste textarea "Tarea 2 : Mini Guía de Montaña Descripción: Usando su creatividad, cada estudia…"
drag, startPoint x: 659, startPoint y: 264, endPoint x: 430, endPoint y: 258, distance: 229.1
click at [430, 258] on textarea "Tarea 2 : Mini Guía de Montaña Descripción: Usando su creatividad, cada estudia…" at bounding box center [811, 296] width 808 height 99
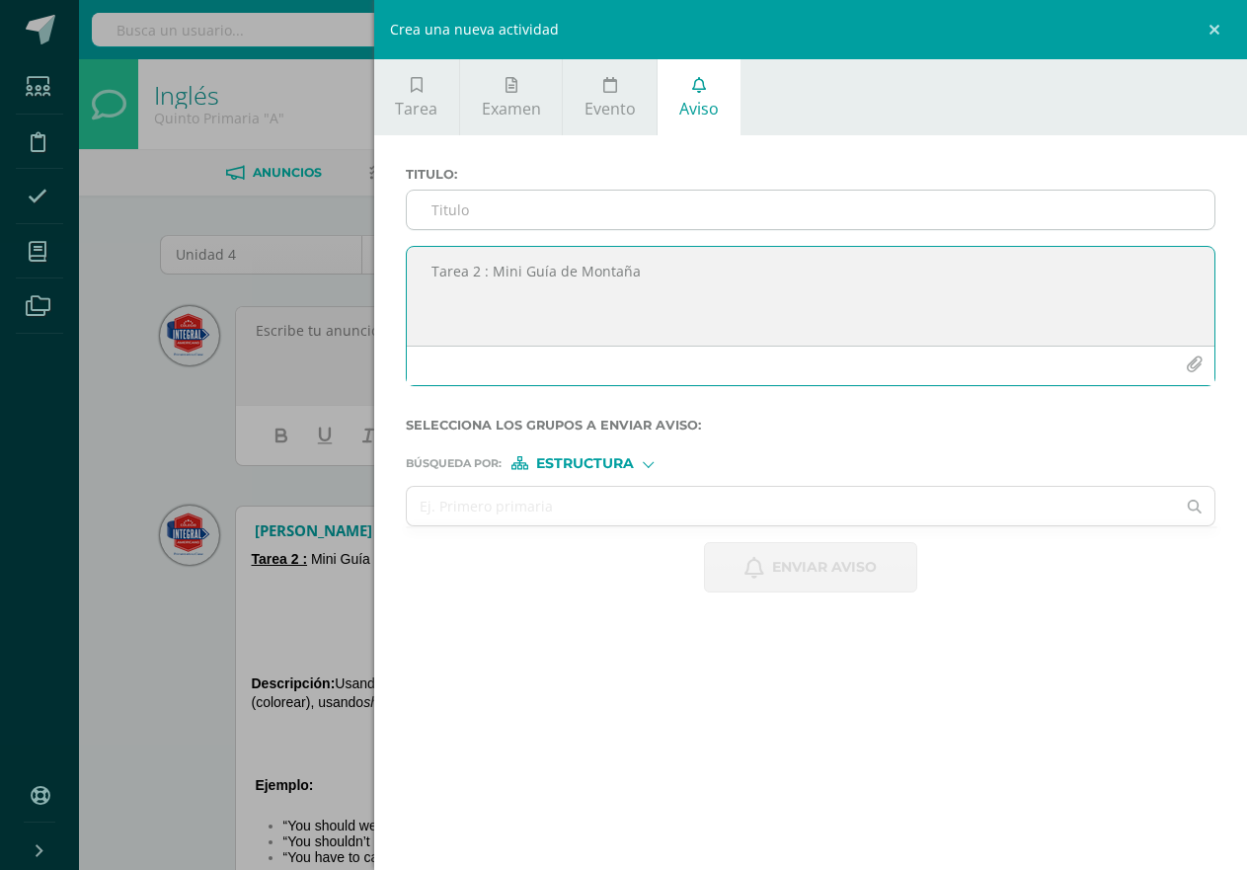
type textarea "Tarea 2 : Mini Guía de Montaña Descripción: Usando su creatividad, cada estudia…"
click at [482, 206] on input "Titulo :" at bounding box center [811, 210] width 808 height 39
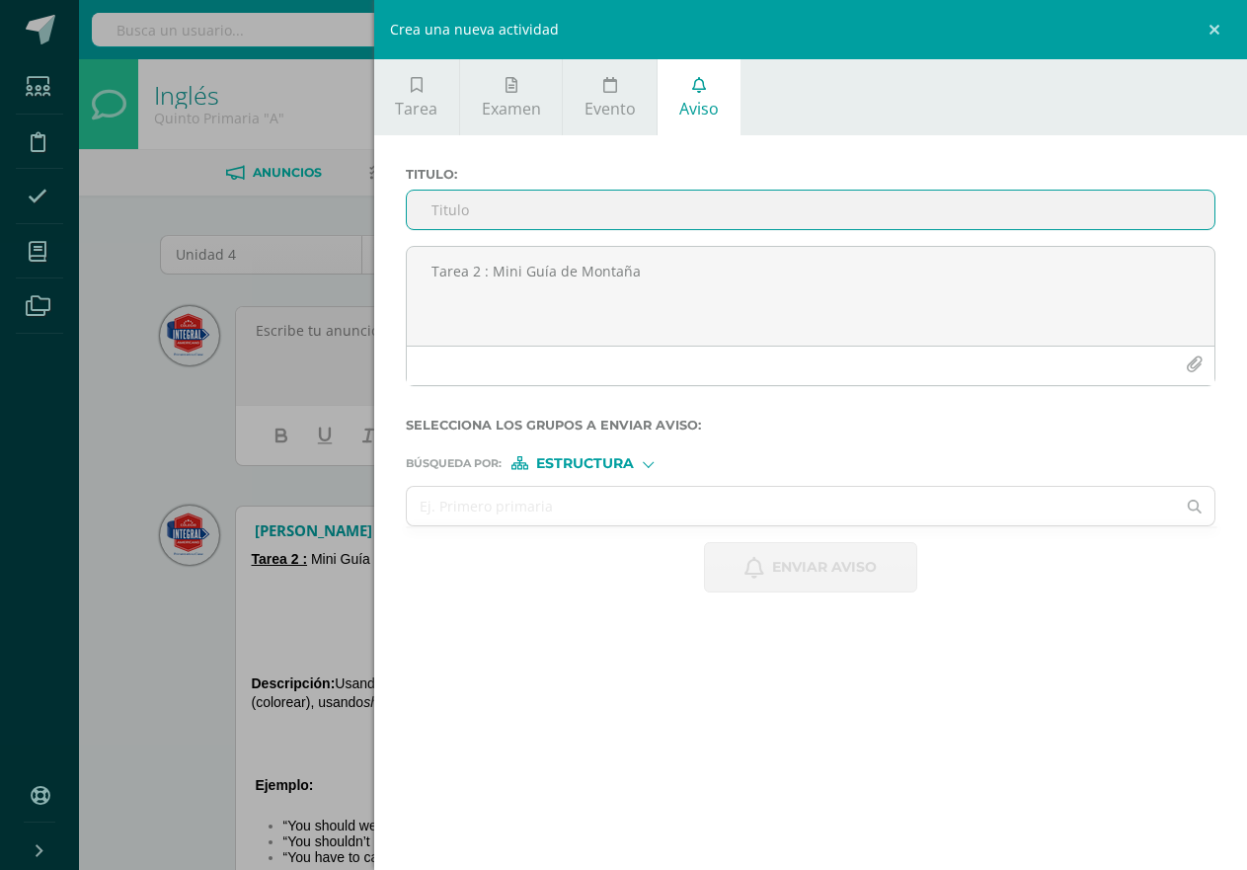
paste input "Tarea 2 : Mini Guía de Montaña"
click at [487, 211] on input "Tarea 2 : Mini Guía de Montaña" at bounding box center [811, 210] width 808 height 39
click at [428, 219] on input "Tarea 2 : Mini Guía de Montaña" at bounding box center [811, 210] width 808 height 39
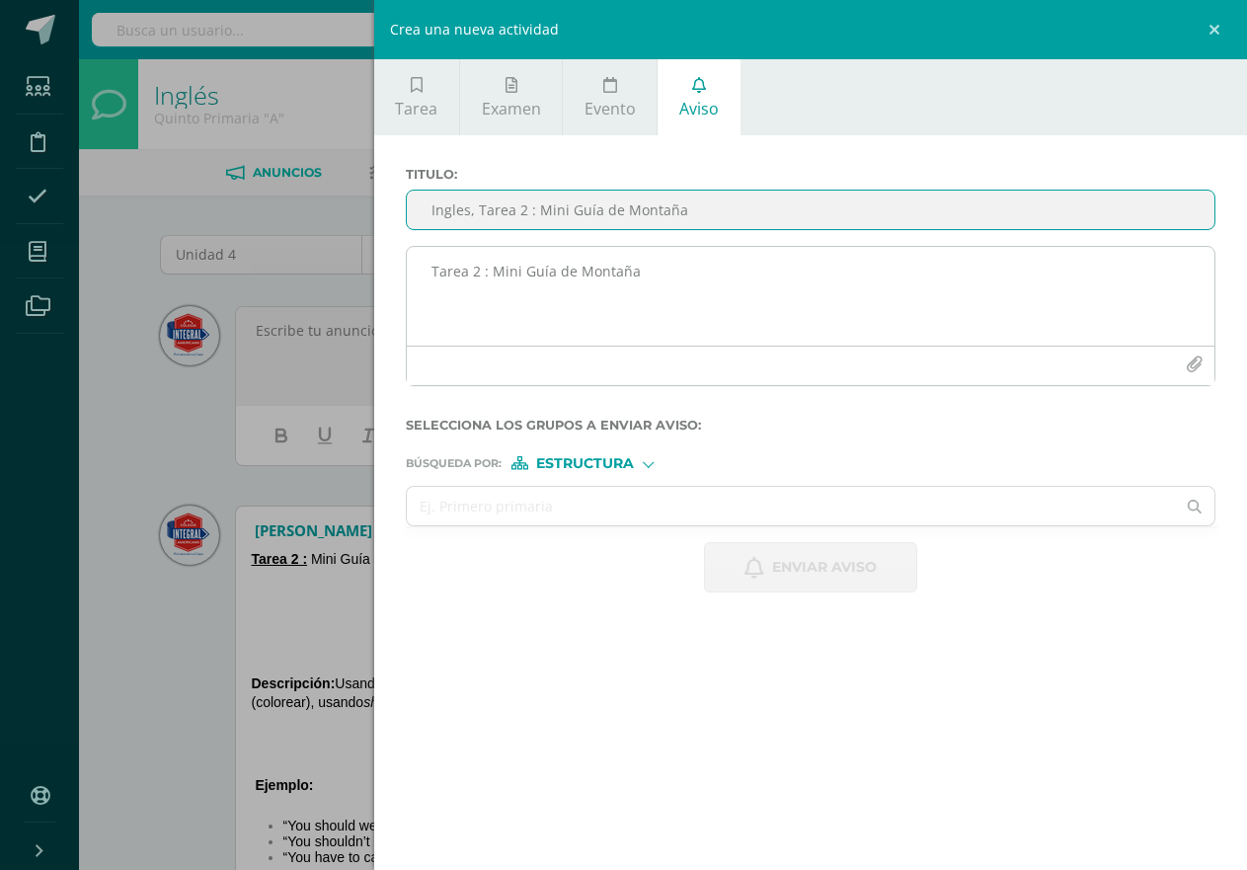
type input "Ingles, Tarea 2 : Mini Guía de Montaña"
click at [454, 304] on textarea "Tarea 2 : Mini Guía de Montaña Descripción: Usando su creatividad, cada estudia…" at bounding box center [811, 296] width 808 height 99
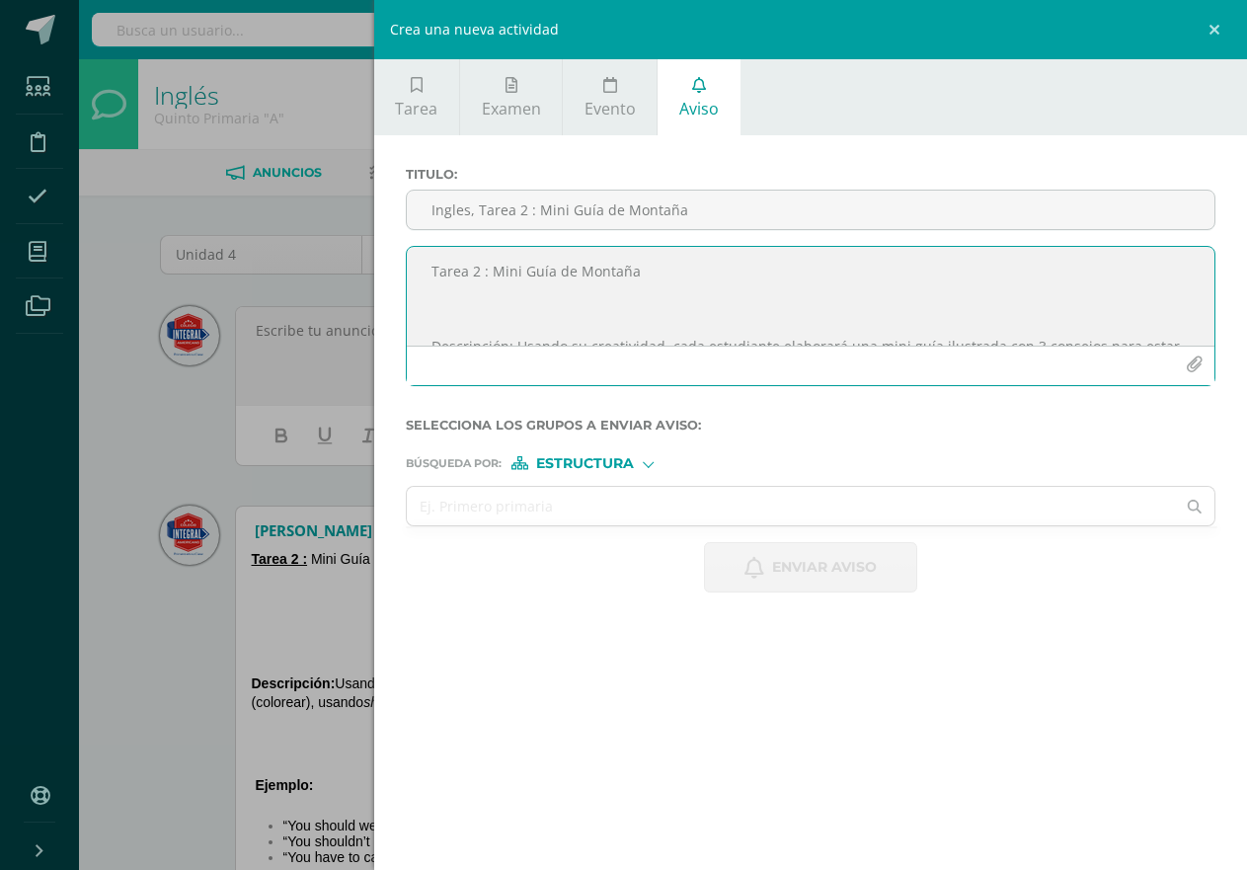
click at [457, 310] on textarea "Tarea 2 : Mini Guía de Montaña Descripción: Usando su creatividad, cada estudia…" at bounding box center [811, 296] width 808 height 99
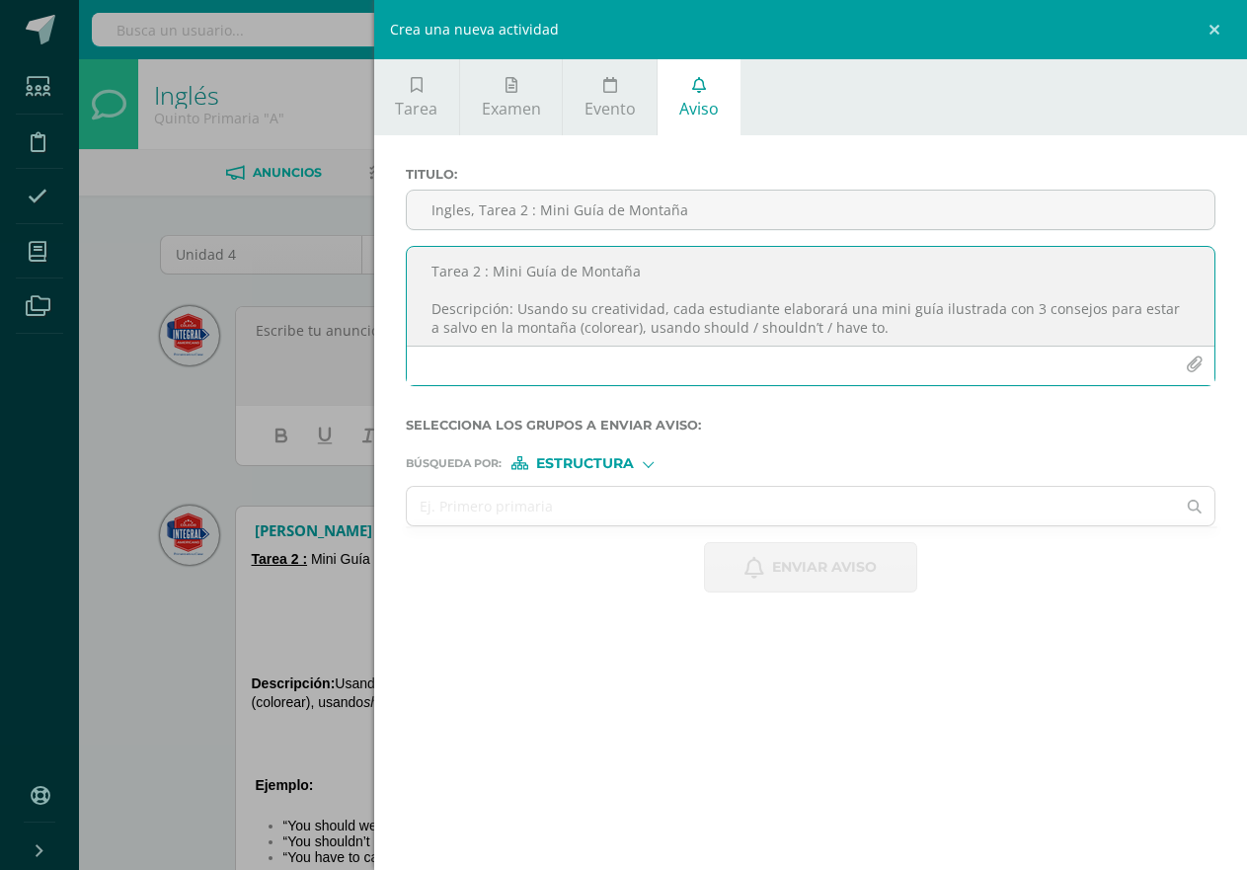
scroll to position [99, 0]
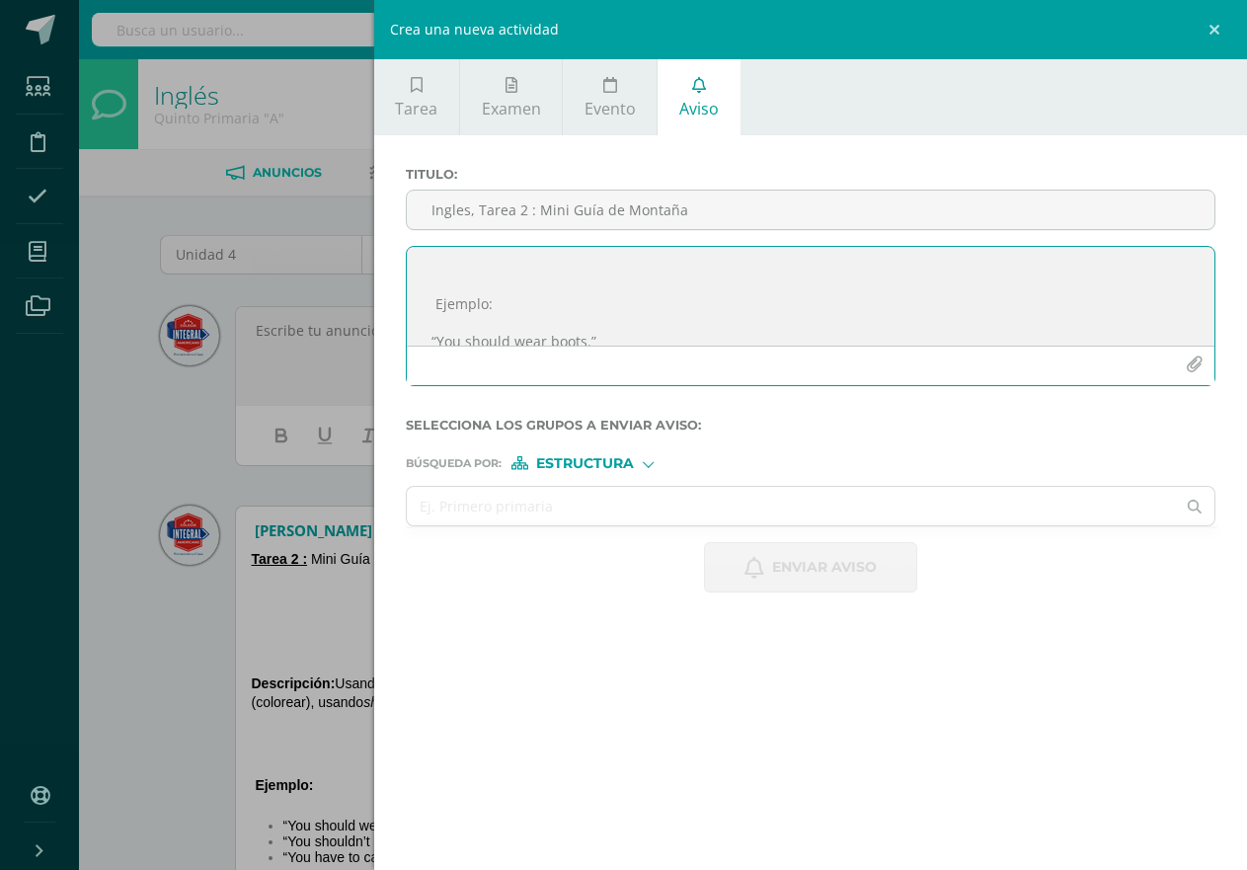
click at [461, 296] on textarea "Tarea 2 : Mini Guía de Montaña Descripción: Usando su creatividad, cada estudia…" at bounding box center [811, 296] width 808 height 99
click at [459, 308] on textarea "Tarea 2 : Mini Guía de Montaña Descripción: Usando su creatividad, cada estudia…" at bounding box center [811, 296] width 808 height 99
click at [458, 314] on textarea "Tarea 2 : Mini Guía de Montaña Descripción: Usando su creatividad, cada estudia…" at bounding box center [811, 296] width 808 height 99
click at [458, 266] on textarea "Tarea 2 : Mini Guía de Montaña Descripción: Usando su creatividad, cada estudia…" at bounding box center [811, 296] width 808 height 99
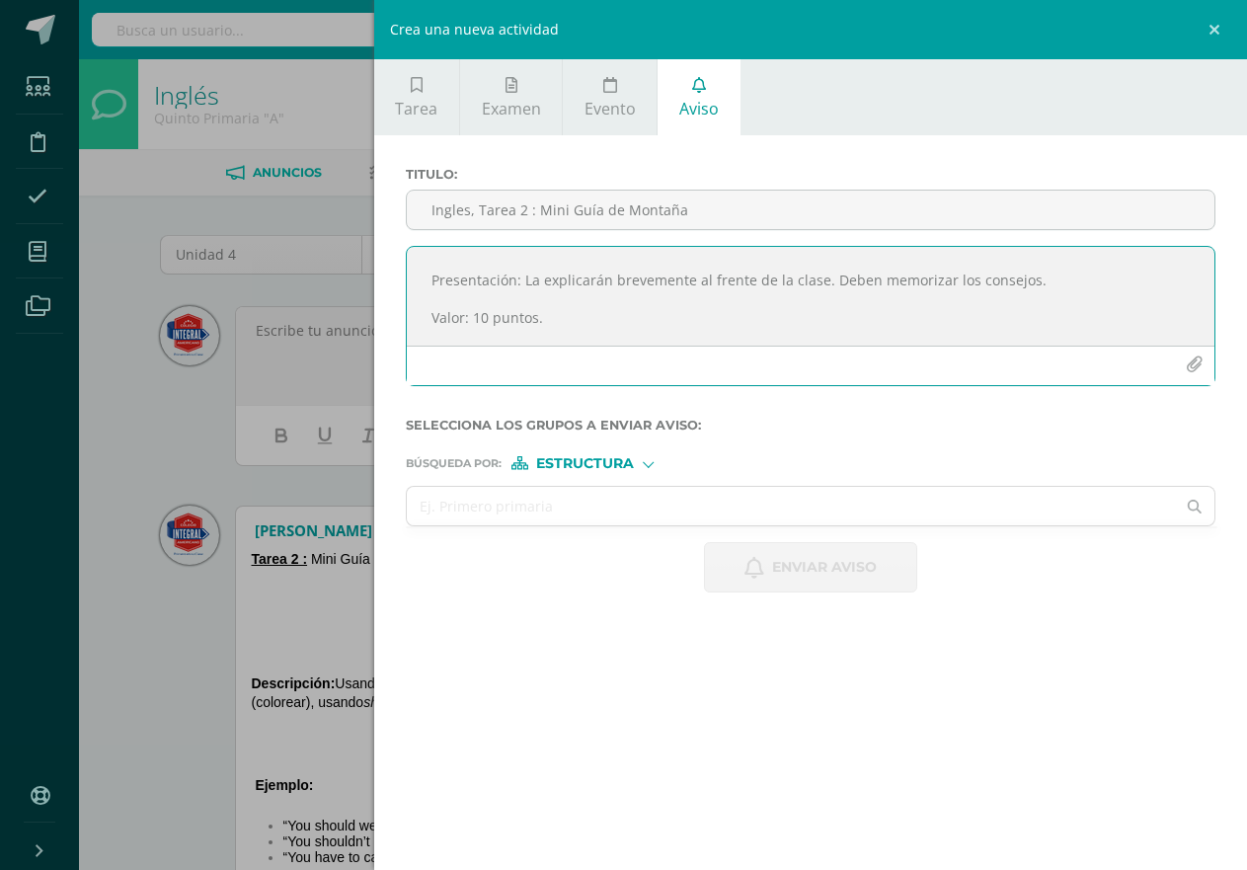
click at [477, 291] on textarea "Tarea 2 : Mini Guía de Montaña Descripción: Usando su creatividad, cada estudia…" at bounding box center [811, 296] width 808 height 99
click at [471, 310] on textarea "Tarea 2 : Mini Guía de Montaña Descripción: Usando su creatividad, cada estudia…" at bounding box center [811, 296] width 808 height 99
click at [484, 326] on textarea "Tarea 2 : Mini Guía de Montaña Descripción: Usando su creatividad, cada estudia…" at bounding box center [811, 296] width 808 height 99
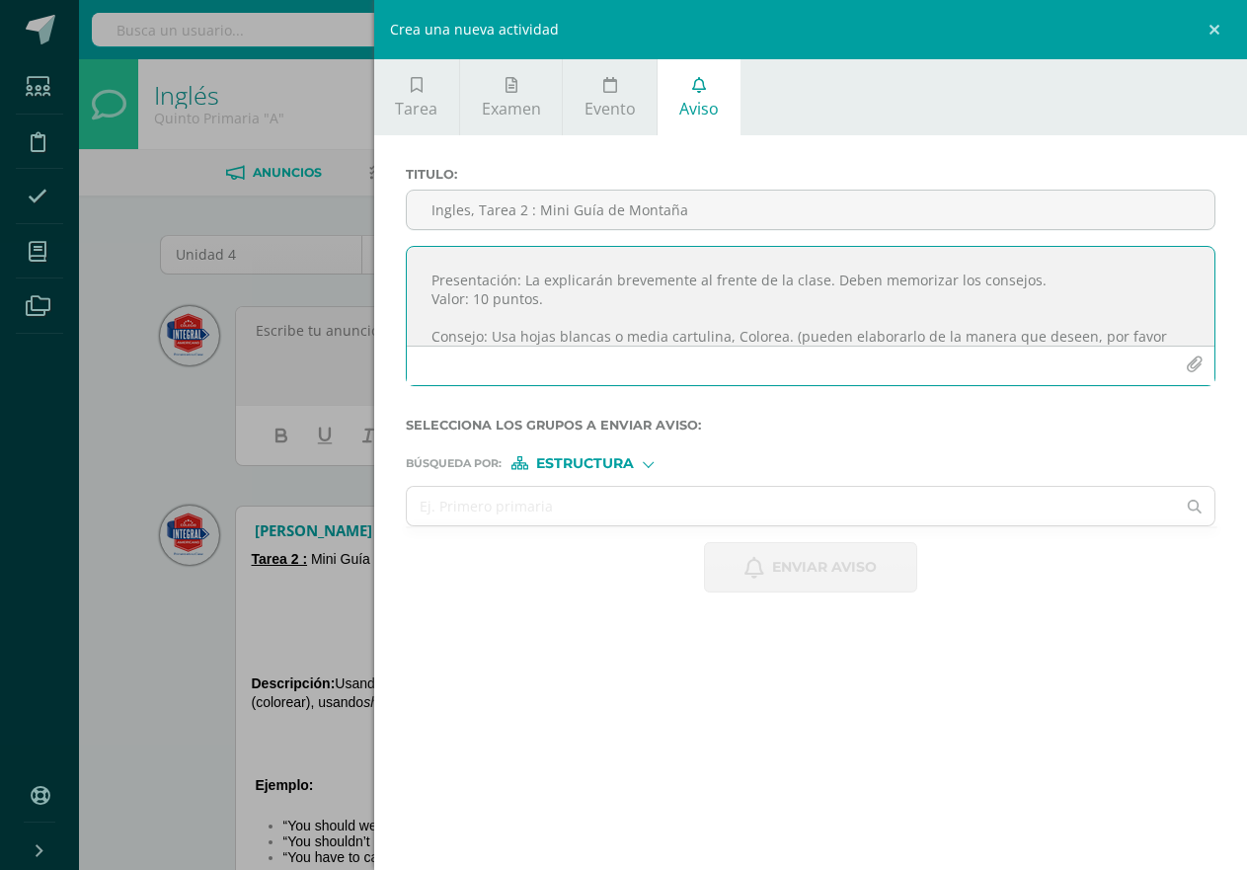
click at [479, 320] on textarea "Tarea 2 : Mini Guía de Montaña Descripción: Usando su creatividad, cada estudia…" at bounding box center [811, 296] width 808 height 99
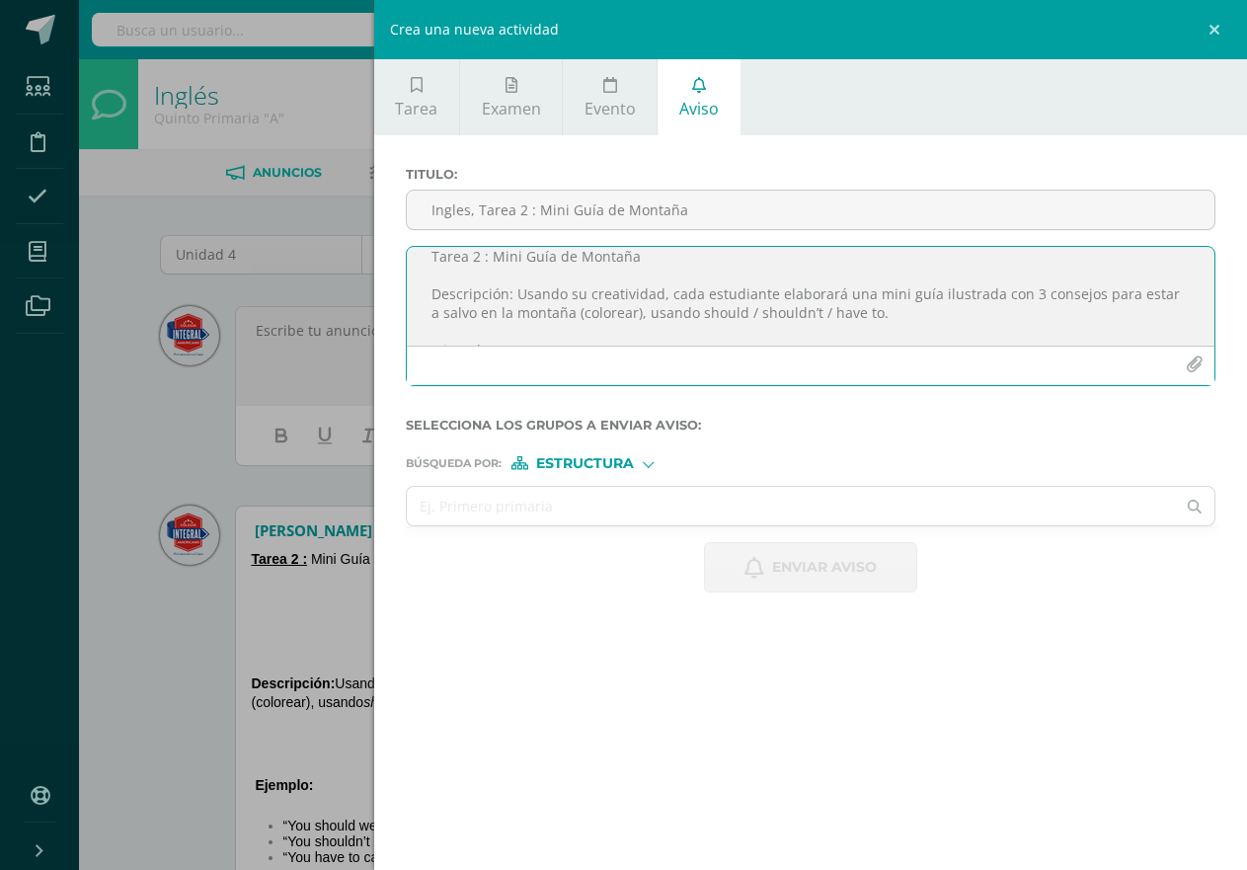
scroll to position [114, 0]
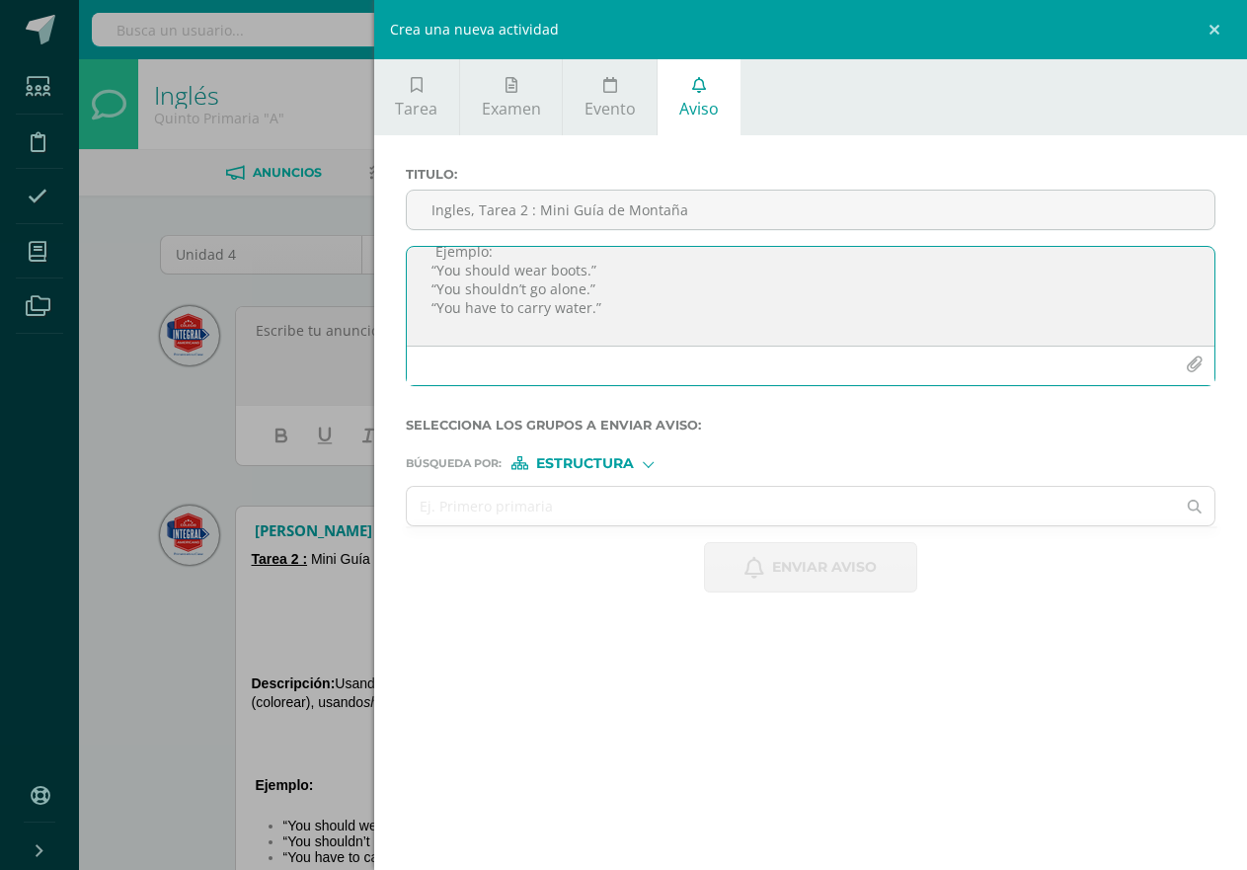
click at [480, 323] on textarea "Tarea 2 : Mini Guía de Montaña Descripción: Usando su creatividad, cada estudia…" at bounding box center [811, 296] width 808 height 99
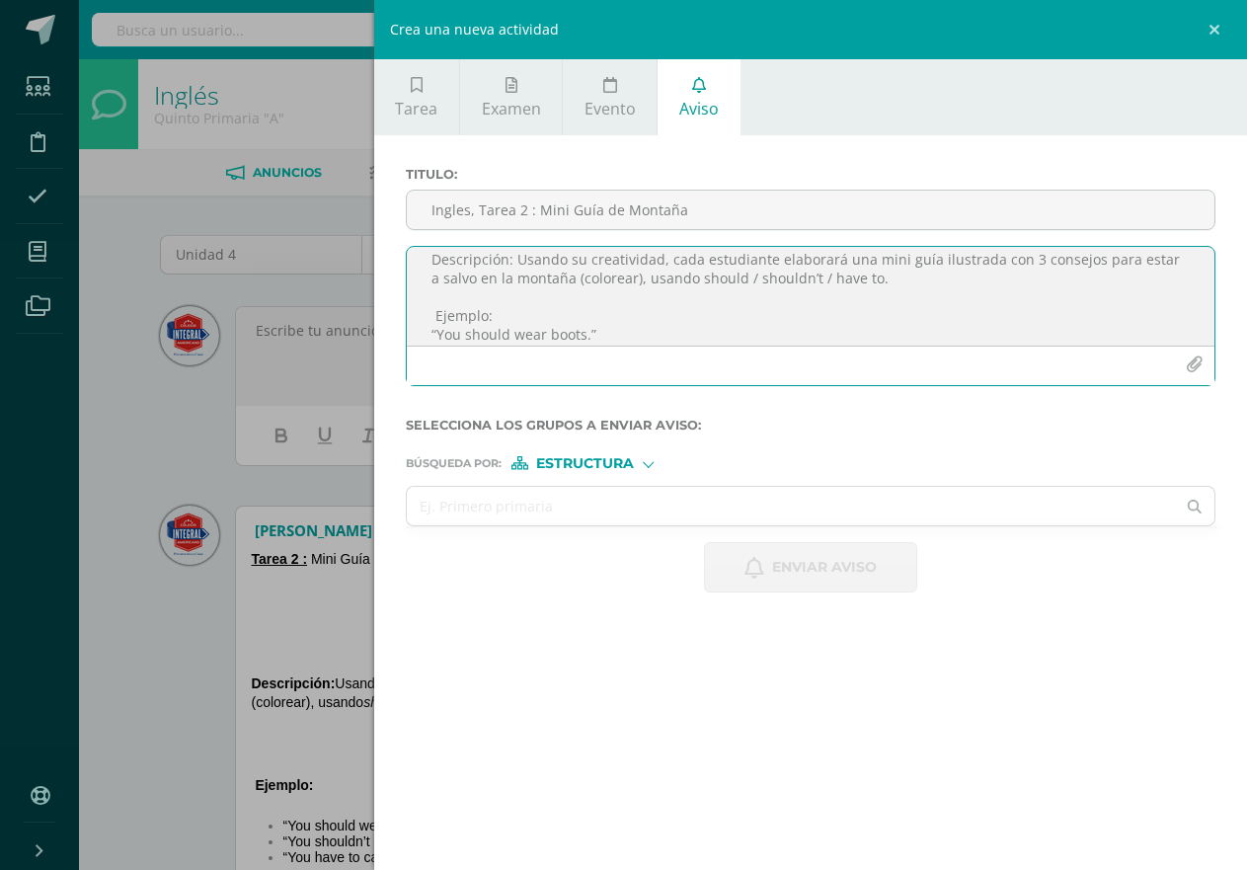
scroll to position [15, 0]
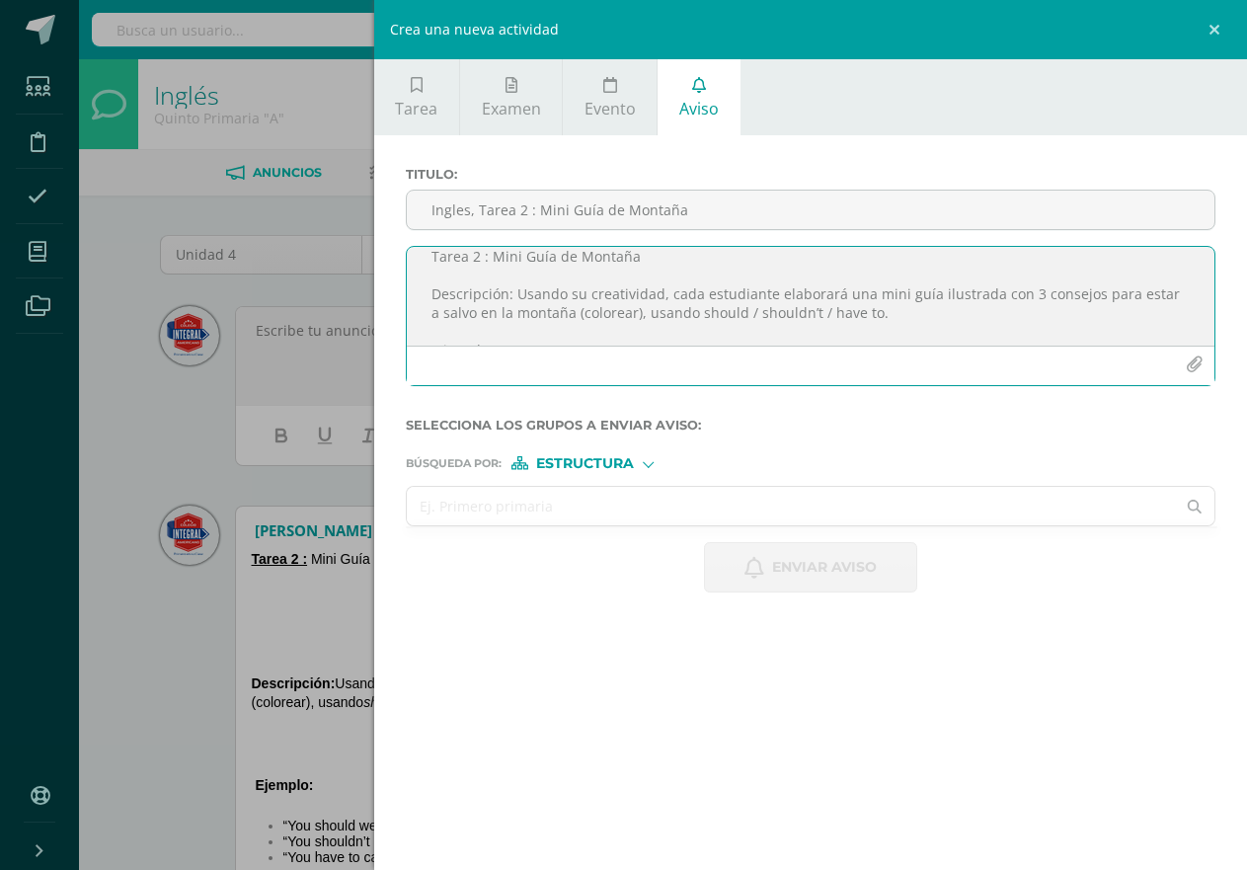
type textarea "Tarea 2 : Mini Guía de Montaña Descripción: Usando su creatividad, cada estudia…"
click at [569, 515] on input "text" at bounding box center [791, 506] width 769 height 39
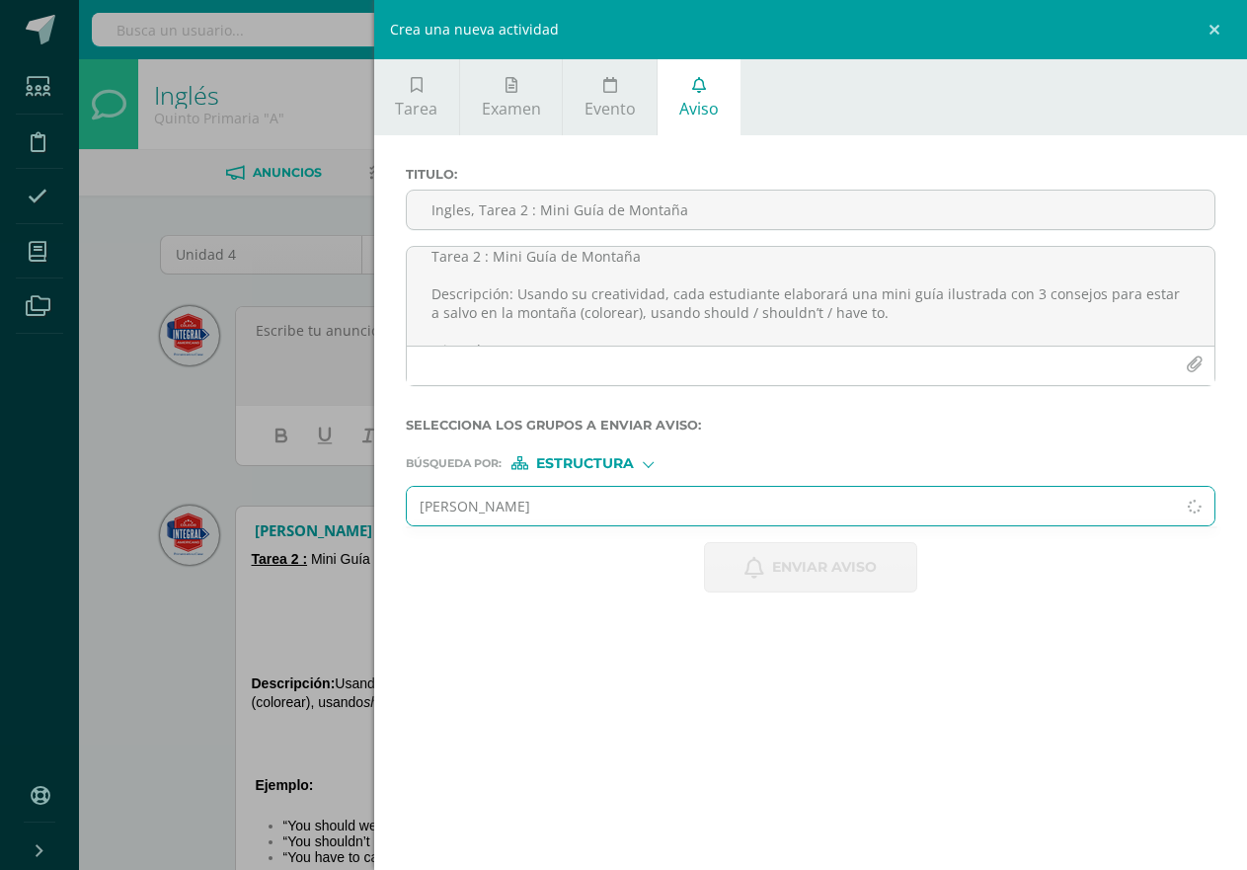
type input "quinto"
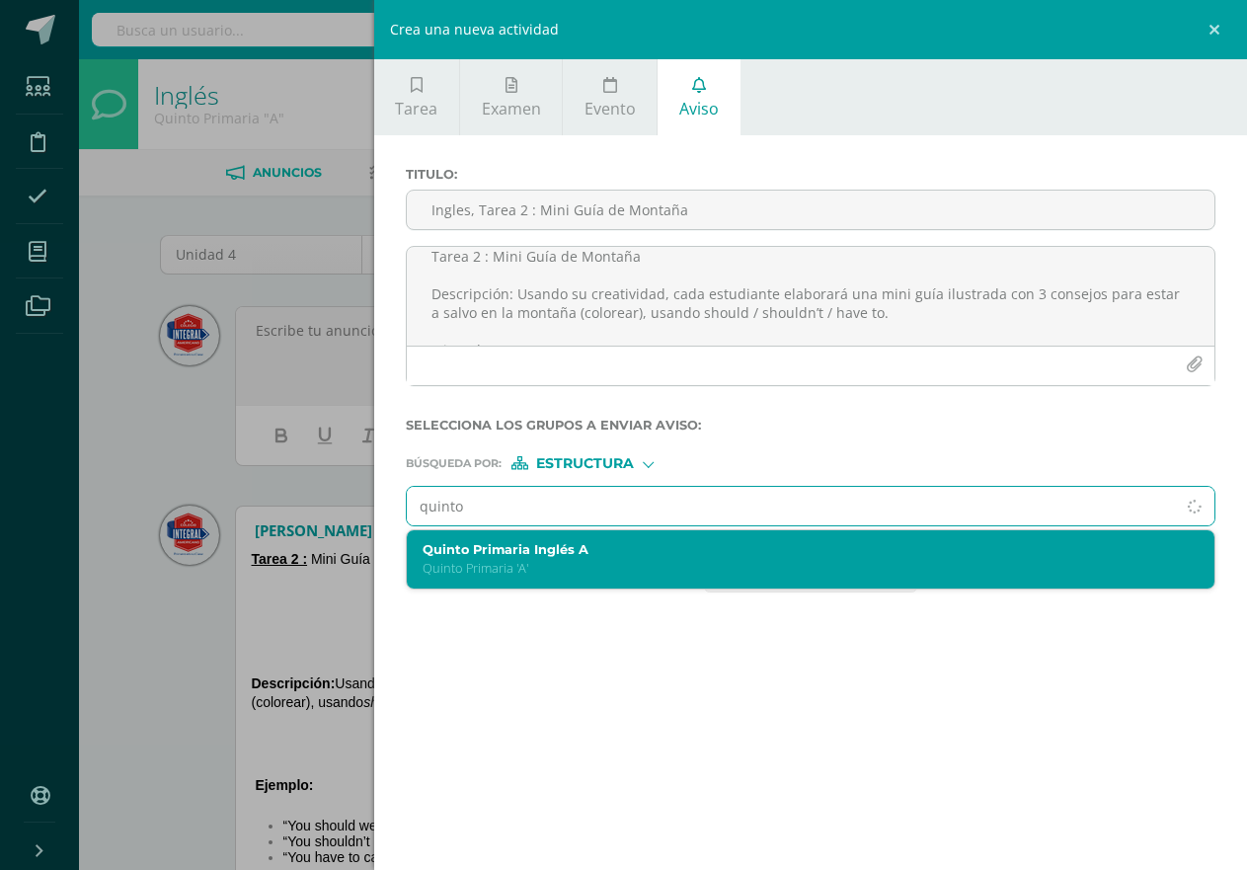
click at [567, 570] on p "Quinto Primaria 'A'" at bounding box center [793, 568] width 741 height 17
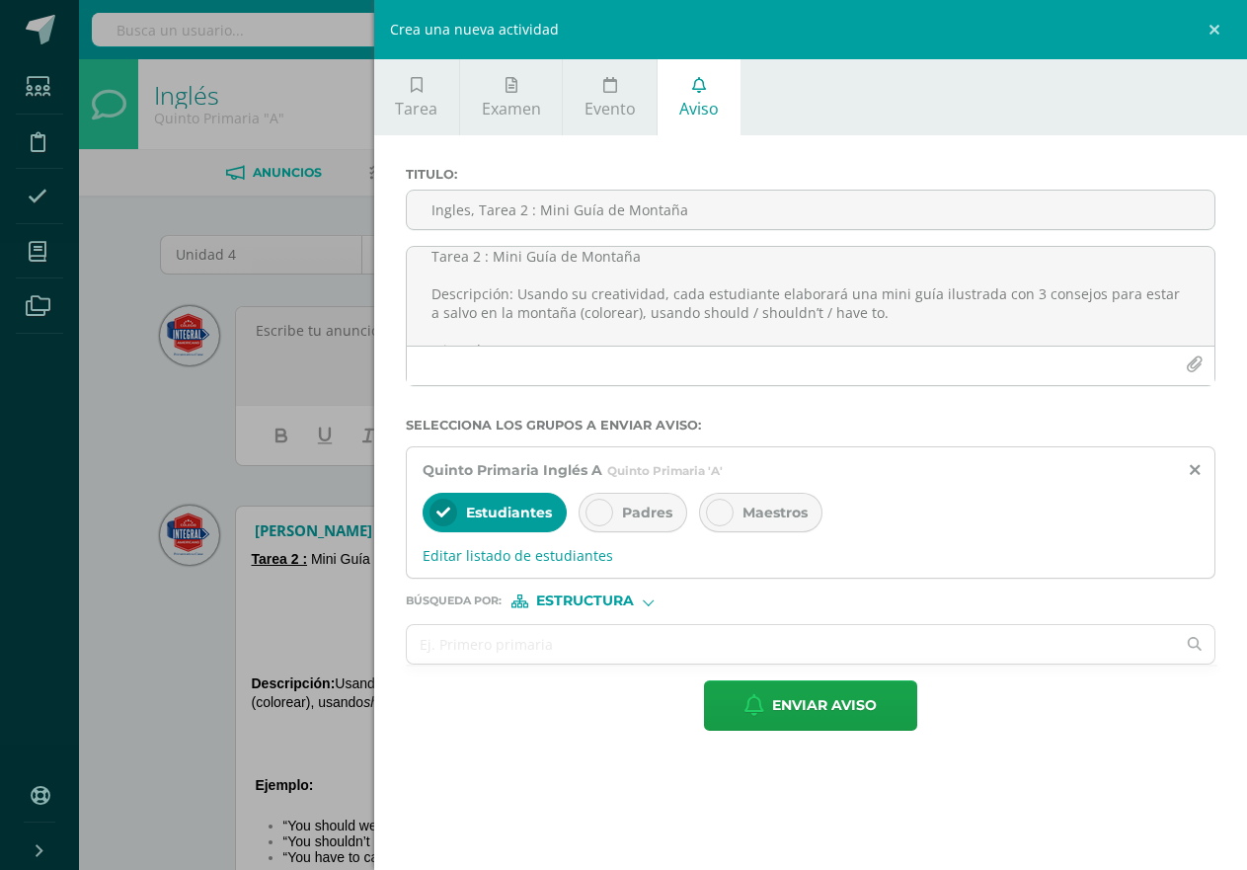
click at [667, 507] on span "Padres" at bounding box center [647, 512] width 50 height 18
click at [752, 507] on span "Maestros" at bounding box center [774, 512] width 65 height 18
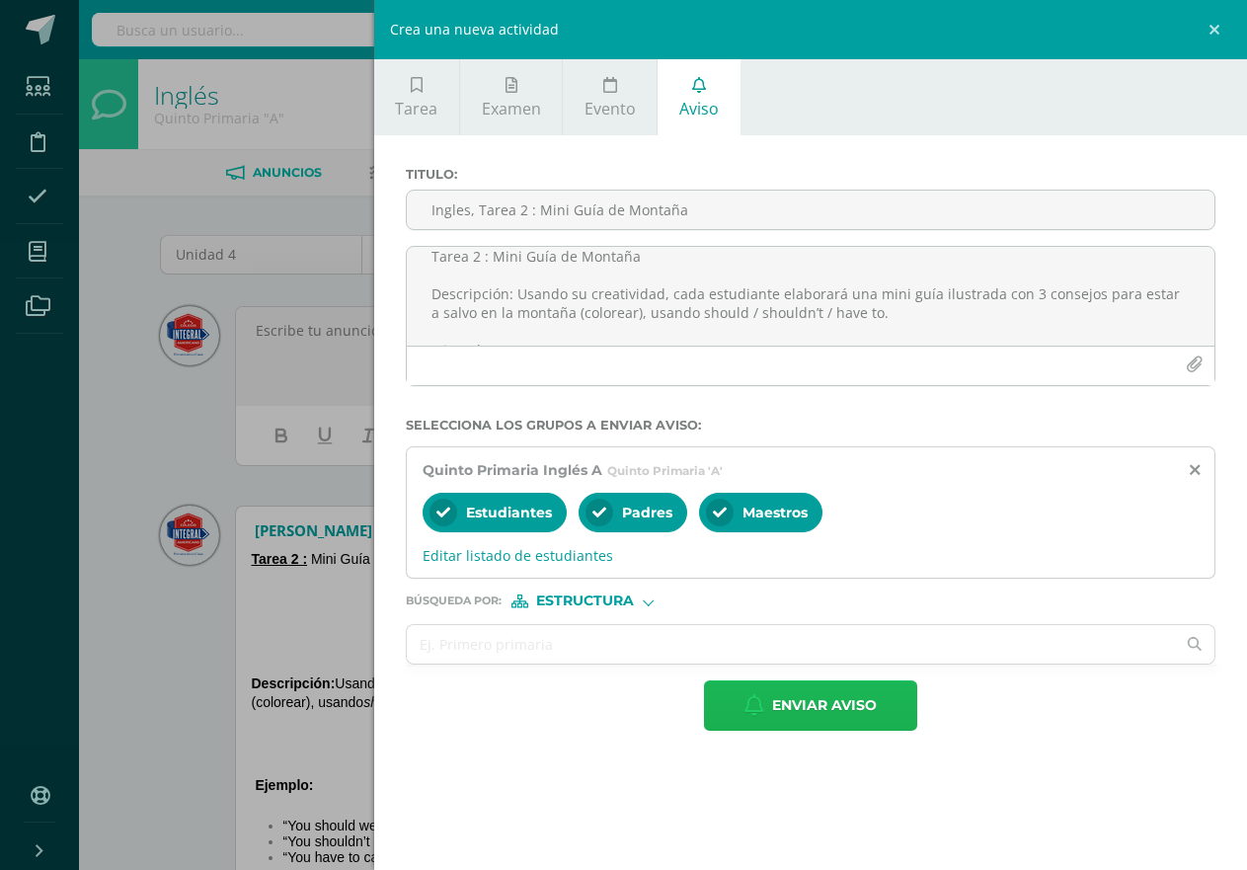
click at [823, 727] on span "Enviar aviso" at bounding box center [824, 705] width 105 height 48
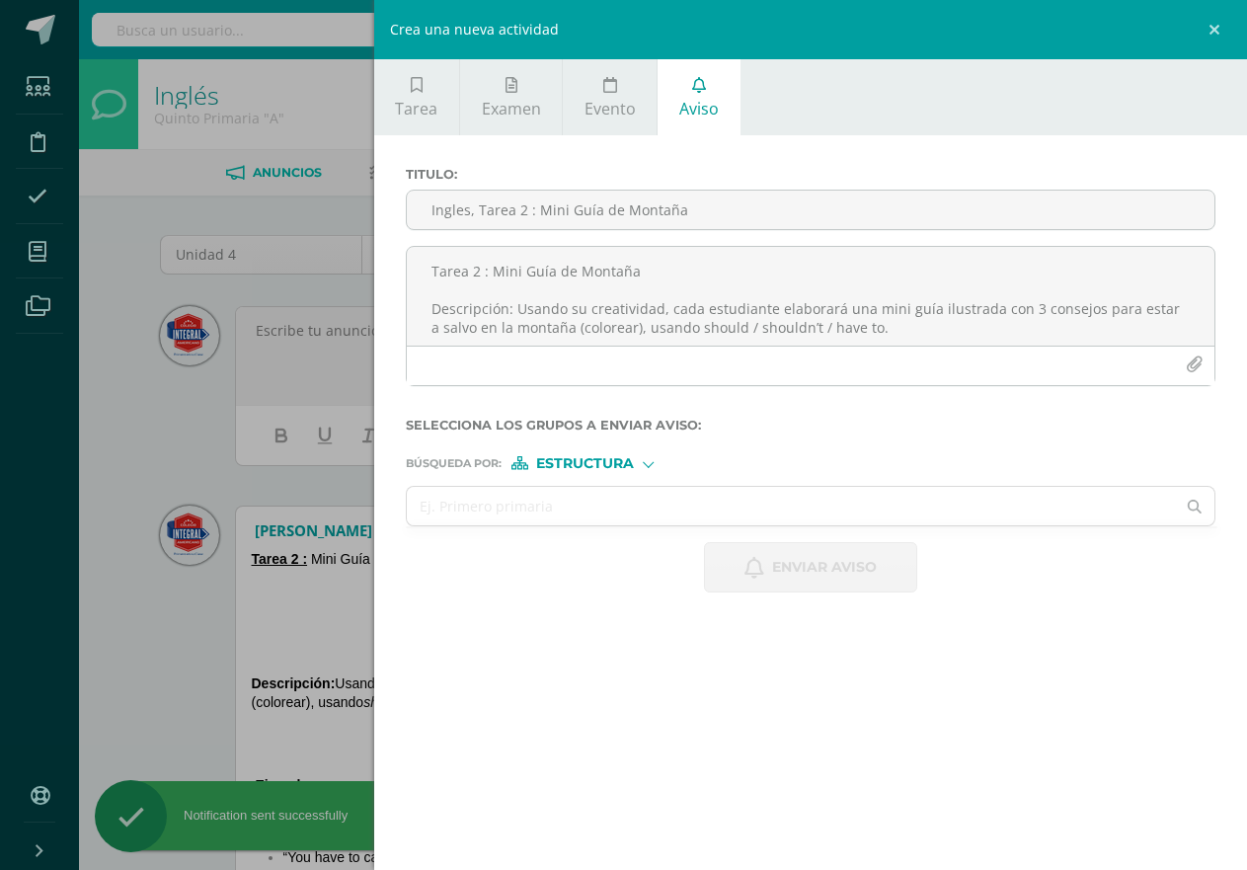
click at [214, 416] on div "Crea una nueva actividad Tarea Examen Evento Aviso Título: Fecha: 2025-08-11 20…" at bounding box center [623, 435] width 1247 height 870
